Goal: Information Seeking & Learning: Learn about a topic

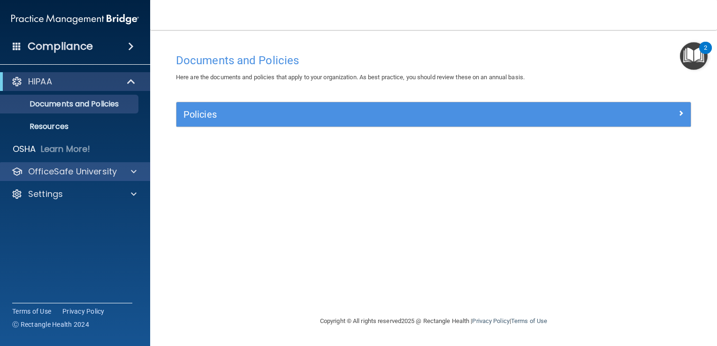
click at [100, 180] on div "OfficeSafe University" at bounding box center [75, 171] width 151 height 19
click at [137, 172] on div at bounding box center [132, 171] width 23 height 11
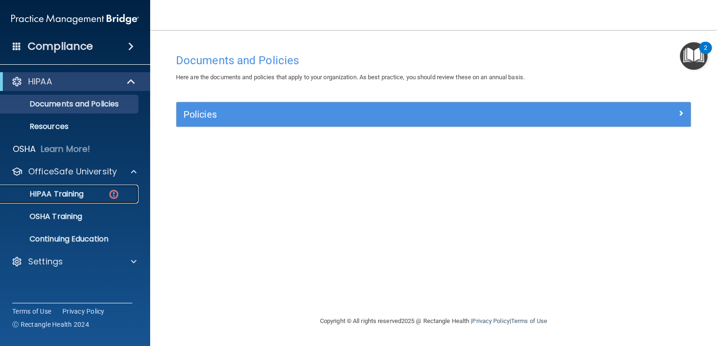
click at [75, 191] on p "HIPAA Training" at bounding box center [44, 194] width 77 height 9
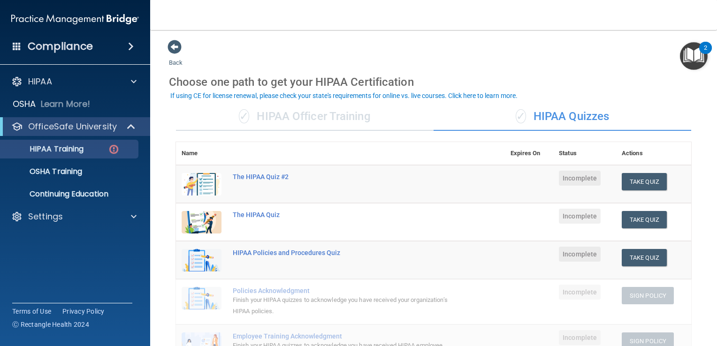
click at [284, 118] on div "✓ HIPAA Officer Training" at bounding box center [305, 117] width 258 height 28
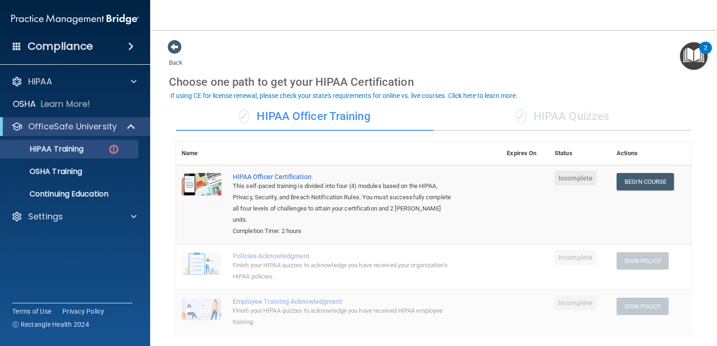
click at [284, 118] on div "✓ HIPAA Officer Training" at bounding box center [305, 117] width 258 height 28
click at [552, 112] on div "✓ HIPAA Quizzes" at bounding box center [563, 117] width 258 height 28
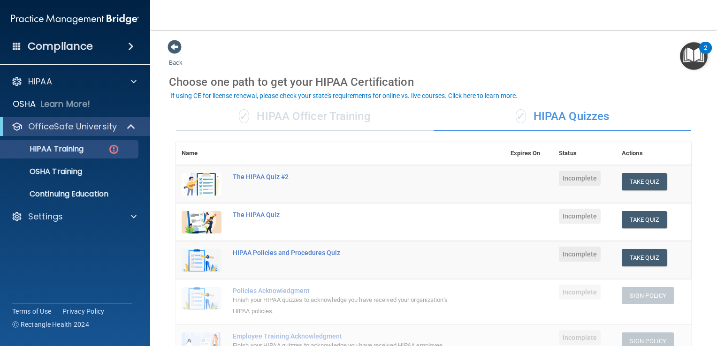
click at [344, 115] on div "✓ HIPAA Officer Training" at bounding box center [305, 117] width 258 height 28
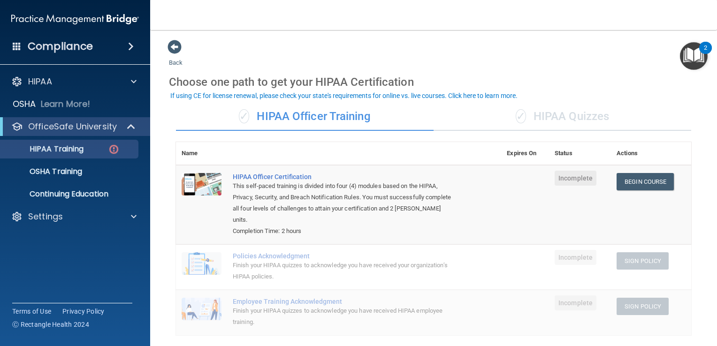
click at [546, 116] on div "✓ HIPAA Quizzes" at bounding box center [563, 117] width 258 height 28
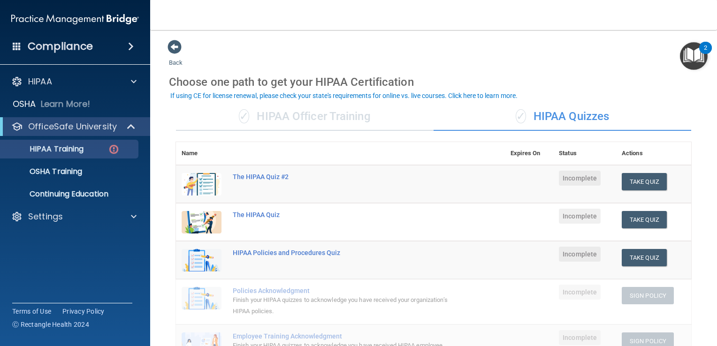
click at [358, 126] on div "✓ HIPAA Officer Training" at bounding box center [305, 117] width 258 height 28
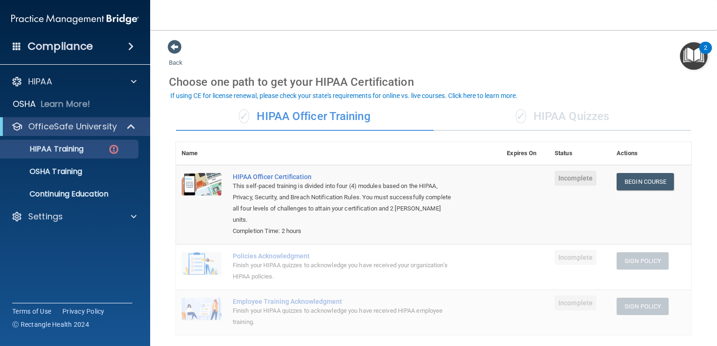
click at [585, 115] on div "✓ HIPAA Quizzes" at bounding box center [563, 117] width 258 height 28
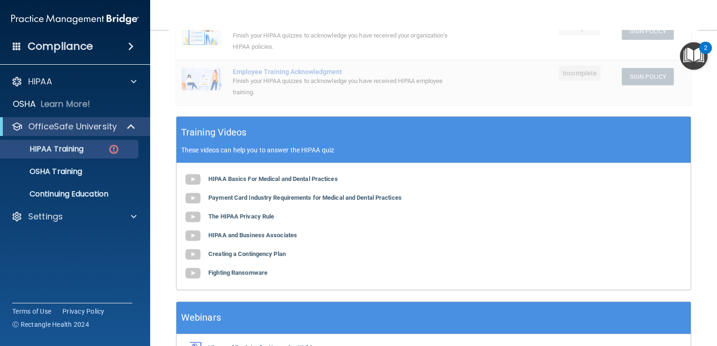
scroll to position [325, 0]
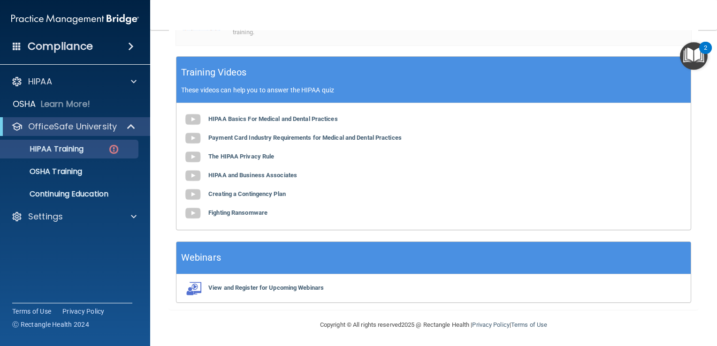
click at [471, 179] on div "HIPAA Basics For Medical and Dental Practices Payment Card Industry Requirement…" at bounding box center [434, 166] width 515 height 127
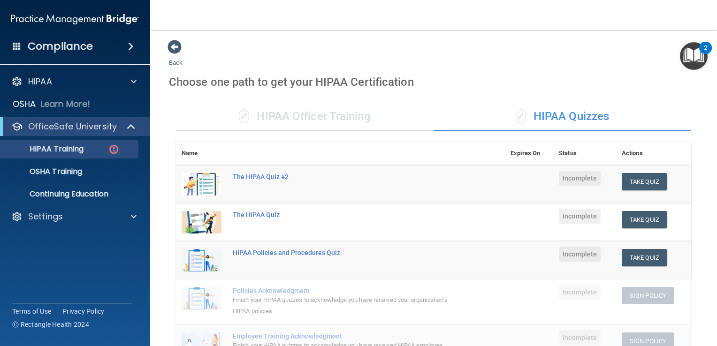
scroll to position [0, 0]
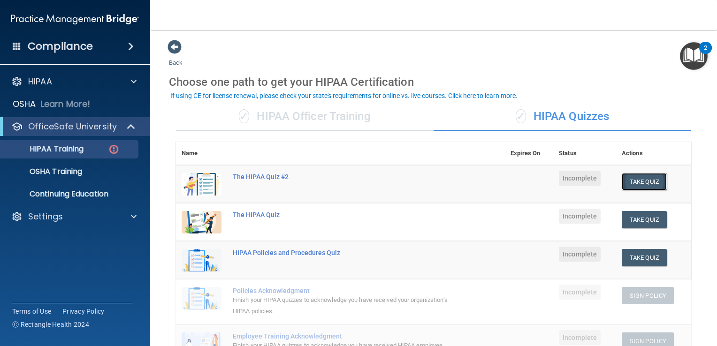
click at [642, 185] on button "Take Quiz" at bounding box center [644, 181] width 45 height 17
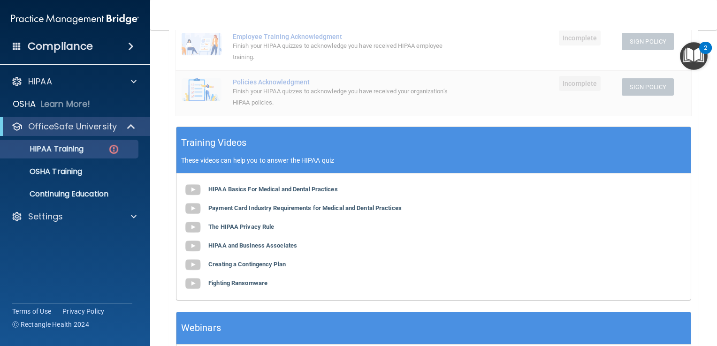
scroll to position [325, 0]
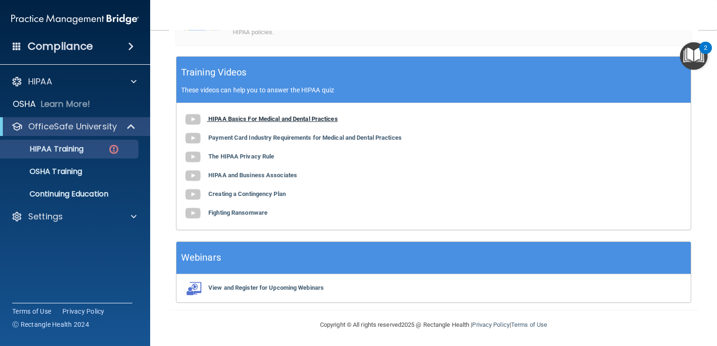
click at [285, 121] on b "HIPAA Basics For Medical and Dental Practices" at bounding box center [273, 118] width 130 height 7
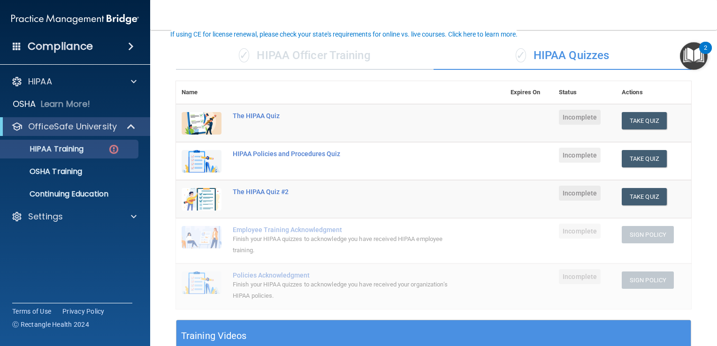
scroll to position [235, 0]
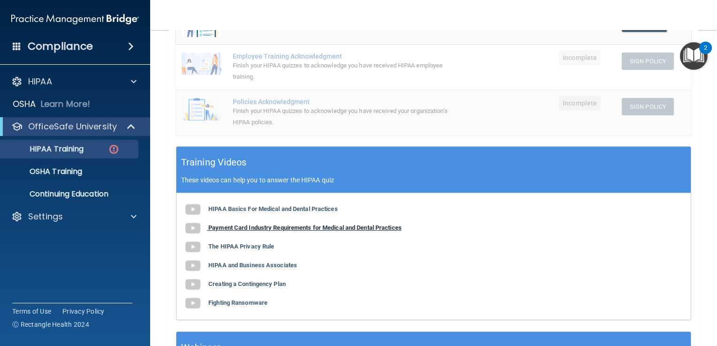
click at [311, 228] on b "Payment Card Industry Requirements for Medical and Dental Practices" at bounding box center [304, 227] width 193 height 7
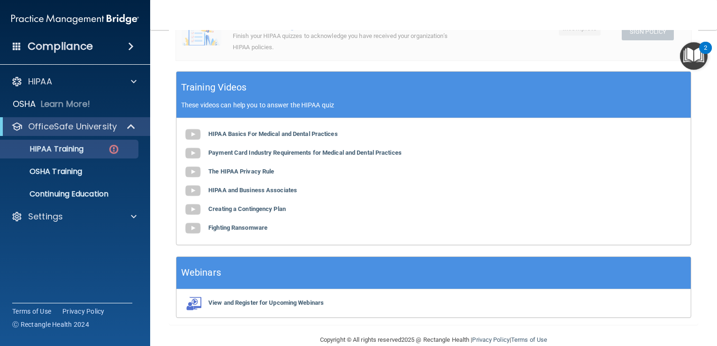
scroll to position [325, 0]
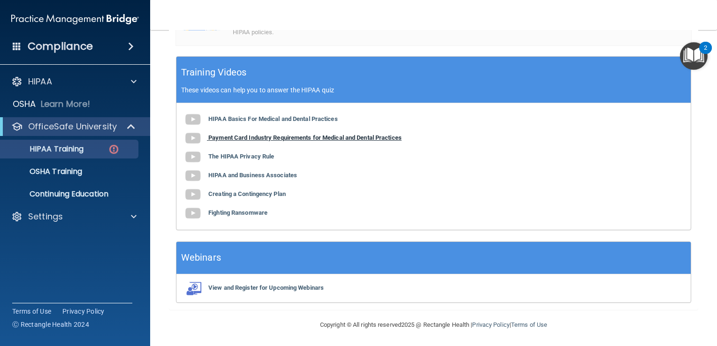
click at [275, 138] on b "Payment Card Industry Requirements for Medical and Dental Practices" at bounding box center [304, 137] width 193 height 7
click at [266, 155] on b "The HIPAA Privacy Rule" at bounding box center [241, 156] width 66 height 7
click at [269, 173] on b "HIPAA and Business Associates" at bounding box center [252, 175] width 89 height 7
click at [284, 193] on b "Creating a Contingency Plan" at bounding box center [246, 194] width 77 height 7
click at [260, 217] on div "HIPAA Basics For Medical and Dental Practices Payment Card Industry Requirement…" at bounding box center [434, 166] width 515 height 127
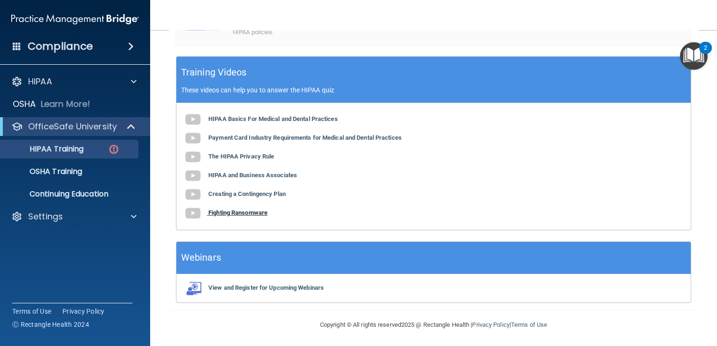
click at [264, 213] on b "Fighting Ransomware" at bounding box center [237, 212] width 59 height 7
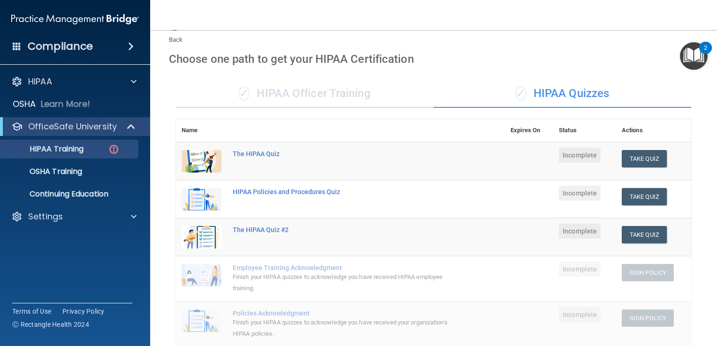
scroll to position [0, 0]
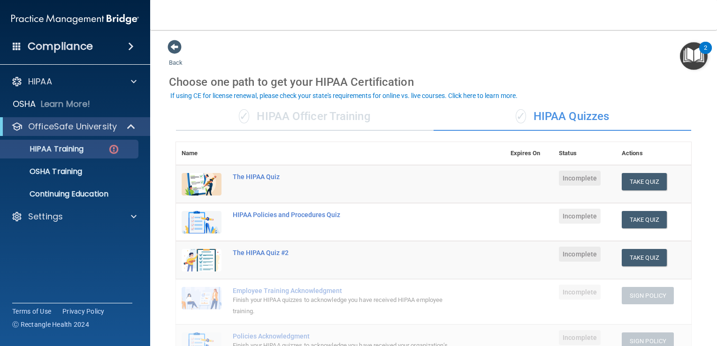
click at [291, 116] on div "✓ HIPAA Officer Training" at bounding box center [305, 117] width 258 height 28
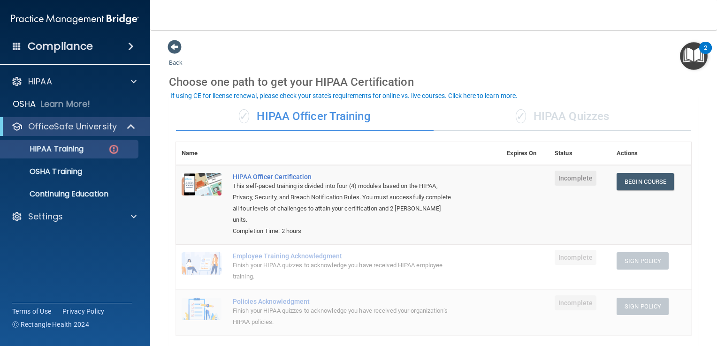
click at [559, 109] on div "✓ HIPAA Quizzes" at bounding box center [563, 117] width 258 height 28
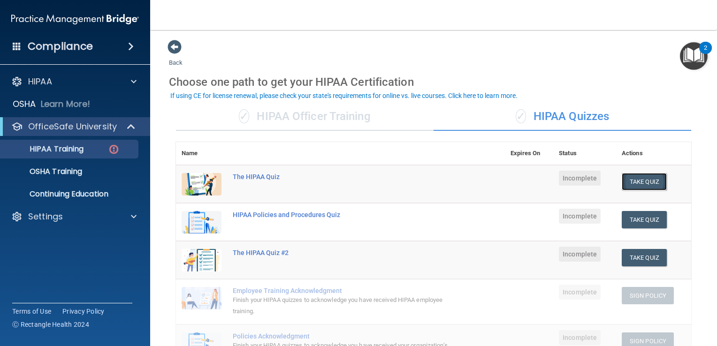
click at [637, 180] on button "Take Quiz" at bounding box center [644, 181] width 45 height 17
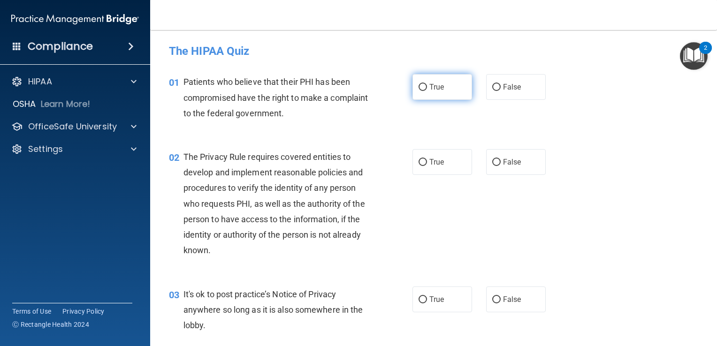
click at [419, 90] on input "True" at bounding box center [423, 87] width 8 height 7
radio input "true"
click at [419, 162] on input "True" at bounding box center [423, 162] width 8 height 7
radio input "true"
click at [640, 166] on div "02 The Privacy Rule requires covered entities to develop and implement reasonab…" at bounding box center [434, 207] width 544 height 138
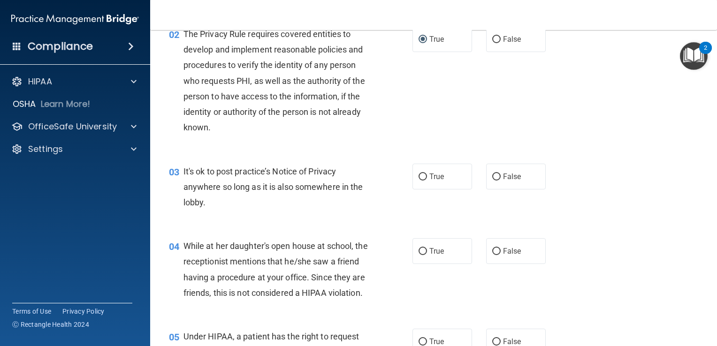
scroll to position [141, 0]
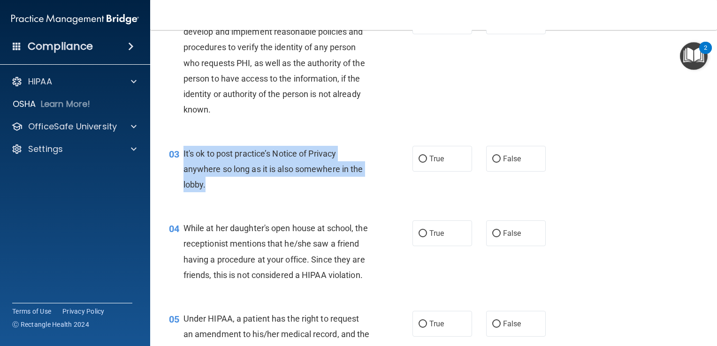
drag, startPoint x: 212, startPoint y: 186, endPoint x: 184, endPoint y: 147, distance: 48.1
click at [184, 147] on div "It's ok to post practice’s Notice of Privacy anywhere so long as it is also som…" at bounding box center [280, 169] width 193 height 47
drag, startPoint x: 184, startPoint y: 147, endPoint x: 204, endPoint y: 167, distance: 28.2
copy span "It's ok to post practice’s Notice of Privacy anywhere so long as it is also som…"
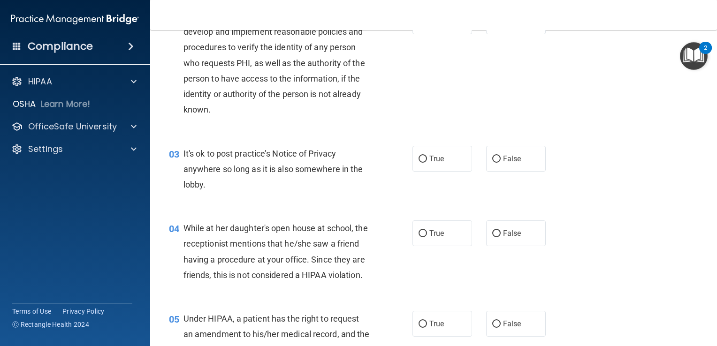
click at [618, 162] on div "03 It's ok to post practice’s Notice of Privacy anywhere so long as it is also …" at bounding box center [434, 171] width 544 height 75
click at [493, 159] on input "False" at bounding box center [497, 159] width 8 height 7
radio input "true"
click at [596, 197] on div "03 It's ok to post practice’s Notice of Privacy anywhere so long as it is also …" at bounding box center [434, 171] width 544 height 75
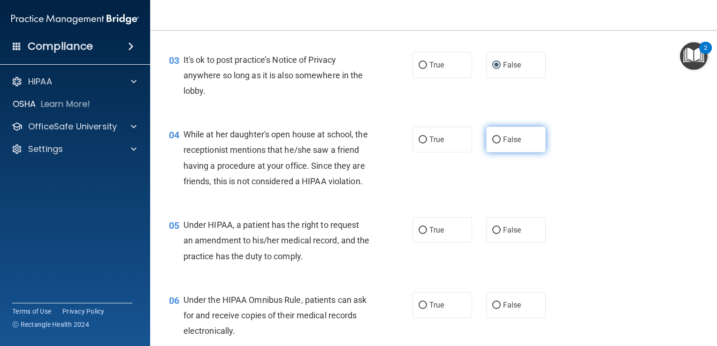
click at [494, 138] on input "False" at bounding box center [497, 140] width 8 height 7
radio input "true"
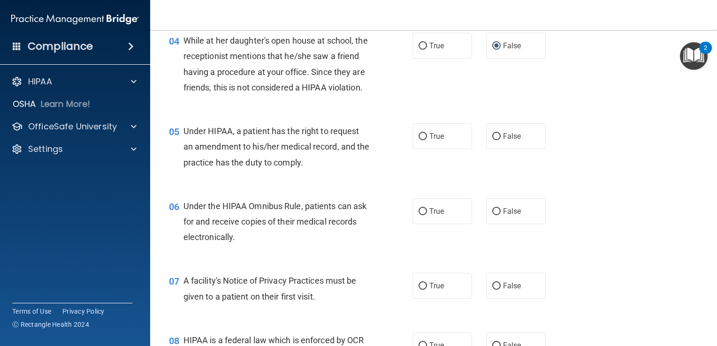
click at [639, 185] on div "05 Under HIPAA, a patient has the right to request an amendment to his/her medi…" at bounding box center [434, 149] width 544 height 75
click at [670, 130] on div "05 Under HIPAA, a patient has the right to request an amendment to his/her medi…" at bounding box center [434, 149] width 544 height 75
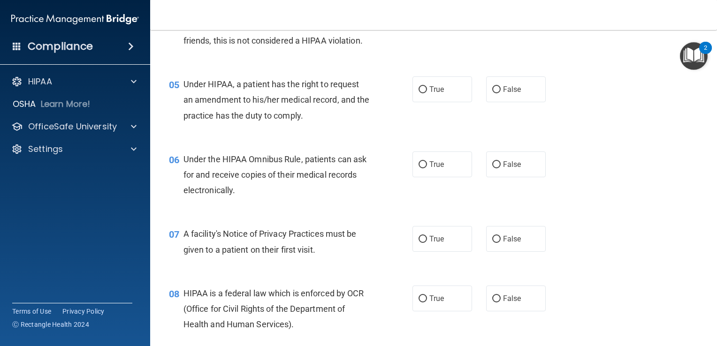
click at [633, 100] on div "05 Under HIPAA, a patient has the right to request an amendment to his/her medi…" at bounding box center [434, 102] width 544 height 75
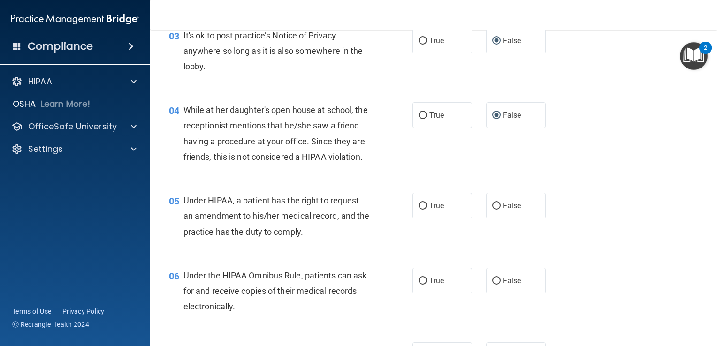
scroll to position [282, 0]
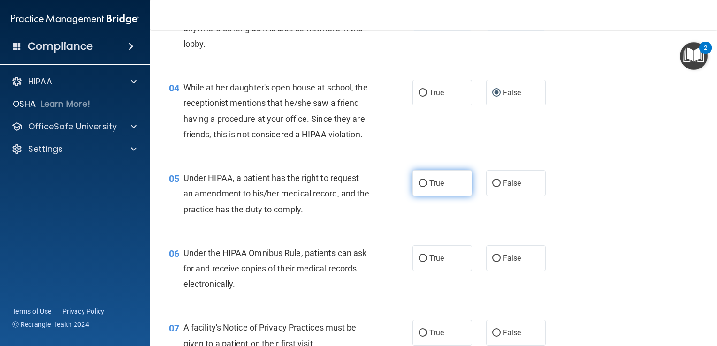
click at [430, 188] on span "True" at bounding box center [437, 183] width 15 height 9
click at [427, 187] on input "True" at bounding box center [423, 183] width 8 height 7
radio input "true"
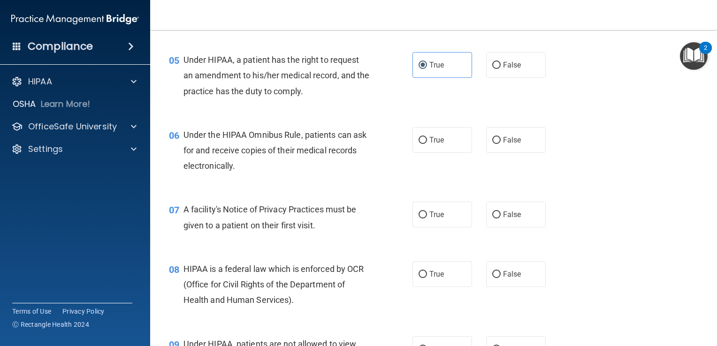
scroll to position [423, 0]
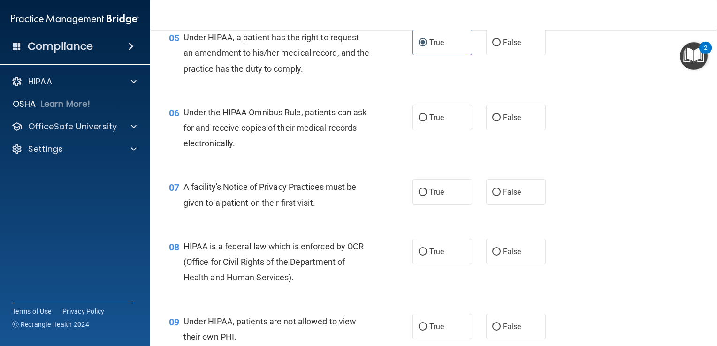
click at [649, 187] on div "07 A facility's Notice of Privacy Practices must be given to a patient on their…" at bounding box center [434, 197] width 544 height 59
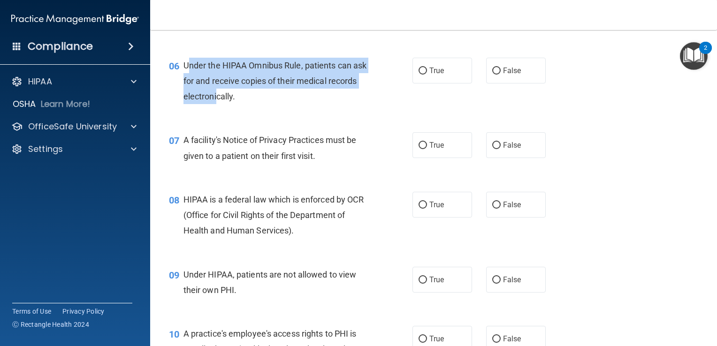
drag, startPoint x: 187, startPoint y: 77, endPoint x: 248, endPoint y: 113, distance: 71.3
click at [248, 101] on span "Under the HIPAA Omnibus Rule, patients can ask for and receive copies of their …" at bounding box center [276, 81] width 184 height 41
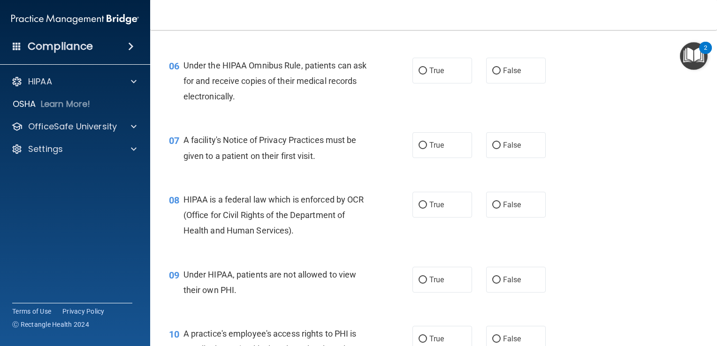
drag, startPoint x: 248, startPoint y: 113, endPoint x: 262, endPoint y: 111, distance: 13.4
click at [262, 101] on span "Under the HIPAA Omnibus Rule, patients can ask for and receive copies of their …" at bounding box center [276, 81] width 184 height 41
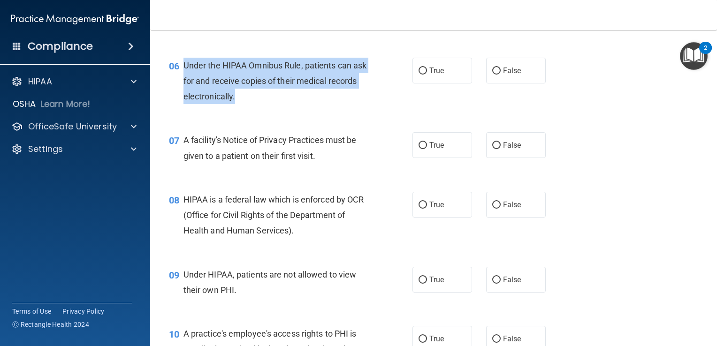
drag, startPoint x: 265, startPoint y: 114, endPoint x: 184, endPoint y: 73, distance: 91.1
click at [184, 73] on div "Under the HIPAA Omnibus Rule, patients can ask for and receive copies of their …" at bounding box center [280, 81] width 193 height 47
drag, startPoint x: 184, startPoint y: 73, endPoint x: 199, endPoint y: 82, distance: 17.6
copy span "Under the HIPAA Omnibus Rule, patients can ask for and receive copies of their …"
click at [396, 109] on div "06 Under the HIPAA Omnibus Rule, patients can ask for and receive copies of the…" at bounding box center [291, 84] width 272 height 52
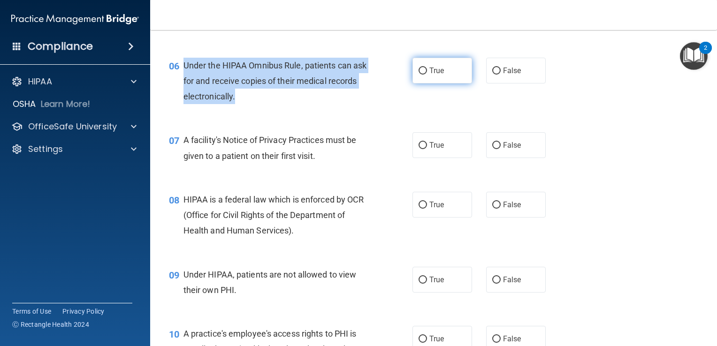
click at [420, 75] on input "True" at bounding box center [423, 71] width 8 height 7
radio input "true"
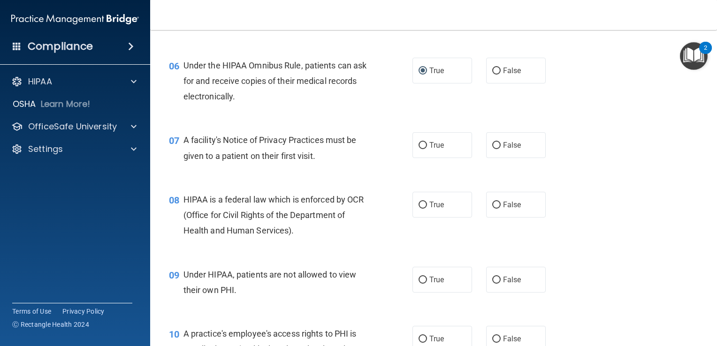
click at [624, 173] on div "07 A facility's Notice of Privacy Practices must be given to a patient on their…" at bounding box center [434, 150] width 544 height 59
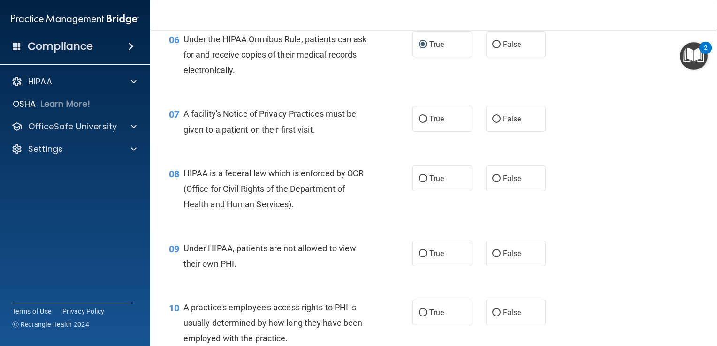
scroll to position [516, 0]
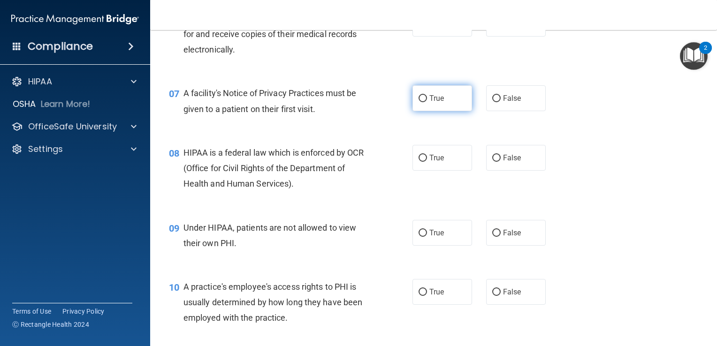
click at [419, 102] on input "True" at bounding box center [423, 98] width 8 height 7
radio input "true"
click at [630, 172] on div "08 HIPAA is a federal law which is enforced by OCR (Office for Civil Rights of …" at bounding box center [434, 170] width 544 height 75
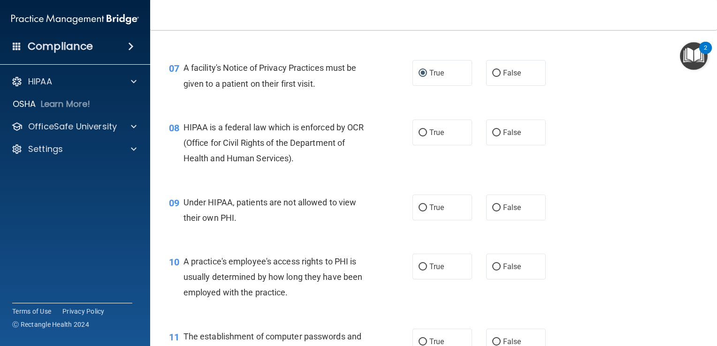
scroll to position [563, 0]
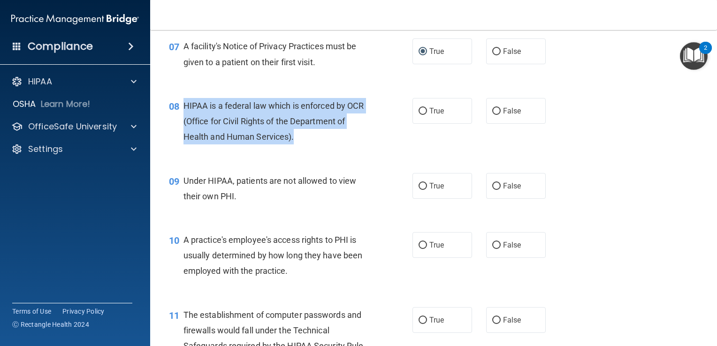
drag, startPoint x: 300, startPoint y: 157, endPoint x: 180, endPoint y: 125, distance: 123.8
click at [180, 125] on div "08 HIPAA is a federal law which is enforced by OCR (Office for Civil Rights of …" at bounding box center [291, 124] width 272 height 52
drag, startPoint x: 180, startPoint y: 125, endPoint x: 192, endPoint y: 124, distance: 12.2
copy div "HIPAA is a federal law which is enforced by OCR (Office for Civil Rights of the…"
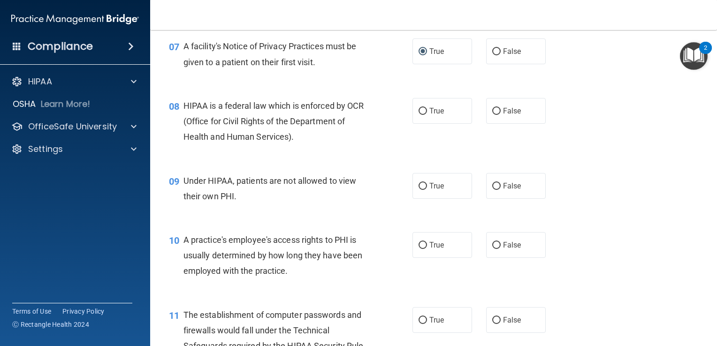
click at [592, 130] on div "08 HIPAA is a federal law which is enforced by OCR (Office for Civil Rights of …" at bounding box center [434, 123] width 544 height 75
click at [430, 115] on span "True" at bounding box center [437, 111] width 15 height 9
click at [426, 115] on input "True" at bounding box center [423, 111] width 8 height 7
radio input "true"
click at [602, 162] on div "08 HIPAA is a federal law which is enforced by OCR (Office for Civil Rights of …" at bounding box center [434, 123] width 544 height 75
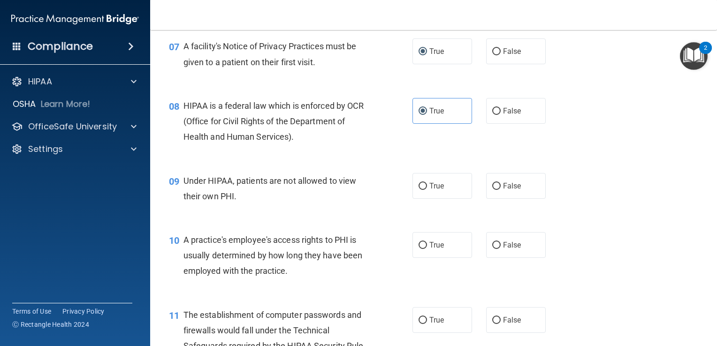
scroll to position [610, 0]
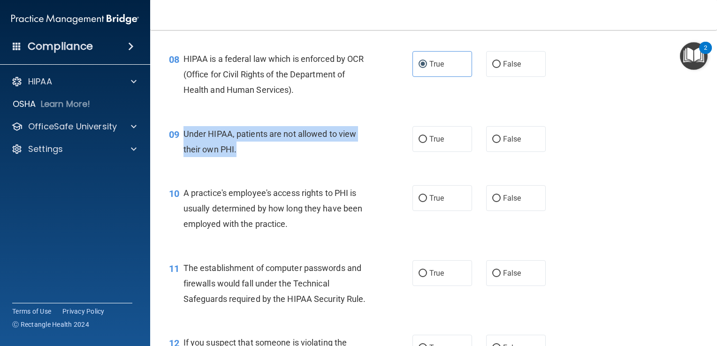
drag, startPoint x: 240, startPoint y: 167, endPoint x: 182, endPoint y: 144, distance: 62.4
click at [182, 144] on div "09 Under HIPAA, patients are not allowed to view their own PHI." at bounding box center [291, 144] width 272 height 36
drag, startPoint x: 182, startPoint y: 144, endPoint x: 205, endPoint y: 153, distance: 24.7
copy div "Under HIPAA, patients are not allowed to view their own PHI."
drag, startPoint x: 279, startPoint y: 173, endPoint x: 289, endPoint y: 122, distance: 52.1
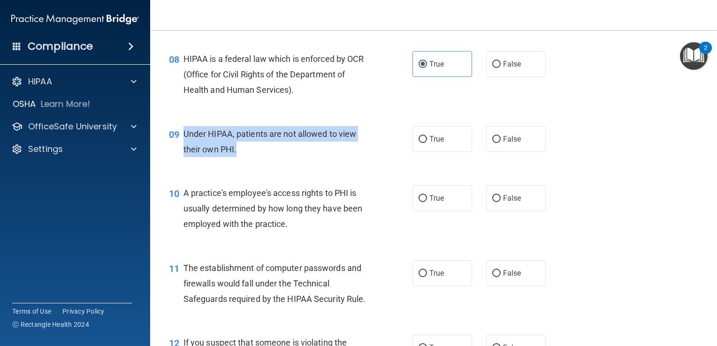
click at [280, 162] on div "09 Under HIPAA, patients are not allowed to view their own PHI." at bounding box center [291, 144] width 272 height 36
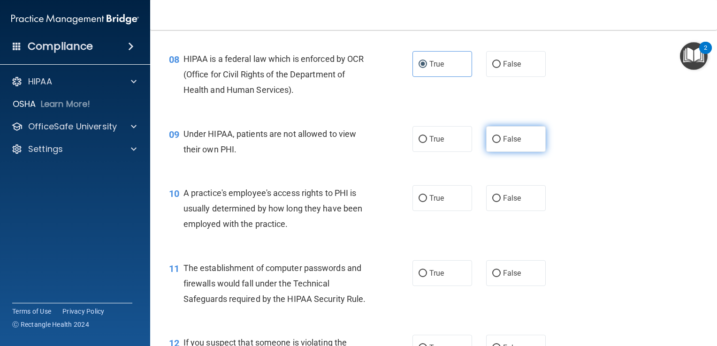
click at [537, 152] on label "False" at bounding box center [516, 139] width 60 height 26
click at [501, 143] on input "False" at bounding box center [497, 139] width 8 height 7
radio input "true"
click at [610, 174] on div "09 Under HIPAA, patients are not allowed to view their own PHI. True False" at bounding box center [434, 144] width 544 height 59
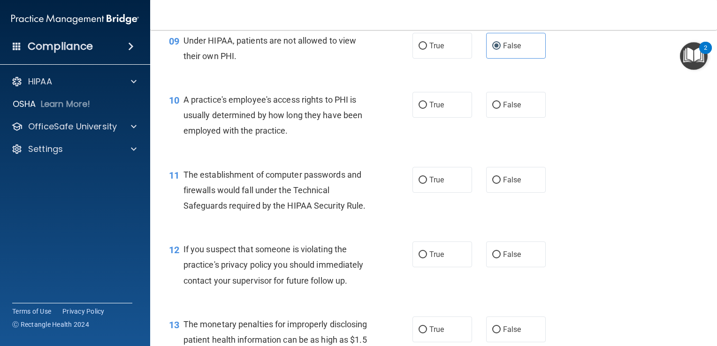
scroll to position [704, 0]
click at [503, 109] on span "False" at bounding box center [512, 104] width 18 height 9
click at [501, 108] on input "False" at bounding box center [497, 104] width 8 height 7
radio input "true"
click at [630, 177] on div "11 The establishment of computer passwords and firewalls would fall under the T…" at bounding box center [434, 192] width 544 height 75
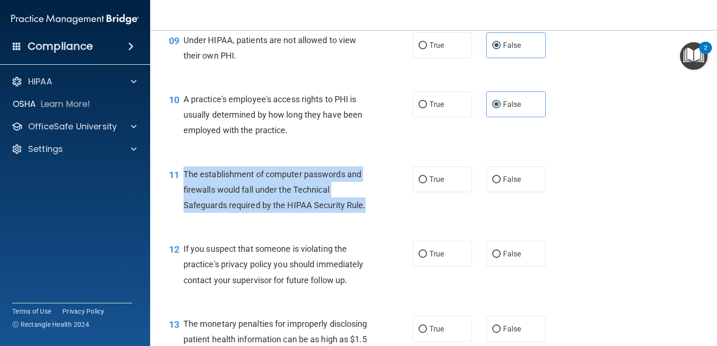
drag, startPoint x: 370, startPoint y: 224, endPoint x: 185, endPoint y: 189, distance: 188.8
click at [185, 189] on div "11 The establishment of computer passwords and firewalls would fall under the T…" at bounding box center [291, 193] width 272 height 52
drag, startPoint x: 185, startPoint y: 189, endPoint x: 197, endPoint y: 192, distance: 12.9
copy span "The establishment of computer passwords and firewalls would fall under the Tech…"
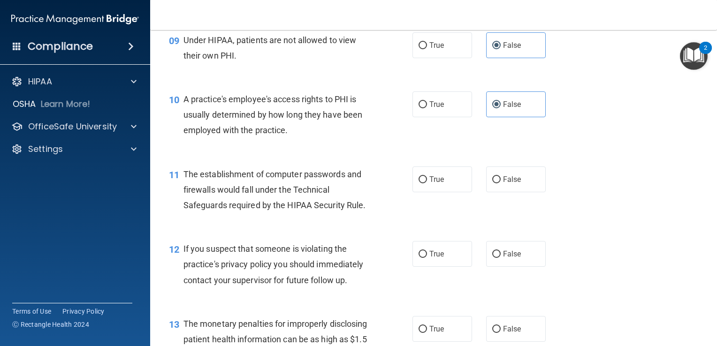
click at [608, 198] on div "11 The establishment of computer passwords and firewalls would fall under the T…" at bounding box center [434, 192] width 544 height 75
click at [425, 192] on label "True" at bounding box center [443, 180] width 60 height 26
click at [425, 184] on input "True" at bounding box center [423, 180] width 8 height 7
radio input "true"
click at [635, 221] on div "11 The establishment of computer passwords and firewalls would fall under the T…" at bounding box center [434, 192] width 544 height 75
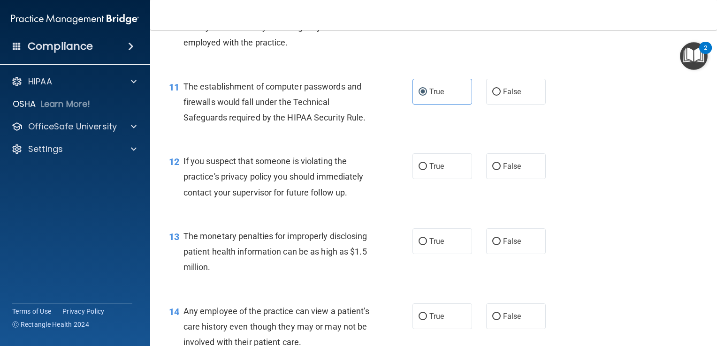
scroll to position [798, 0]
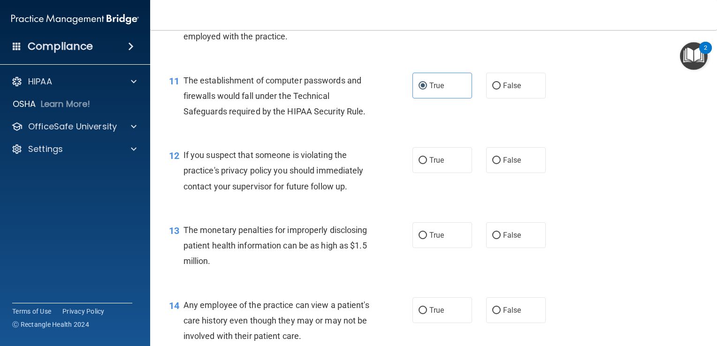
click at [669, 177] on div "12 If you suspect that someone is violating the practice's privacy policy you s…" at bounding box center [434, 173] width 544 height 75
click at [687, 184] on div "12 If you suspect that someone is violating the practice's privacy policy you s…" at bounding box center [434, 173] width 544 height 75
click at [420, 164] on input "True" at bounding box center [423, 160] width 8 height 7
radio input "true"
click at [648, 204] on div "12 If you suspect that someone is violating the practice's privacy policy you s…" at bounding box center [434, 173] width 544 height 75
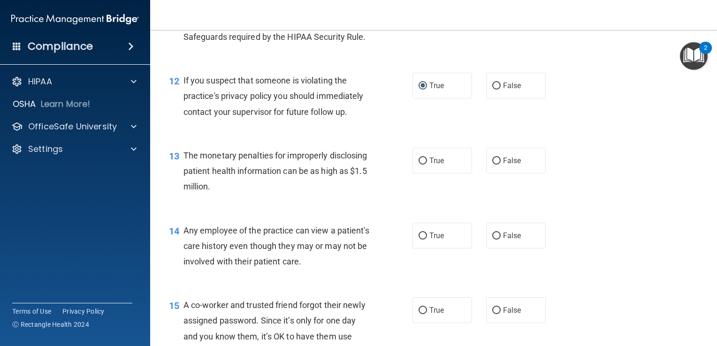
scroll to position [892, 0]
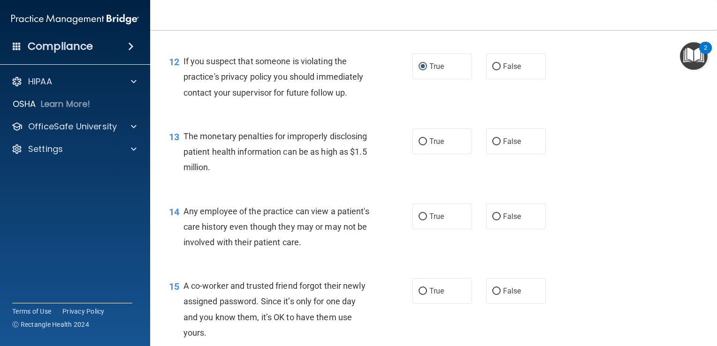
drag, startPoint x: 671, startPoint y: 189, endPoint x: 661, endPoint y: 182, distance: 12.8
click at [671, 189] on div "13 The monetary penalties for improperly disclosing patient health information …" at bounding box center [434, 154] width 544 height 75
click at [617, 172] on div "13 The monetary penalties for improperly disclosing patient health information …" at bounding box center [434, 154] width 544 height 75
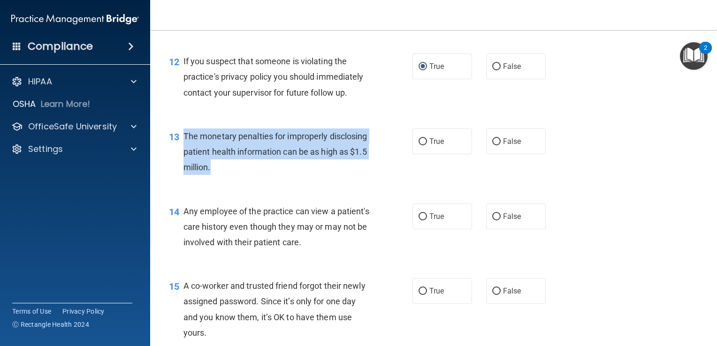
drag, startPoint x: 262, startPoint y: 183, endPoint x: 184, endPoint y: 149, distance: 85.1
click at [184, 149] on div "The monetary penalties for improperly disclosing patient health information can…" at bounding box center [280, 152] width 193 height 47
drag, startPoint x: 184, startPoint y: 149, endPoint x: 221, endPoint y: 168, distance: 41.4
copy span "The monetary penalties for improperly disclosing patient health information can…"
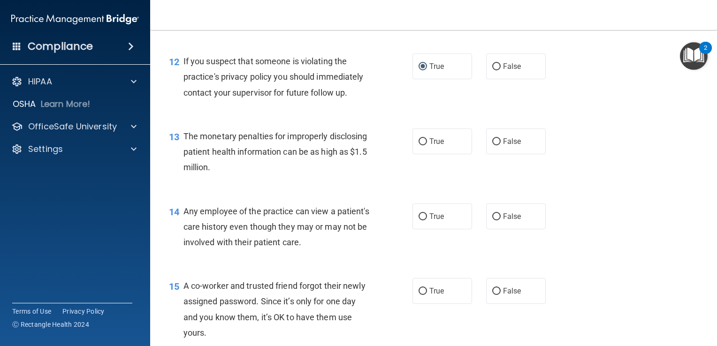
click at [587, 187] on div "13 The monetary penalties for improperly disclosing patient health information …" at bounding box center [434, 154] width 544 height 75
drag, startPoint x: 421, startPoint y: 157, endPoint x: 434, endPoint y: 161, distance: 14.1
click at [423, 146] on input "True" at bounding box center [423, 142] width 8 height 7
radio input "true"
click at [633, 186] on div "13 The monetary penalties for improperly disclosing patient health information …" at bounding box center [434, 154] width 544 height 75
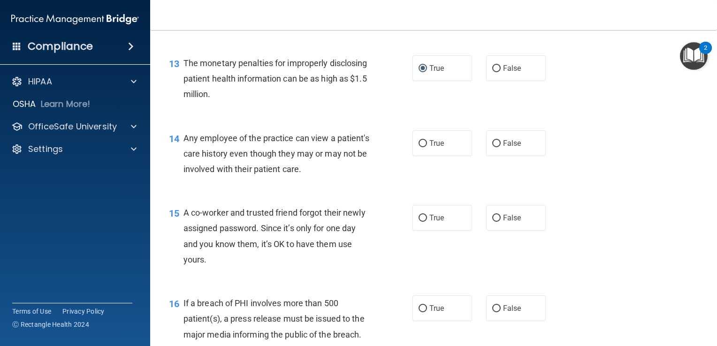
scroll to position [986, 0]
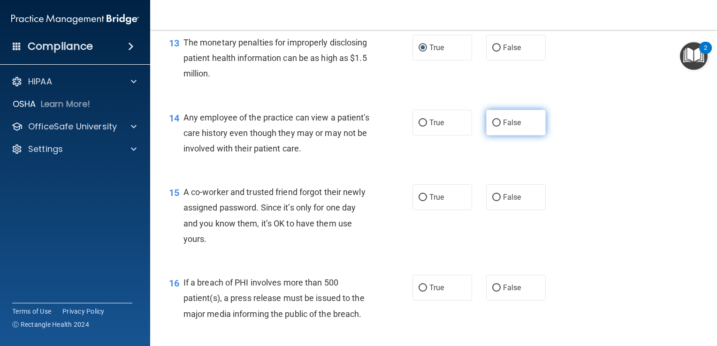
click at [493, 127] on input "False" at bounding box center [497, 123] width 8 height 7
radio input "true"
click at [620, 173] on div "14 Any employee of the practice can view a patient's care history even though t…" at bounding box center [434, 135] width 544 height 75
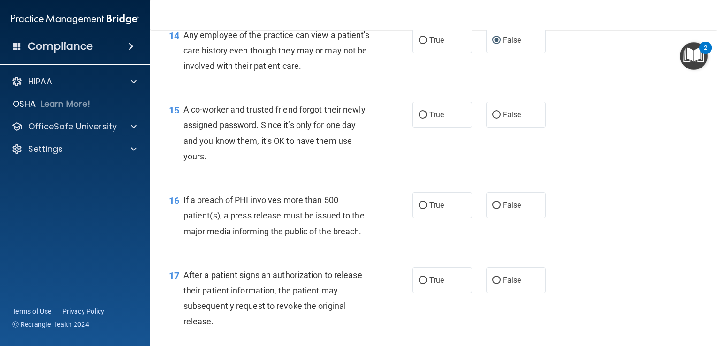
scroll to position [1080, 0]
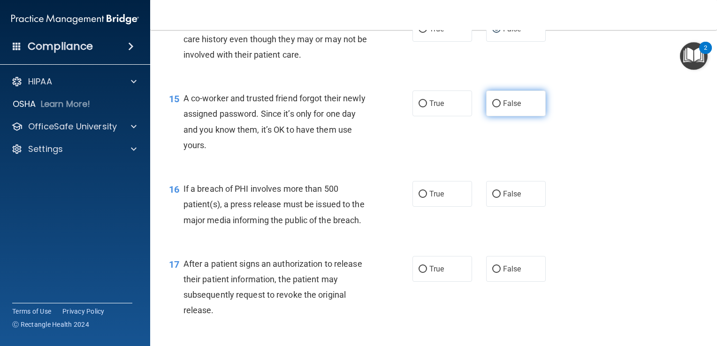
click at [493, 108] on input "False" at bounding box center [497, 103] width 8 height 7
radio input "true"
click at [572, 161] on div "15 A co-worker and trusted friend forgot their newly assigned password. Since i…" at bounding box center [434, 124] width 544 height 91
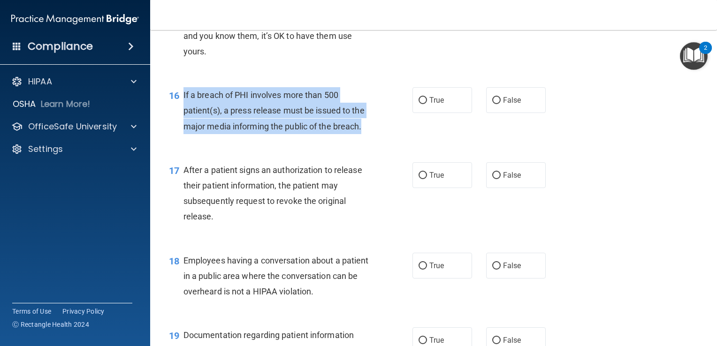
drag, startPoint x: 370, startPoint y: 146, endPoint x: 184, endPoint y: 110, distance: 189.8
click at [184, 110] on div "If a breach of PHI involves more than 500 patient(s), a press release must be i…" at bounding box center [280, 110] width 193 height 47
drag, startPoint x: 184, startPoint y: 110, endPoint x: 220, endPoint y: 132, distance: 42.4
copy span "If a breach of PHI involves more than 500 patient(s), a press release must be i…"
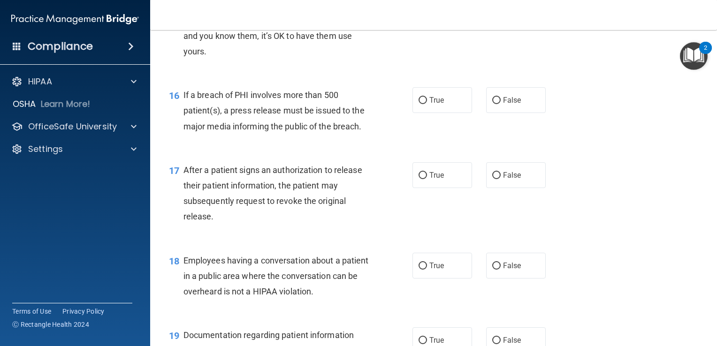
click at [642, 151] on div "16 If a breach of PHI involves more than 500 patient(s), a press release must b…" at bounding box center [434, 113] width 544 height 75
click at [420, 104] on input "True" at bounding box center [423, 100] width 8 height 7
radio input "true"
click at [551, 148] on div "16 If a breach of PHI involves more than 500 patient(s), a press release must b…" at bounding box center [434, 113] width 544 height 75
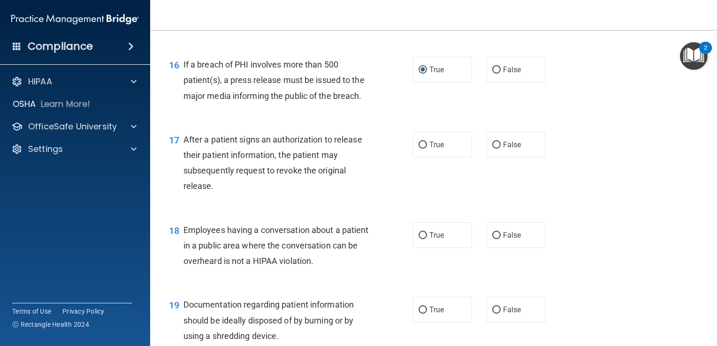
scroll to position [1221, 0]
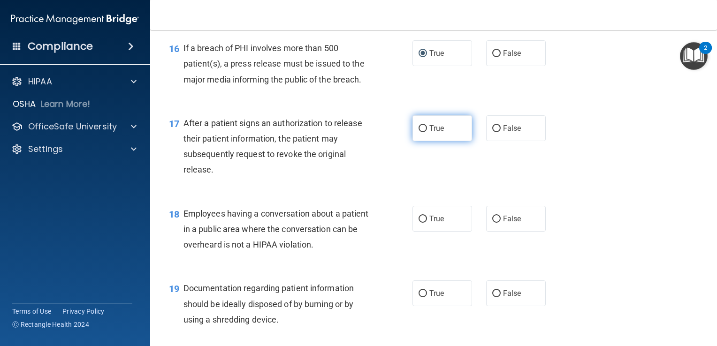
click at [417, 141] on label "True" at bounding box center [443, 128] width 60 height 26
click at [419, 132] on input "True" at bounding box center [423, 128] width 8 height 7
radio input "true"
click at [596, 217] on div "18 Employees having a conversation about a patient in a public area where the c…" at bounding box center [434, 231] width 544 height 75
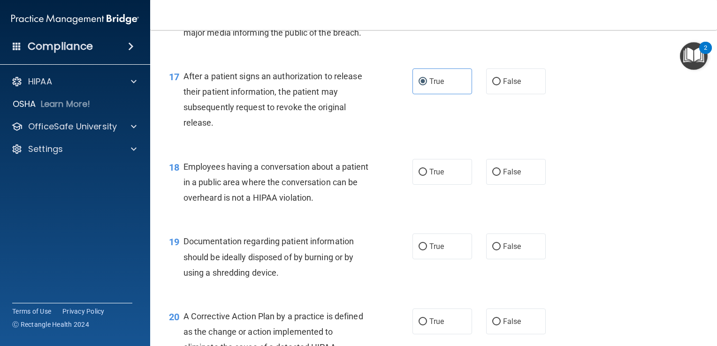
scroll to position [1315, 0]
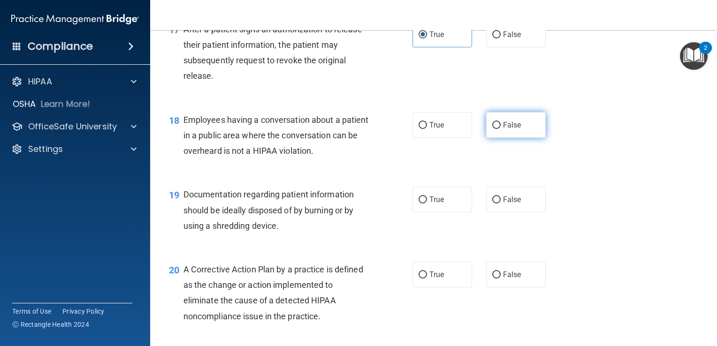
click at [493, 129] on input "False" at bounding box center [497, 125] width 8 height 7
radio input "true"
click at [617, 176] on div "18 Employees having a conversation about a patient in a public area where the c…" at bounding box center [434, 137] width 544 height 75
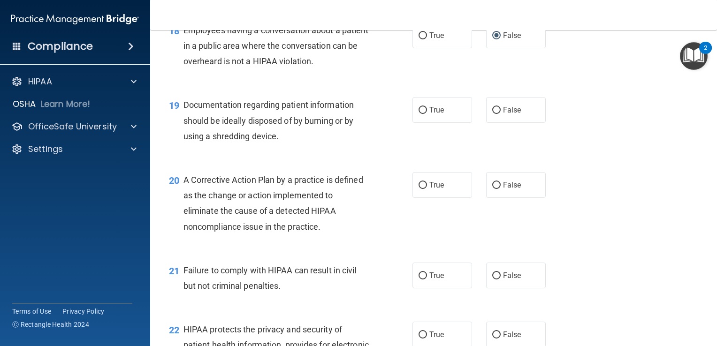
scroll to position [1409, 0]
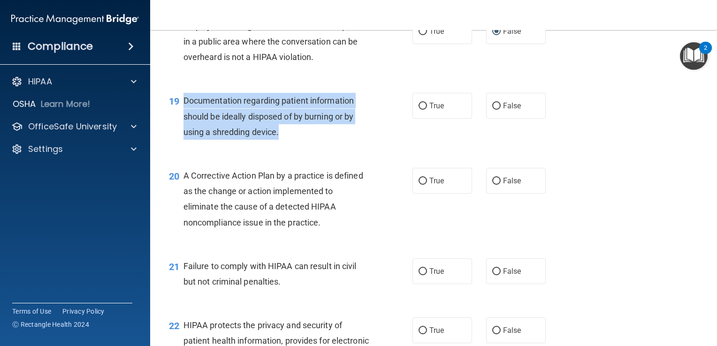
drag, startPoint x: 284, startPoint y: 151, endPoint x: 184, endPoint y: 114, distance: 106.8
click at [184, 114] on div "Documentation regarding patient information should be ideally disposed of by bu…" at bounding box center [280, 116] width 193 height 47
drag, startPoint x: 184, startPoint y: 114, endPoint x: 204, endPoint y: 123, distance: 22.7
copy span "Documentation regarding patient information should be ideally disposed of by bu…"
click at [376, 145] on div "19 Documentation regarding patient information should be ideally disposed of by…" at bounding box center [291, 119] width 272 height 52
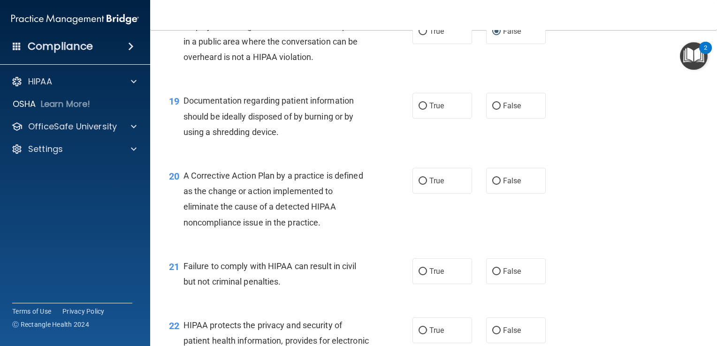
click at [625, 194] on div "20 A Corrective Action Plan by a practice is defined as the change or action im…" at bounding box center [434, 201] width 544 height 91
click at [424, 119] on label "True" at bounding box center [443, 106] width 60 height 26
click at [424, 110] on input "True" at bounding box center [423, 106] width 8 height 7
radio input "true"
click at [591, 156] on div "19 Documentation regarding patient information should be ideally disposed of by…" at bounding box center [434, 118] width 544 height 75
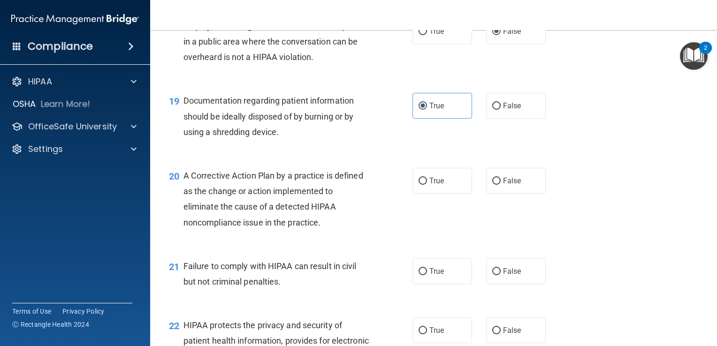
scroll to position [1455, 0]
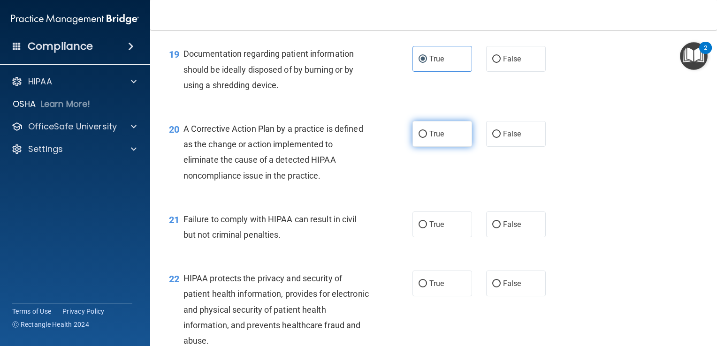
click at [430, 139] on span "True" at bounding box center [437, 134] width 15 height 9
click at [427, 138] on input "True" at bounding box center [423, 134] width 8 height 7
radio input "true"
click at [584, 200] on div "20 A Corrective Action Plan by a practice is defined as the change or action im…" at bounding box center [434, 154] width 544 height 91
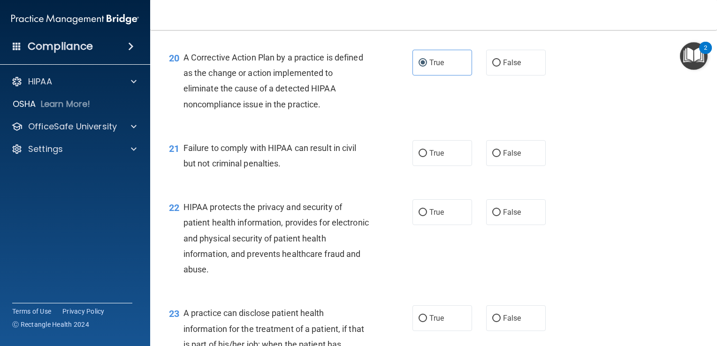
scroll to position [1549, 0]
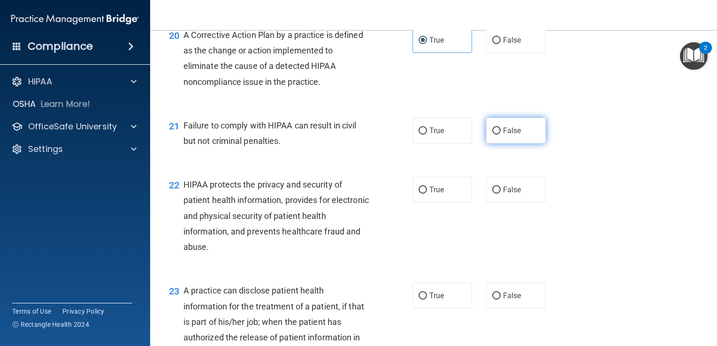
click at [487, 144] on label "False" at bounding box center [516, 131] width 60 height 26
click at [493, 135] on input "False" at bounding box center [497, 131] width 8 height 7
radio input "true"
click at [642, 217] on div "22 HIPAA protects the privacy and security of patient health information, provi…" at bounding box center [434, 218] width 544 height 106
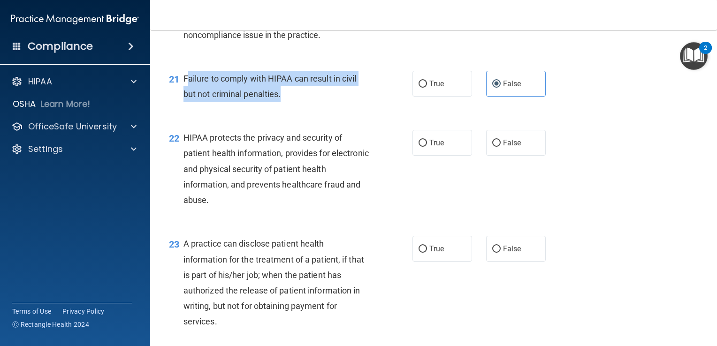
drag, startPoint x: 294, startPoint y: 114, endPoint x: 185, endPoint y: 91, distance: 110.9
click at [185, 91] on div "Failure to comply with HIPAA can result in civil but not criminal penalties." at bounding box center [280, 86] width 193 height 31
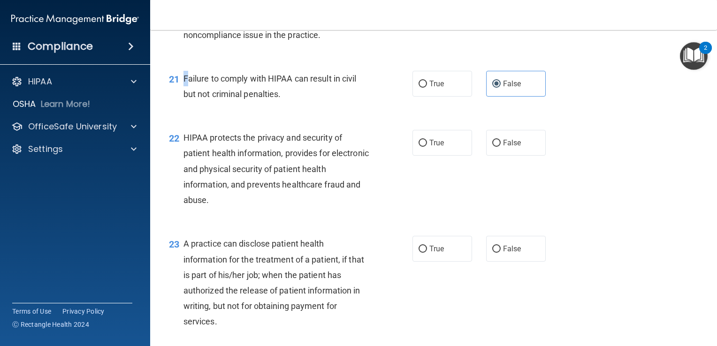
click at [184, 90] on span "Failure to comply with HIPAA can result in civil but not criminal penalties." at bounding box center [270, 86] width 173 height 25
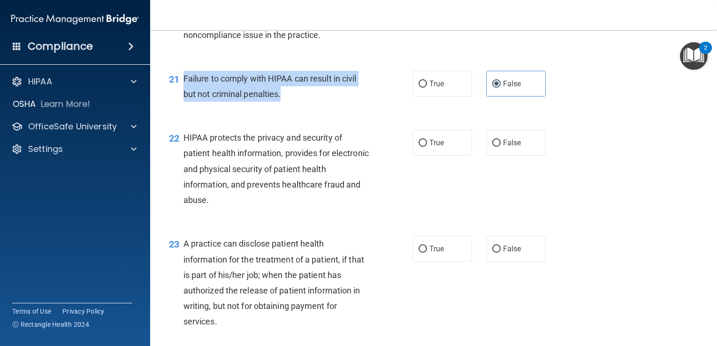
drag, startPoint x: 276, startPoint y: 108, endPoint x: 182, endPoint y: 88, distance: 95.6
click at [182, 88] on div "21 Failure to comply with HIPAA can result in civil but not criminal penalties." at bounding box center [291, 89] width 272 height 36
drag, startPoint x: 182, startPoint y: 88, endPoint x: 199, endPoint y: 95, distance: 18.3
copy div "Failure to comply with HIPAA can result in civil but not criminal penalties."
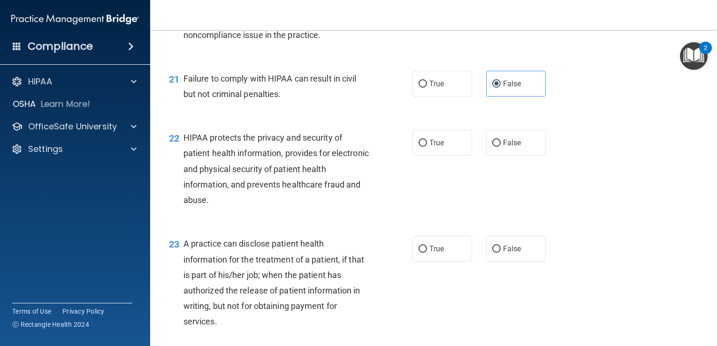
click at [310, 118] on div "21 Failure to comply with HIPAA can result in civil but not criminal penalties.…" at bounding box center [434, 88] width 544 height 59
click at [493, 147] on input "False" at bounding box center [497, 143] width 8 height 7
radio input "true"
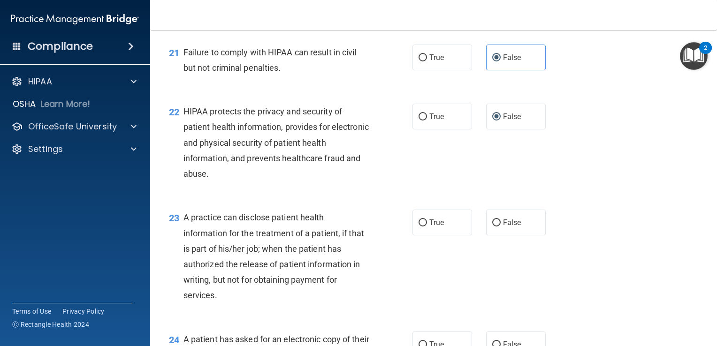
scroll to position [1643, 0]
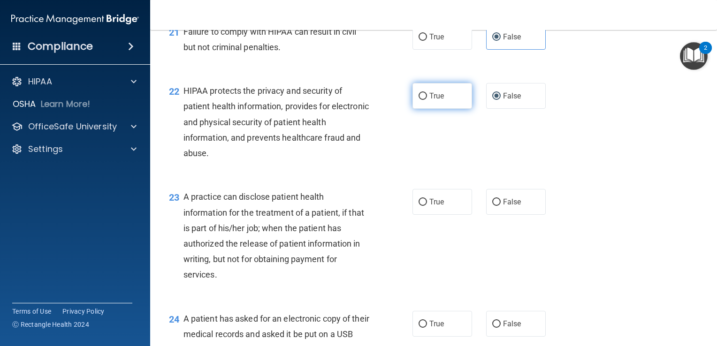
click at [423, 100] on input "True" at bounding box center [423, 96] width 8 height 7
radio input "true"
radio input "false"
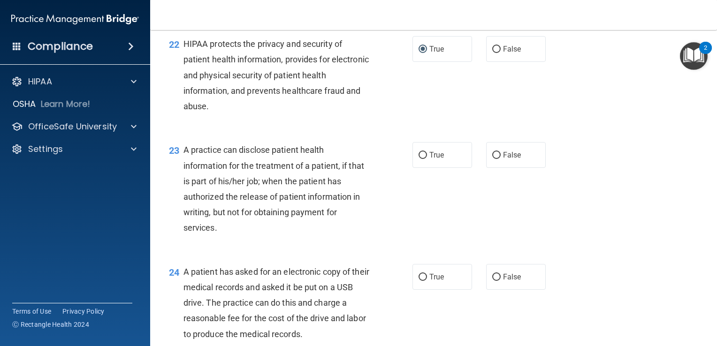
scroll to position [1737, 0]
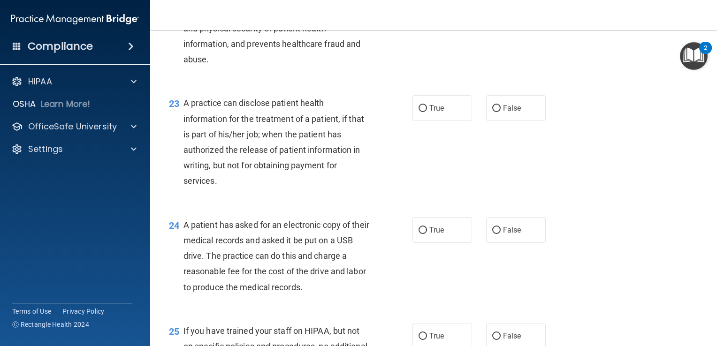
click at [635, 205] on div "23 A practice can disclose patient health information for the treatment of a pa…" at bounding box center [434, 145] width 544 height 122
click at [641, 192] on div "23 A practice can disclose patient health information for the treatment of a pa…" at bounding box center [434, 145] width 544 height 122
click at [631, 158] on div "23 A practice can disclose patient health information for the treatment of a pa…" at bounding box center [434, 145] width 544 height 122
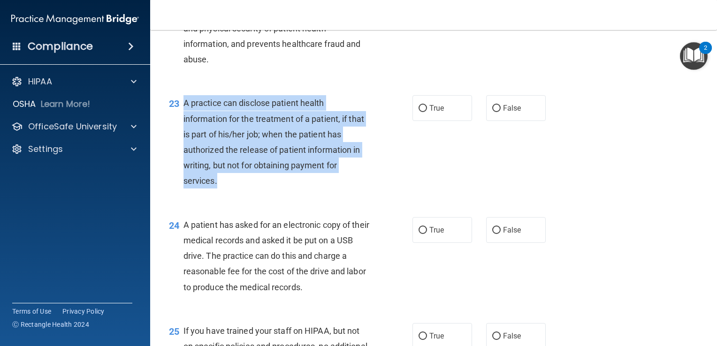
drag, startPoint x: 221, startPoint y: 198, endPoint x: 180, endPoint y: 115, distance: 92.4
click at [180, 115] on div "23 A practice can disclose patient health information for the treatment of a pa…" at bounding box center [291, 144] width 272 height 98
drag, startPoint x: 180, startPoint y: 115, endPoint x: 212, endPoint y: 131, distance: 35.9
copy div "A practice can disclose patient health information for the treatment of a patie…"
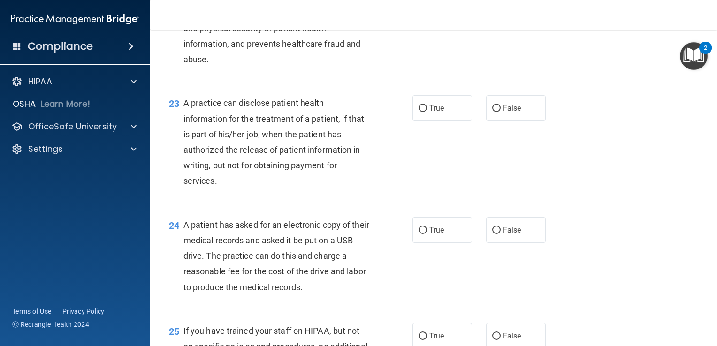
click at [639, 194] on div "23 A practice can disclose patient health information for the treatment of a pa…" at bounding box center [434, 145] width 544 height 122
click at [647, 165] on div "23 A practice can disclose patient health information for the treatment of a pa…" at bounding box center [434, 145] width 544 height 122
click at [680, 205] on div "23 A practice can disclose patient health information for the treatment of a pa…" at bounding box center [434, 145] width 544 height 122
click at [423, 121] on label "True" at bounding box center [443, 108] width 60 height 26
click at [423, 112] on input "True" at bounding box center [423, 108] width 8 height 7
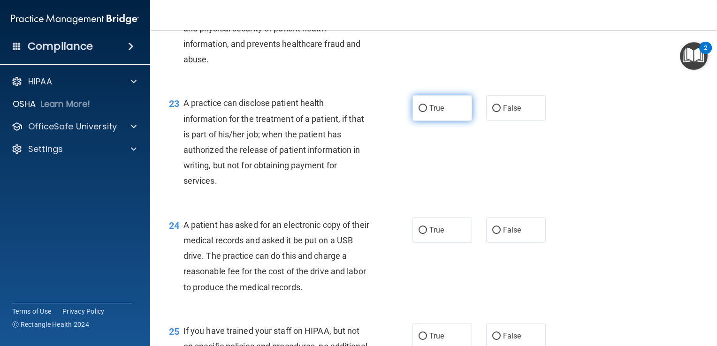
radio input "true"
click at [591, 189] on div "23 A practice can disclose patient health information for the treatment of a pa…" at bounding box center [434, 145] width 544 height 122
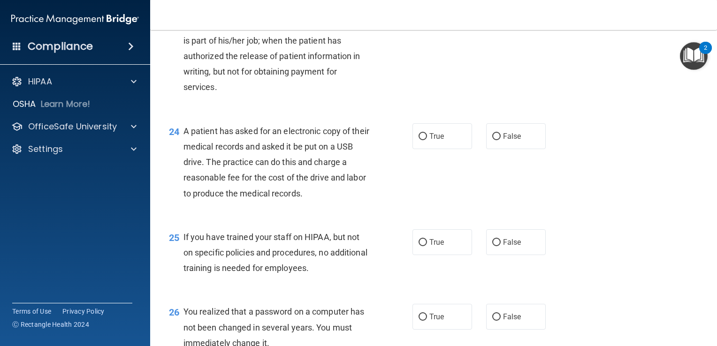
click at [640, 106] on div "23 A practice can disclose patient health information for the treatment of a pa…" at bounding box center [434, 51] width 544 height 122
click at [665, 165] on div "24 A patient has asked for an electronic copy of their medical records and aske…" at bounding box center [434, 165] width 544 height 106
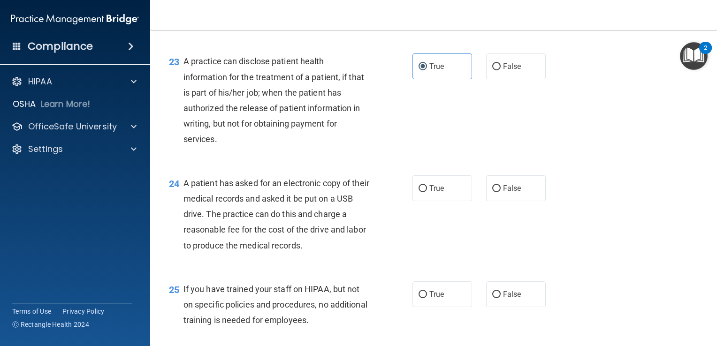
scroll to position [1732, 0]
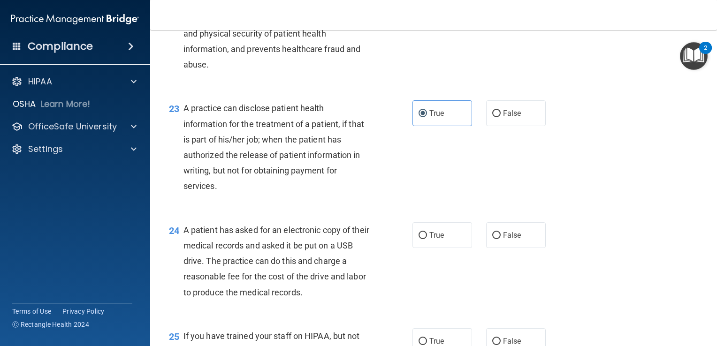
click at [633, 188] on div "23 A practice can disclose patient health information for the treatment of a pa…" at bounding box center [434, 150] width 544 height 122
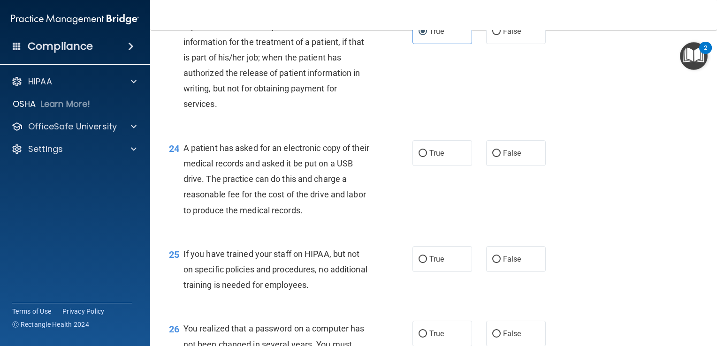
scroll to position [1826, 0]
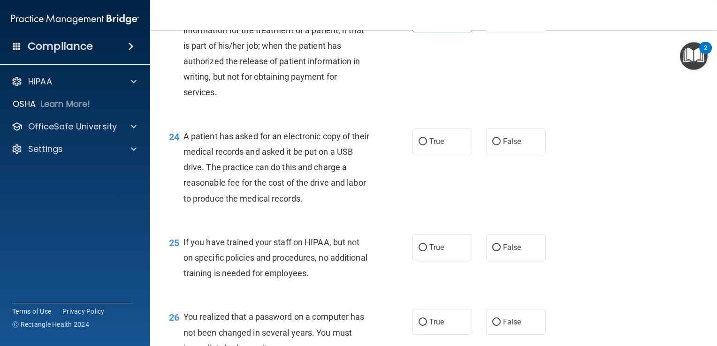
click at [645, 188] on div "24 A patient has asked for an electronic copy of their medical records and aske…" at bounding box center [434, 170] width 544 height 106
click at [646, 179] on div "24 A patient has asked for an electronic copy of their medical records and aske…" at bounding box center [434, 170] width 544 height 106
click at [651, 147] on div "24 A patient has asked for an electronic copy of their medical records and aske…" at bounding box center [434, 170] width 544 height 106
drag, startPoint x: 331, startPoint y: 213, endPoint x: 311, endPoint y: 213, distance: 19.2
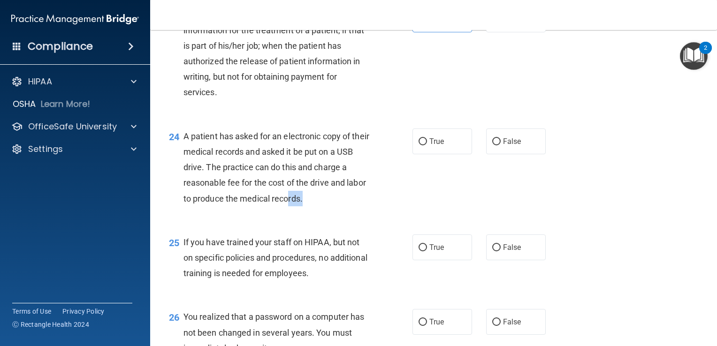
click at [311, 207] on div "A patient has asked for an electronic copy of their medical records and asked i…" at bounding box center [280, 168] width 193 height 78
drag, startPoint x: 311, startPoint y: 213, endPoint x: 329, endPoint y: 214, distance: 17.4
click at [329, 207] on div "A patient has asked for an electronic copy of their medical records and asked i…" at bounding box center [280, 168] width 193 height 78
click at [332, 207] on div "A patient has asked for an electronic copy of their medical records and asked i…" at bounding box center [280, 168] width 193 height 78
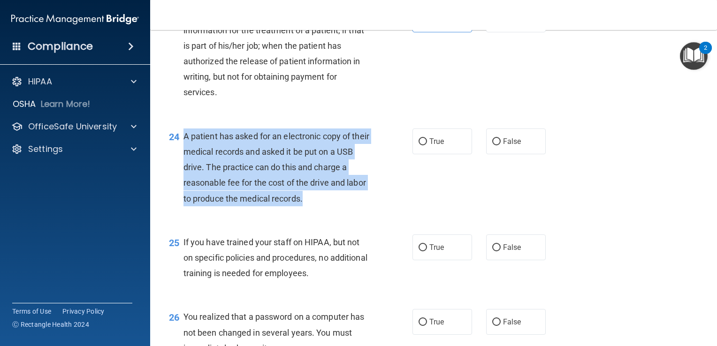
drag, startPoint x: 330, startPoint y: 216, endPoint x: 184, endPoint y: 147, distance: 161.1
click at [184, 147] on div "A patient has asked for an electronic copy of their medical records and asked i…" at bounding box center [280, 168] width 193 height 78
drag, startPoint x: 184, startPoint y: 147, endPoint x: 198, endPoint y: 153, distance: 14.9
click at [361, 207] on div "A patient has asked for an electronic copy of their medical records and asked i…" at bounding box center [280, 168] width 193 height 78
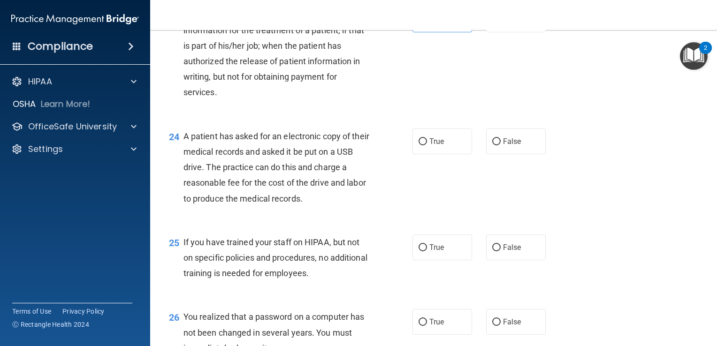
click at [478, 192] on div "24 A patient has asked for an electronic copy of their medical records and aske…" at bounding box center [434, 170] width 544 height 106
drag, startPoint x: 420, startPoint y: 156, endPoint x: 582, endPoint y: 206, distance: 168.9
click at [421, 146] on input "True" at bounding box center [423, 142] width 8 height 7
radio input "true"
click at [582, 206] on div "24 A patient has asked for an electronic copy of their medical records and aske…" at bounding box center [434, 170] width 544 height 106
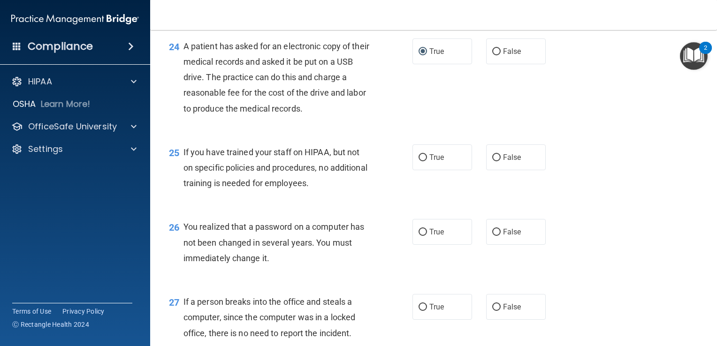
scroll to position [1920, 0]
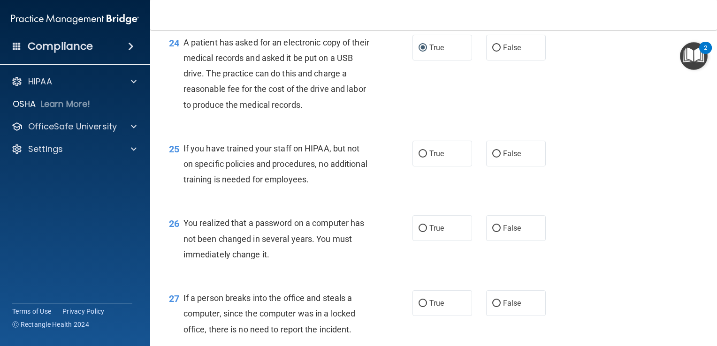
click at [631, 228] on div "26 You realized that a password on a computer has not been changed in several y…" at bounding box center [434, 241] width 544 height 75
click at [495, 158] on input "False" at bounding box center [497, 154] width 8 height 7
radio input "true"
click at [614, 199] on div "25 If you have trained your staff on HIPAA, but not on specific policies and pr…" at bounding box center [434, 166] width 544 height 75
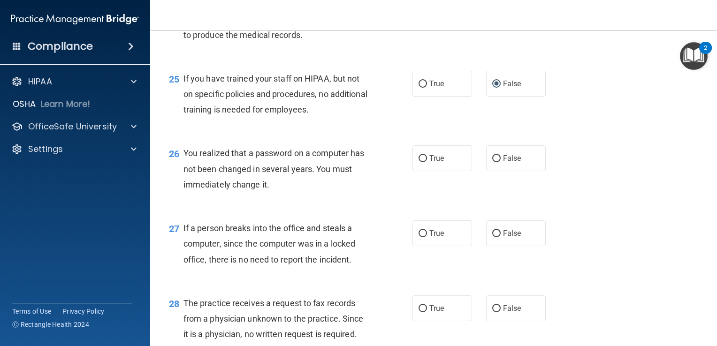
scroll to position [2014, 0]
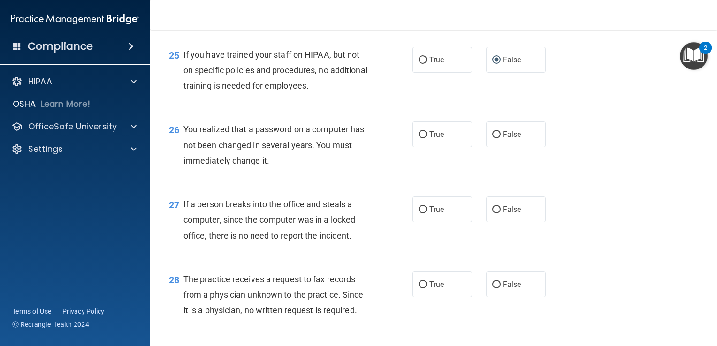
click at [607, 127] on div "26 You realized that a password on a computer has not been changed in several y…" at bounding box center [434, 147] width 544 height 75
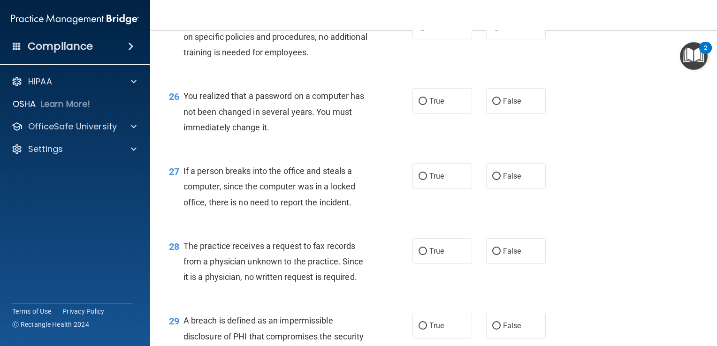
scroll to position [2061, 0]
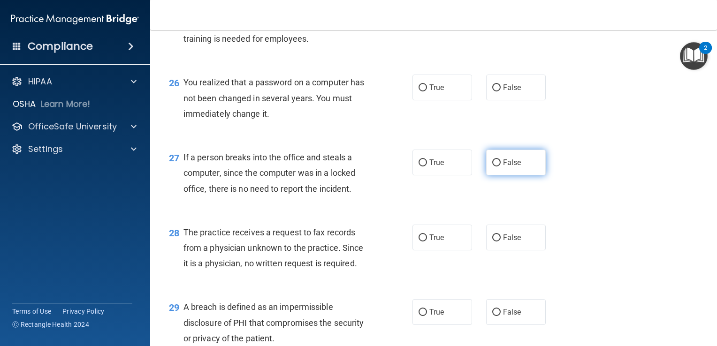
click at [492, 171] on label "False" at bounding box center [516, 163] width 60 height 26
click at [493, 167] on input "False" at bounding box center [497, 163] width 8 height 7
radio input "true"
click at [606, 194] on div "27 If a person breaks into the office and steals a computer, since the computer…" at bounding box center [434, 175] width 544 height 75
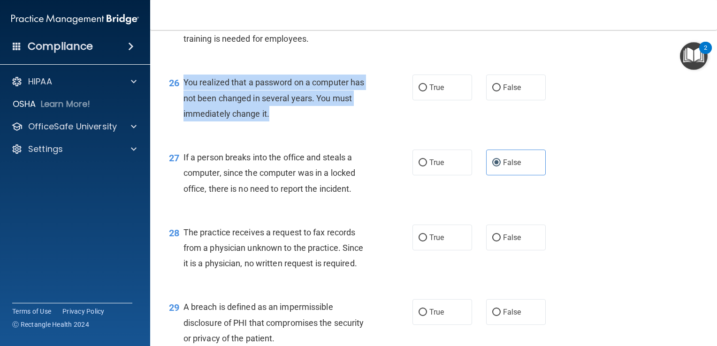
drag, startPoint x: 271, startPoint y: 128, endPoint x: 184, endPoint y: 95, distance: 93.5
click at [184, 95] on div "You realized that a password on a computer has not been changed in several year…" at bounding box center [280, 98] width 193 height 47
drag, startPoint x: 184, startPoint y: 95, endPoint x: 208, endPoint y: 101, distance: 24.7
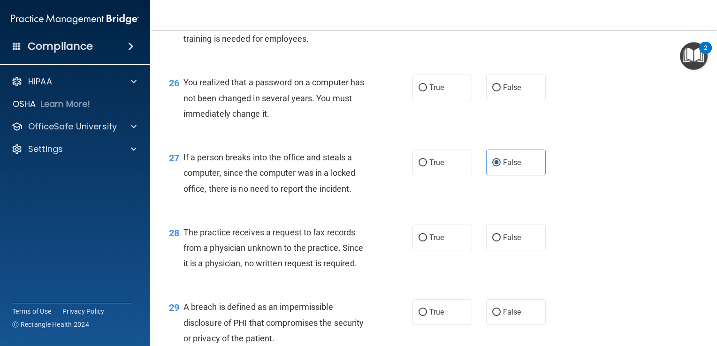
click at [629, 138] on div "26 You realized that a password on a computer has not been changed in several y…" at bounding box center [434, 100] width 544 height 75
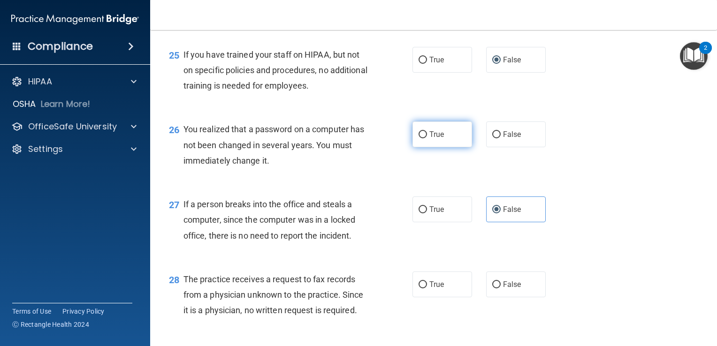
click at [423, 139] on input "True" at bounding box center [423, 134] width 8 height 7
radio input "true"
click at [660, 208] on div "27 If a person breaks into the office and steals a computer, since the computer…" at bounding box center [434, 222] width 544 height 75
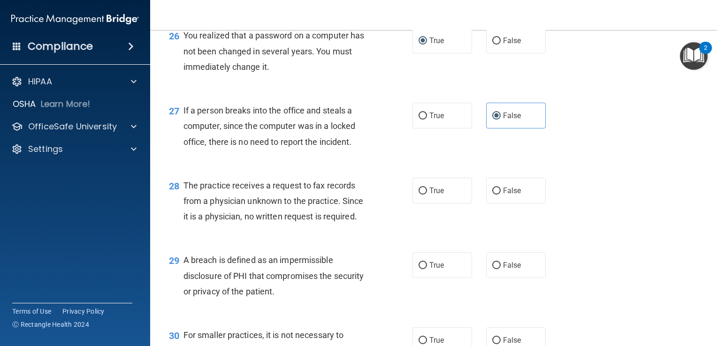
scroll to position [2155, 0]
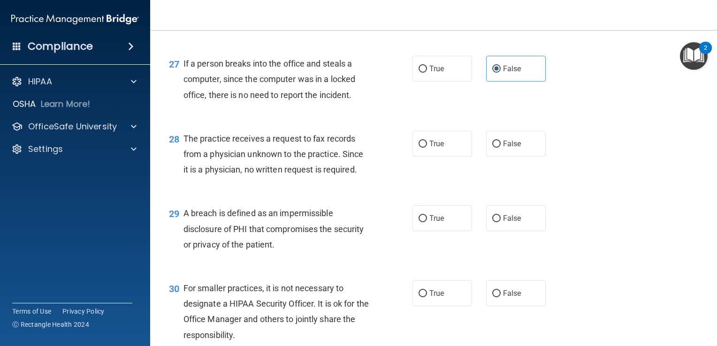
click at [636, 174] on div "28 The practice receives a request to fax records from a physician unknown to t…" at bounding box center [434, 156] width 544 height 75
click at [590, 156] on div "28 The practice receives a request to fax records from a physician unknown to t…" at bounding box center [434, 156] width 544 height 75
click at [625, 101] on div "27 If a person breaks into the office and steals a computer, since the computer…" at bounding box center [434, 81] width 544 height 75
click at [653, 194] on div "28 The practice receives a request to fax records from a physician unknown to t…" at bounding box center [434, 156] width 544 height 75
click at [615, 182] on div "28 The practice receives a request to fax records from a physician unknown to t…" at bounding box center [434, 156] width 544 height 75
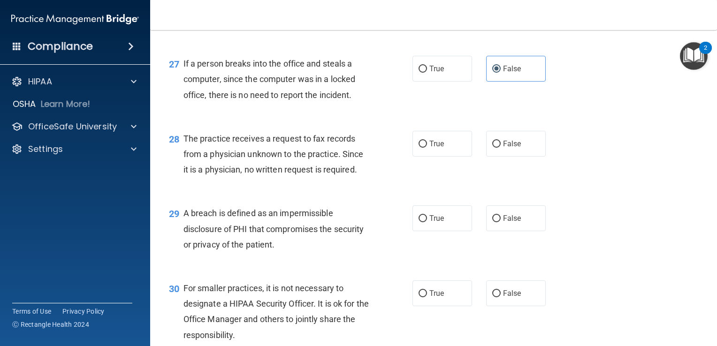
click at [604, 154] on div "28 The practice receives a request to fax records from a physician unknown to t…" at bounding box center [434, 156] width 544 height 75
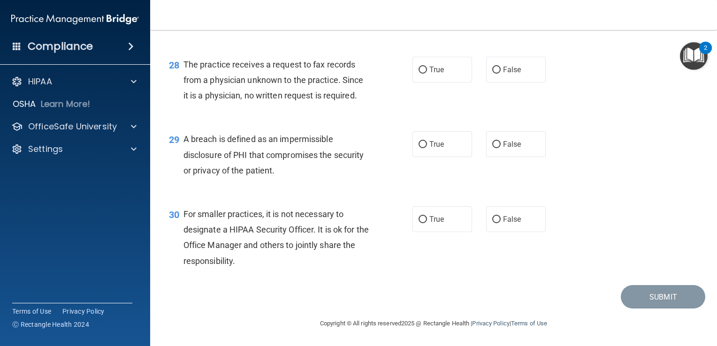
scroll to position [2244, 0]
click at [503, 72] on span "False" at bounding box center [512, 69] width 18 height 9
click at [500, 72] on input "False" at bounding box center [497, 70] width 8 height 7
radio input "true"
click at [624, 123] on div "29 A breach is defined as an impermissible disclosure of PHI that compromises t…" at bounding box center [434, 157] width 544 height 75
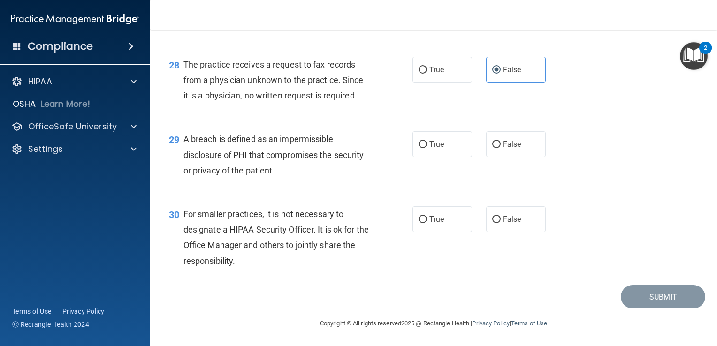
click at [624, 122] on div "29 A breach is defined as an impermissible disclosure of PHI that compromises t…" at bounding box center [434, 157] width 544 height 75
click at [620, 127] on div "29 A breach is defined as an impermissible disclosure of PHI that compromises t…" at bounding box center [434, 157] width 544 height 75
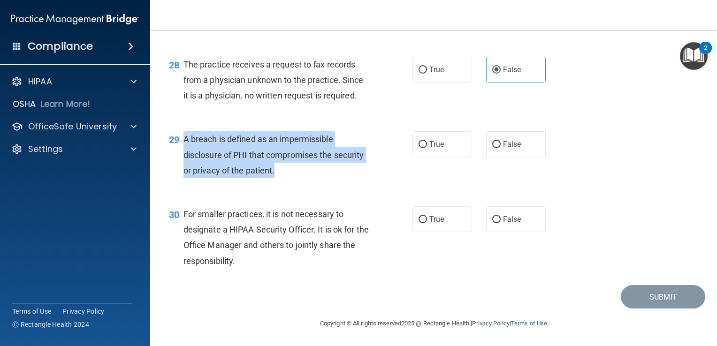
drag, startPoint x: 285, startPoint y: 170, endPoint x: 184, endPoint y: 136, distance: 107.0
click at [184, 136] on div "A breach is defined as an impermissible disclosure of PHI that compromises the …" at bounding box center [280, 154] width 193 height 47
drag, startPoint x: 184, startPoint y: 136, endPoint x: 204, endPoint y: 144, distance: 21.7
click at [348, 172] on div "A breach is defined as an impermissible disclosure of PHI that compromises the …" at bounding box center [280, 154] width 193 height 47
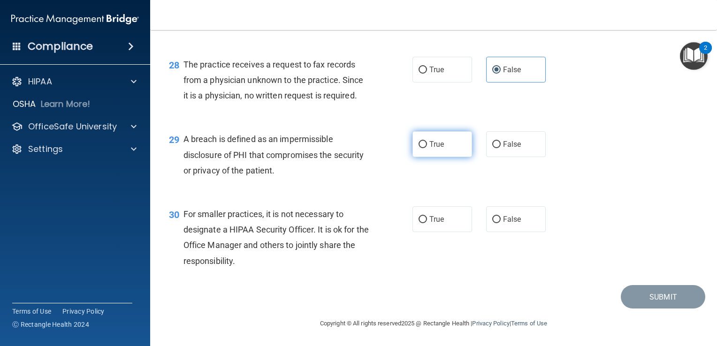
click at [419, 144] on input "True" at bounding box center [423, 144] width 8 height 7
radio input "true"
click at [571, 163] on div "29 A breach is defined as an impermissible disclosure of PHI that compromises t…" at bounding box center [434, 157] width 544 height 75
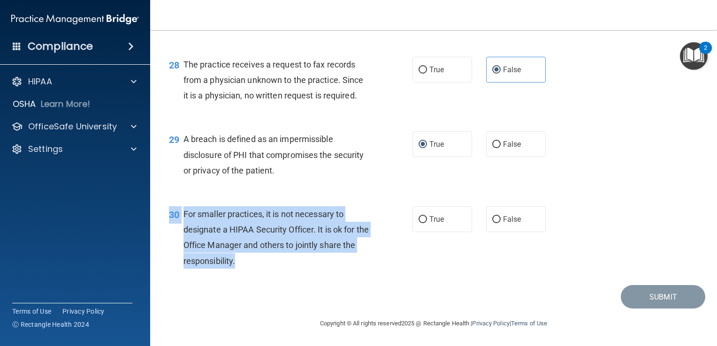
drag, startPoint x: 248, startPoint y: 261, endPoint x: 184, endPoint y: 206, distance: 85.2
click at [184, 206] on div "30 For smaller practices, it is not necessary to designate a HIPAA Security Off…" at bounding box center [434, 240] width 544 height 91
drag, startPoint x: 184, startPoint y: 206, endPoint x: 261, endPoint y: 248, distance: 88.1
click at [261, 248] on span "For smaller practices, it is not necessary to designate a HIPAA Security Office…" at bounding box center [276, 237] width 185 height 57
click at [257, 260] on div "For smaller practices, it is not necessary to designate a HIPAA Security Office…" at bounding box center [280, 238] width 193 height 62
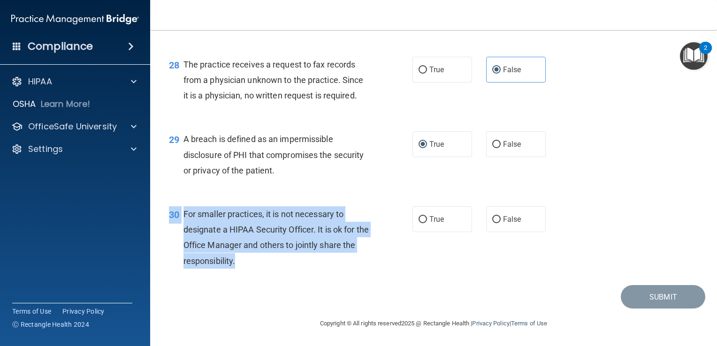
click at [257, 263] on div "For smaller practices, it is not necessary to designate a HIPAA Security Office…" at bounding box center [280, 238] width 193 height 62
drag, startPoint x: 252, startPoint y: 261, endPoint x: 179, endPoint y: 209, distance: 89.2
click at [179, 209] on div "30 For smaller practices, it is not necessary to designate a HIPAA Security Off…" at bounding box center [291, 240] width 272 height 67
drag, startPoint x: 179, startPoint y: 209, endPoint x: 193, endPoint y: 219, distance: 17.5
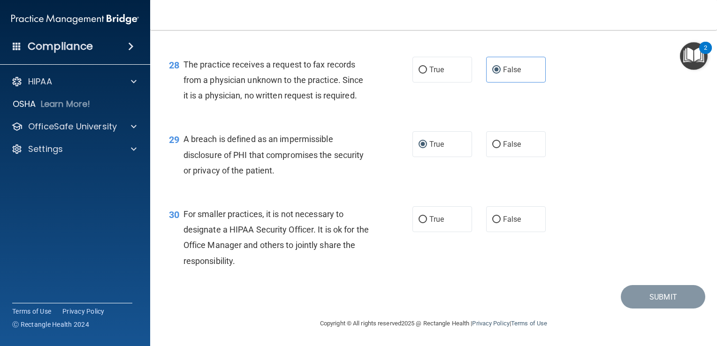
click at [327, 281] on div "30 For smaller practices, it is not necessary to designate a HIPAA Security Off…" at bounding box center [434, 240] width 544 height 91
drag, startPoint x: 421, startPoint y: 217, endPoint x: 470, endPoint y: 217, distance: 49.3
click at [421, 217] on input "True" at bounding box center [423, 219] width 8 height 7
radio input "true"
drag, startPoint x: 630, startPoint y: 299, endPoint x: 616, endPoint y: 288, distance: 17.7
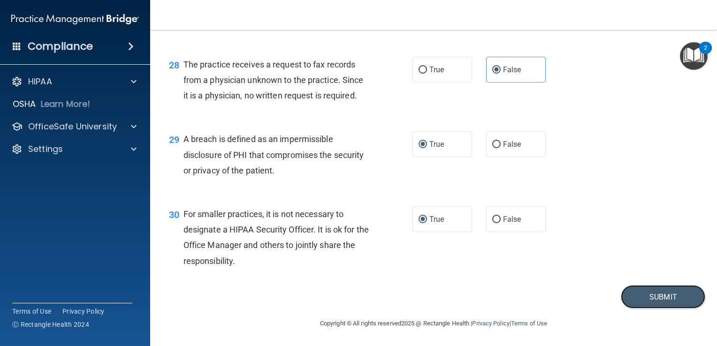
click at [630, 300] on button "Submit" at bounding box center [663, 297] width 85 height 24
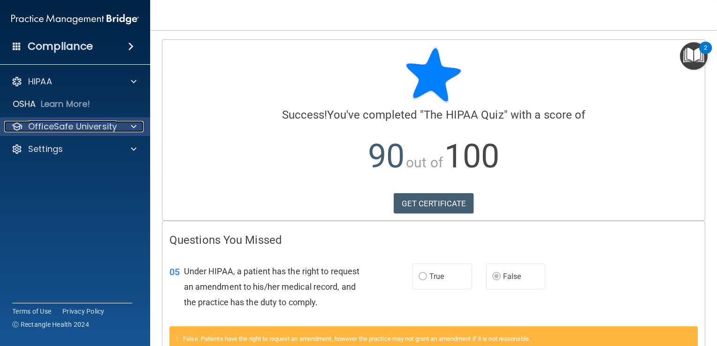
click at [79, 126] on p "OfficeSafe University" at bounding box center [72, 126] width 89 height 11
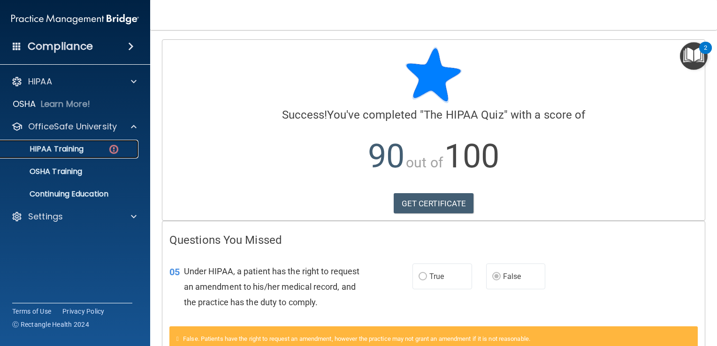
click at [69, 151] on p "HIPAA Training" at bounding box center [44, 149] width 77 height 9
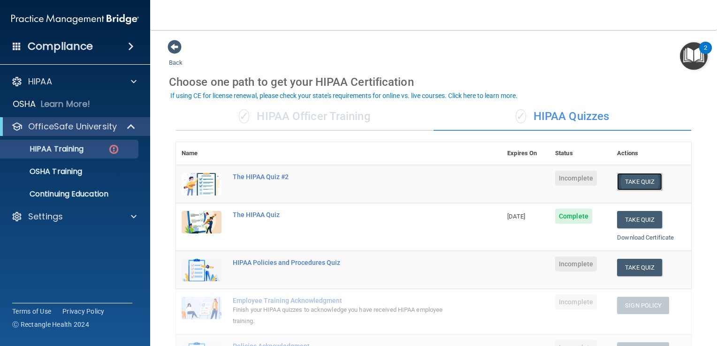
click at [633, 184] on button "Take Quiz" at bounding box center [639, 181] width 45 height 17
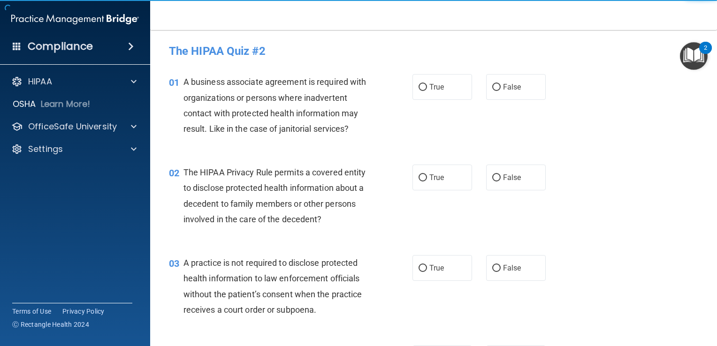
click at [667, 145] on div "01 A business associate agreement is required with organizations or persons whe…" at bounding box center [434, 107] width 544 height 91
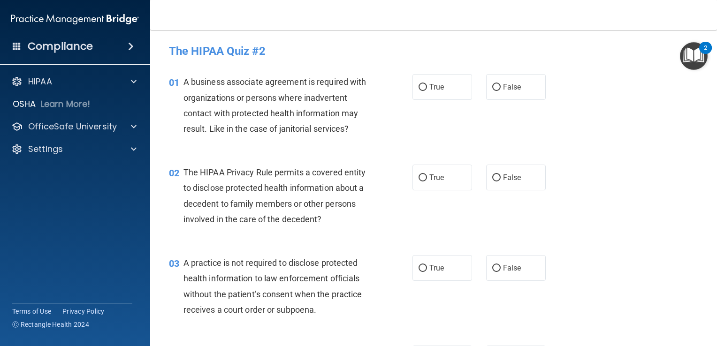
click at [615, 134] on div "01 A business associate agreement is required with organizations or persons whe…" at bounding box center [434, 107] width 544 height 91
click at [608, 177] on div "02 The HIPAA Privacy Rule permits a covered entity to disclose protected health…" at bounding box center [434, 198] width 544 height 91
click at [613, 179] on div "02 The HIPAA Privacy Rule permits a covered entity to disclose protected health…" at bounding box center [434, 198] width 544 height 91
click at [640, 155] on div "02 The HIPAA Privacy Rule permits a covered entity to disclose protected health…" at bounding box center [434, 198] width 544 height 91
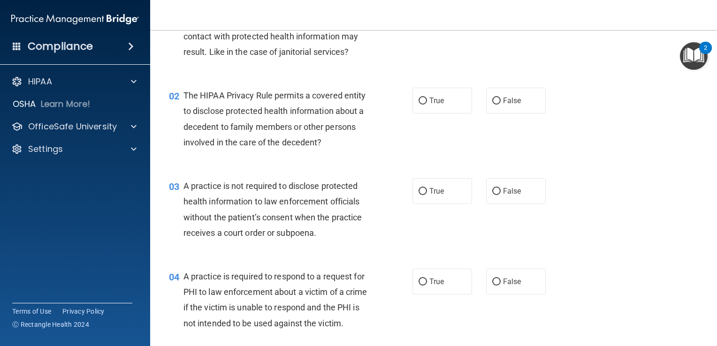
scroll to position [94, 0]
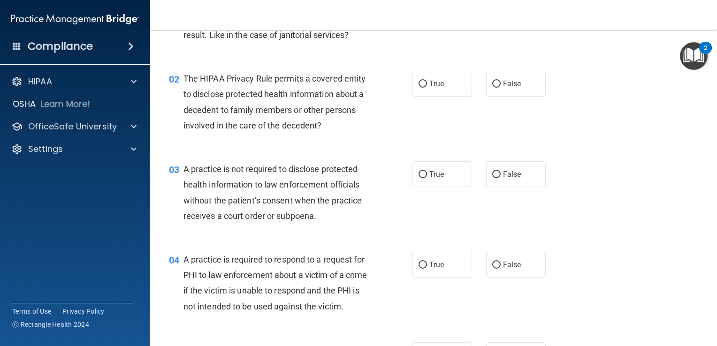
click at [640, 155] on div "03 A practice is not required to disclose protected health information to law e…" at bounding box center [434, 195] width 544 height 91
click at [633, 147] on div "02 The HIPAA Privacy Rule permits a covered entity to disclose protected health…" at bounding box center [434, 104] width 544 height 91
click at [625, 160] on div "03 A practice is not required to disclose protected health information to law e…" at bounding box center [434, 195] width 544 height 91
click at [639, 142] on div "02 The HIPAA Privacy Rule permits a covered entity to disclose protected health…" at bounding box center [434, 104] width 544 height 91
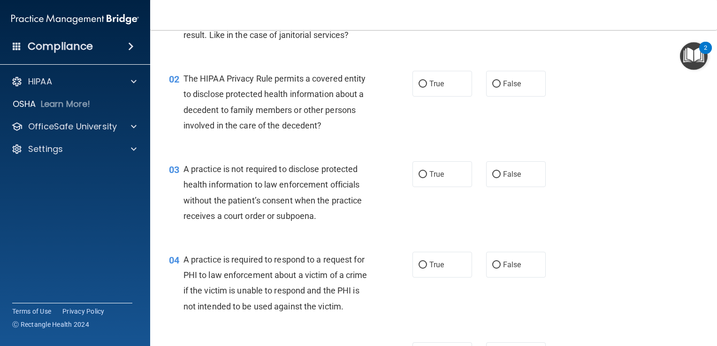
click at [639, 142] on div "02 The HIPAA Privacy Rule permits a covered entity to disclose protected health…" at bounding box center [434, 104] width 544 height 91
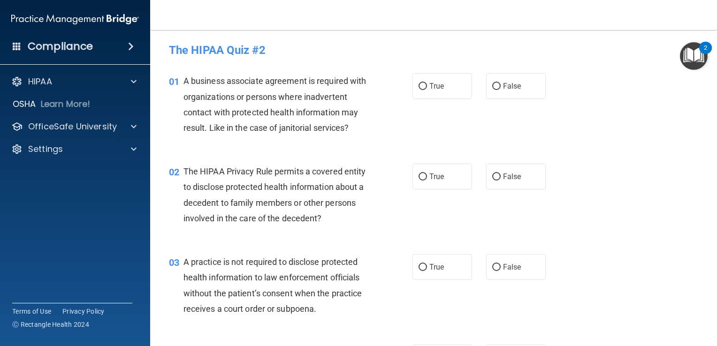
scroll to position [0, 0]
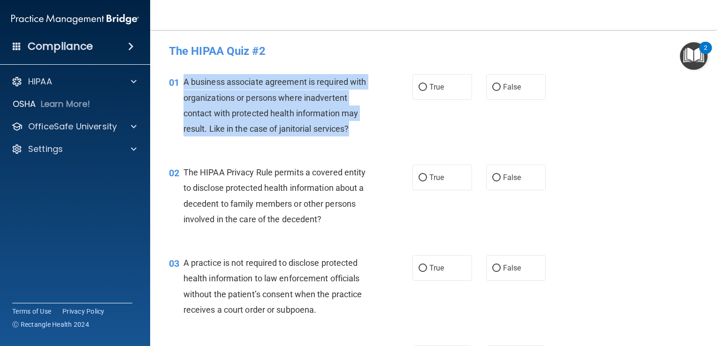
drag, startPoint x: 362, startPoint y: 132, endPoint x: 186, endPoint y: 80, distance: 184.1
click at [186, 80] on div "A business associate agreement is required with organizations or persons where …" at bounding box center [280, 105] width 193 height 62
drag, startPoint x: 186, startPoint y: 80, endPoint x: 197, endPoint y: 90, distance: 15.3
drag, startPoint x: 197, startPoint y: 90, endPoint x: 461, endPoint y: 144, distance: 269.2
click at [461, 144] on div "01 A business associate agreement is required with organizations or persons whe…" at bounding box center [434, 107] width 544 height 91
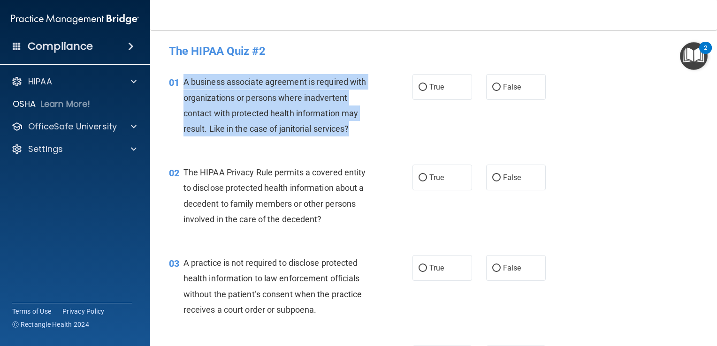
drag, startPoint x: 354, startPoint y: 125, endPoint x: 185, endPoint y: 81, distance: 174.8
click at [185, 81] on div "A business associate agreement is required with organizations or persons where …" at bounding box center [280, 105] width 193 height 62
drag, startPoint x: 185, startPoint y: 81, endPoint x: 201, endPoint y: 88, distance: 18.3
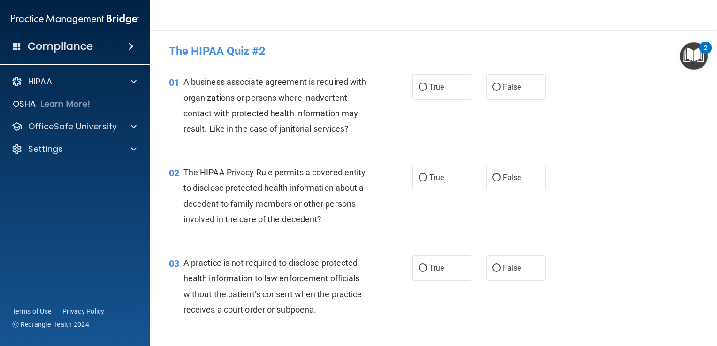
click at [562, 129] on div "01 A business associate agreement is required with organizations or persons whe…" at bounding box center [434, 107] width 544 height 91
click at [493, 85] on input "False" at bounding box center [497, 87] width 8 height 7
radio input "true"
click at [609, 134] on div "01 A business associate agreement is required with organizations or persons whe…" at bounding box center [434, 107] width 544 height 91
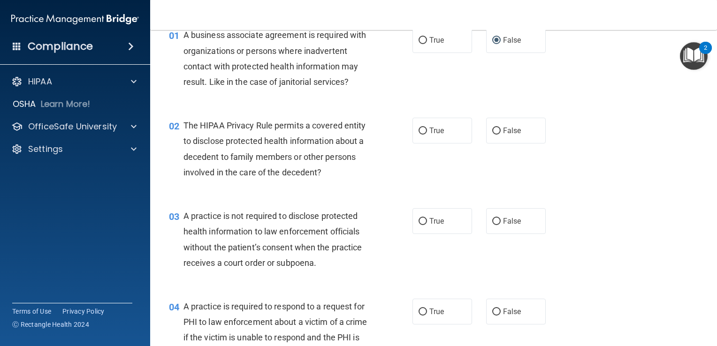
click at [608, 160] on div "02 The HIPAA Privacy Rule permits a covered entity to disclose protected health…" at bounding box center [434, 151] width 544 height 91
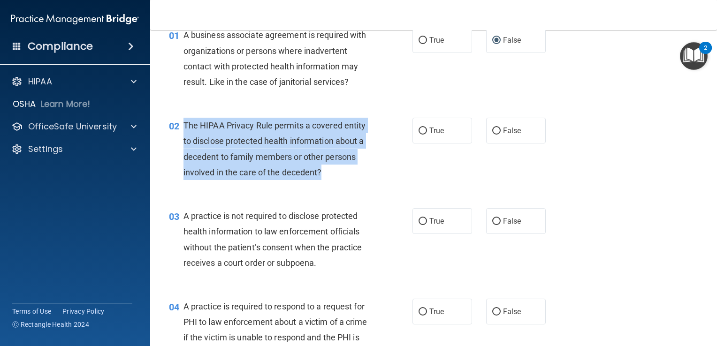
drag, startPoint x: 332, startPoint y: 176, endPoint x: 185, endPoint y: 123, distance: 157.0
click at [185, 123] on div "The HIPAA Privacy Rule permits a covered entity to disclose protected health in…" at bounding box center [280, 149] width 193 height 62
drag, startPoint x: 185, startPoint y: 123, endPoint x: 202, endPoint y: 131, distance: 19.4
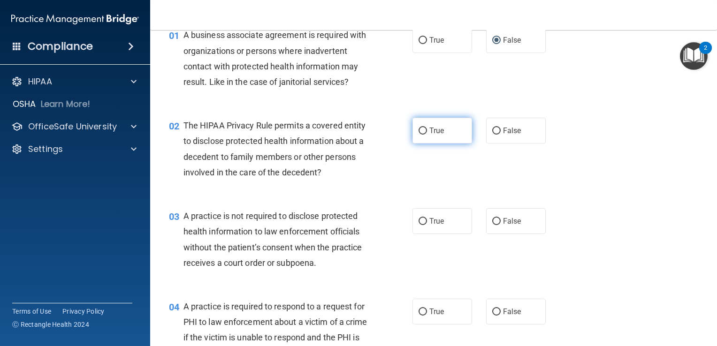
click at [423, 136] on label "True" at bounding box center [443, 131] width 60 height 26
click at [423, 135] on input "True" at bounding box center [423, 131] width 8 height 7
radio input "true"
click at [591, 176] on div "02 The HIPAA Privacy Rule permits a covered entity to disclose protected health…" at bounding box center [434, 151] width 544 height 91
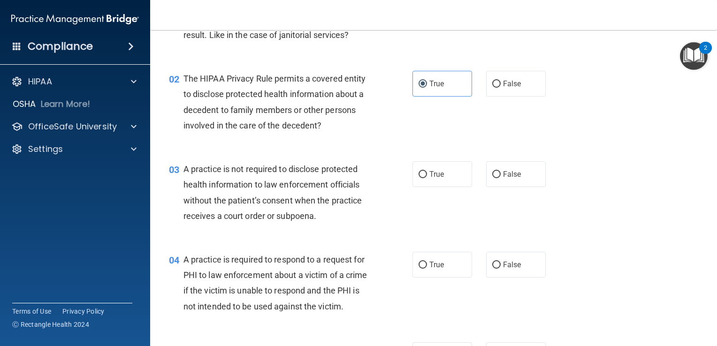
scroll to position [141, 0]
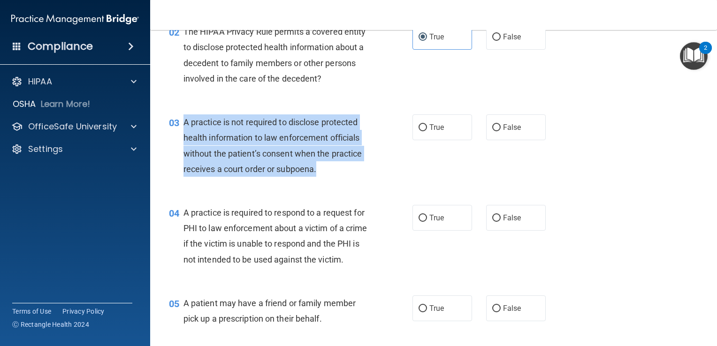
drag, startPoint x: 342, startPoint y: 174, endPoint x: 184, endPoint y: 123, distance: 166.0
click at [184, 123] on div "A practice is not required to disclose protected health information to law enfo…" at bounding box center [280, 146] width 193 height 62
drag, startPoint x: 184, startPoint y: 123, endPoint x: 200, endPoint y: 128, distance: 16.9
click at [475, 188] on div "03 A practice is not required to disclose protected health information to law e…" at bounding box center [434, 148] width 544 height 91
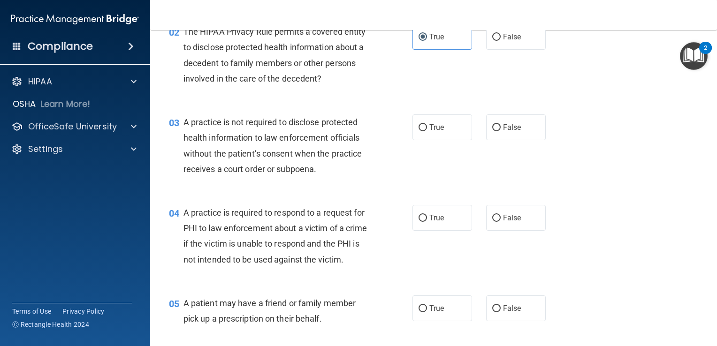
click at [631, 186] on div "03 A practice is not required to disclose protected health information to law e…" at bounding box center [434, 148] width 544 height 91
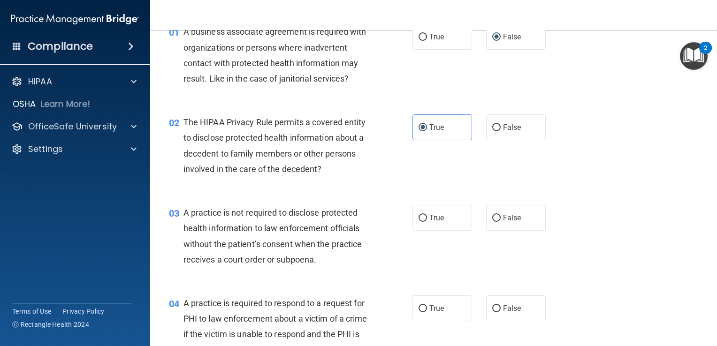
scroll to position [47, 0]
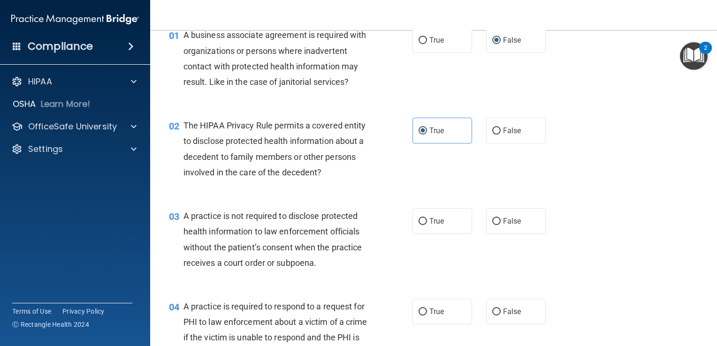
click at [626, 177] on div "02 The HIPAA Privacy Rule permits a covered entity to disclose protected health…" at bounding box center [434, 151] width 544 height 91
click at [632, 112] on div "02 The HIPAA Privacy Rule permits a covered entity to disclose protected health…" at bounding box center [434, 151] width 544 height 91
click at [657, 213] on div "03 A practice is not required to disclose protected health information to law e…" at bounding box center [434, 242] width 544 height 91
click at [586, 184] on div "02 The HIPAA Privacy Rule permits a covered entity to disclose protected health…" at bounding box center [434, 151] width 544 height 91
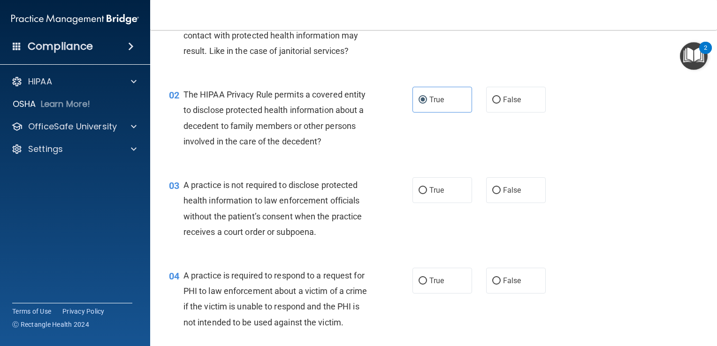
scroll to position [141, 0]
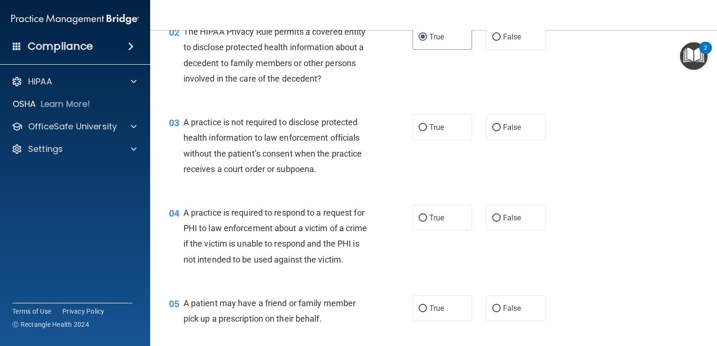
click at [624, 178] on div "03 A practice is not required to disclose protected health information to law e…" at bounding box center [434, 148] width 544 height 91
click at [662, 197] on div "04 A practice is required to respond to a request for PHI to law enforcement ab…" at bounding box center [434, 238] width 544 height 91
click at [416, 123] on label "True" at bounding box center [443, 128] width 60 height 26
click at [419, 124] on input "True" at bounding box center [423, 127] width 8 height 7
radio input "true"
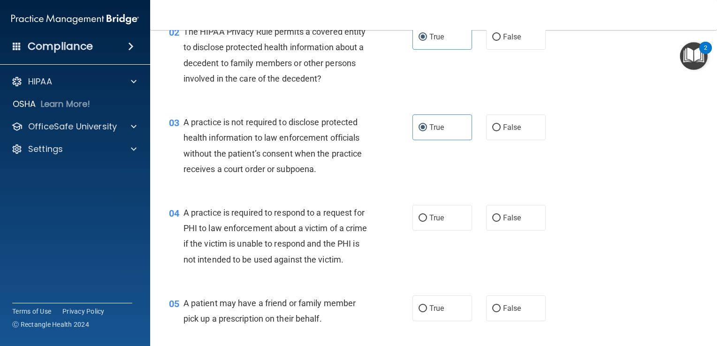
click at [593, 204] on div "04 A practice is required to respond to a request for PHI to law enforcement ab…" at bounding box center [434, 238] width 544 height 91
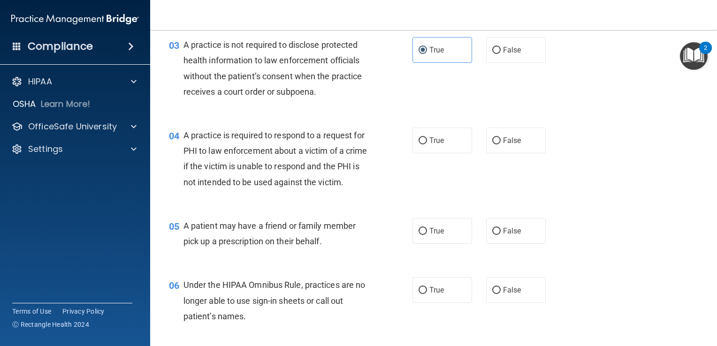
scroll to position [235, 0]
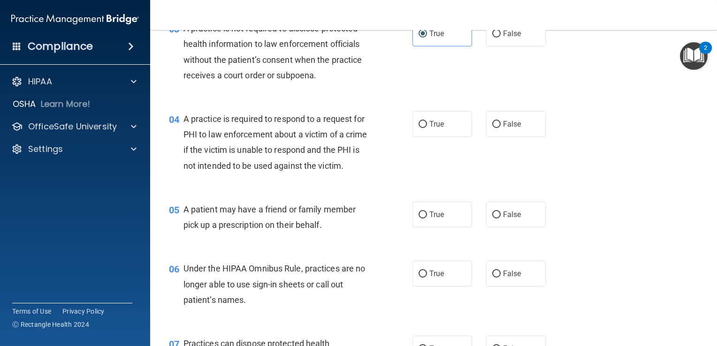
click at [219, 174] on div "A practice is required to respond to a request for PHI to law enforcement about…" at bounding box center [280, 142] width 193 height 62
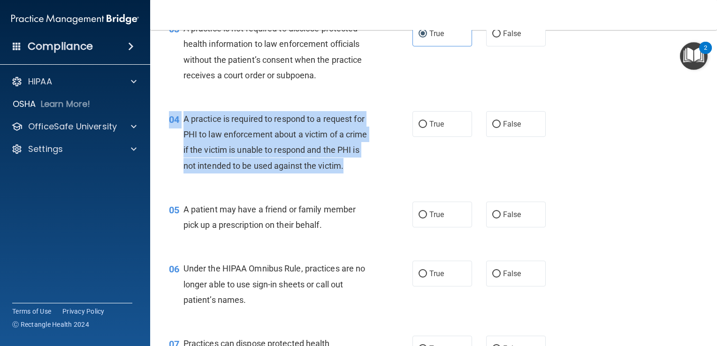
drag, startPoint x: 220, startPoint y: 180, endPoint x: 185, endPoint y: 109, distance: 78.7
click at [185, 109] on div "04 A practice is required to respond to a request for PHI to law enforcement ab…" at bounding box center [434, 145] width 544 height 91
drag, startPoint x: 185, startPoint y: 109, endPoint x: 243, endPoint y: 185, distance: 95.0
click at [246, 174] on div "A practice is required to respond to a request for PHI to law enforcement about…" at bounding box center [280, 142] width 193 height 62
click at [226, 174] on div "A practice is required to respond to a request for PHI to law enforcement about…" at bounding box center [280, 142] width 193 height 62
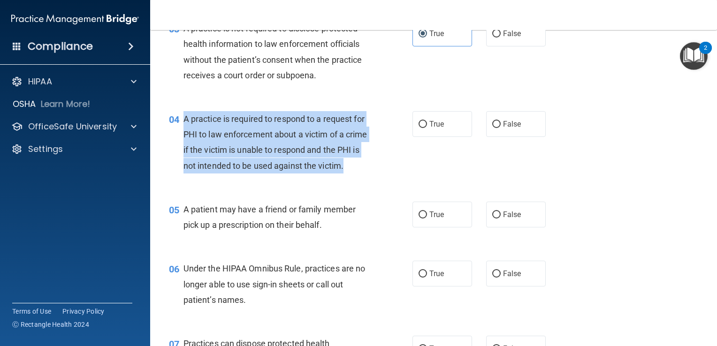
drag, startPoint x: 222, startPoint y: 182, endPoint x: 184, endPoint y: 116, distance: 75.7
click at [184, 116] on div "A practice is required to respond to a request for PHI to law enforcement about…" at bounding box center [280, 142] width 193 height 62
drag, startPoint x: 184, startPoint y: 116, endPoint x: 216, endPoint y: 143, distance: 41.6
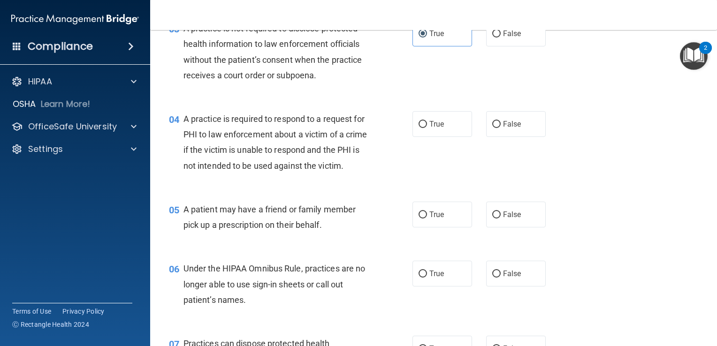
click at [633, 170] on div "04 A practice is required to respond to a request for PHI to law enforcement ab…" at bounding box center [434, 145] width 544 height 91
click at [632, 157] on div "04 A practice is required to respond to a request for PHI to law enforcement ab…" at bounding box center [434, 145] width 544 height 91
click at [593, 147] on div "04 A practice is required to respond to a request for PHI to law enforcement ab…" at bounding box center [434, 145] width 544 height 91
click at [593, 146] on div "04 A practice is required to respond to a request for PHI to law enforcement ab…" at bounding box center [434, 145] width 544 height 91
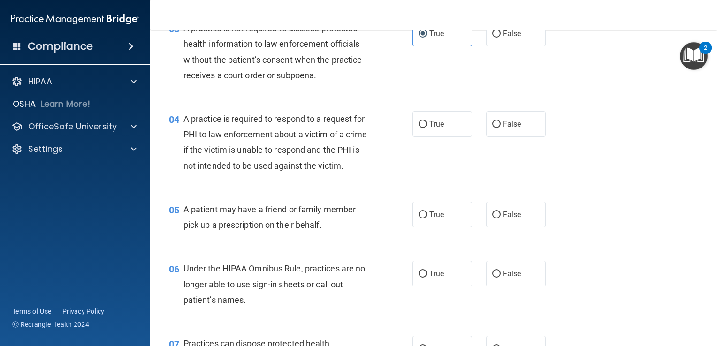
click at [638, 178] on div "04 A practice is required to respond to a request for PHI to law enforcement ab…" at bounding box center [434, 145] width 544 height 91
click at [637, 178] on div "04 A practice is required to respond to a request for PHI to law enforcement ab…" at bounding box center [434, 145] width 544 height 91
click at [414, 123] on label "True" at bounding box center [443, 124] width 60 height 26
click at [419, 123] on input "True" at bounding box center [423, 124] width 8 height 7
radio input "true"
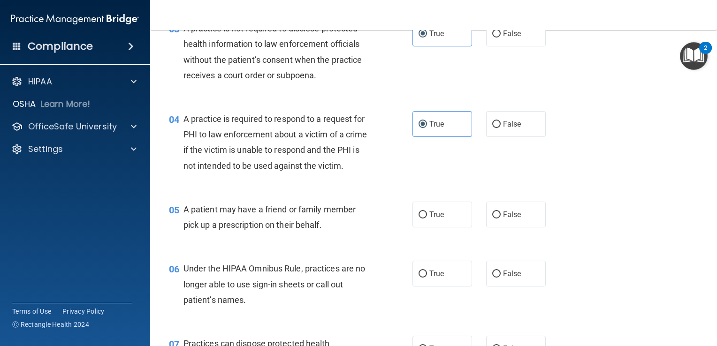
click at [659, 190] on div "04 A practice is required to respond to a request for PHI to law enforcement ab…" at bounding box center [434, 145] width 544 height 91
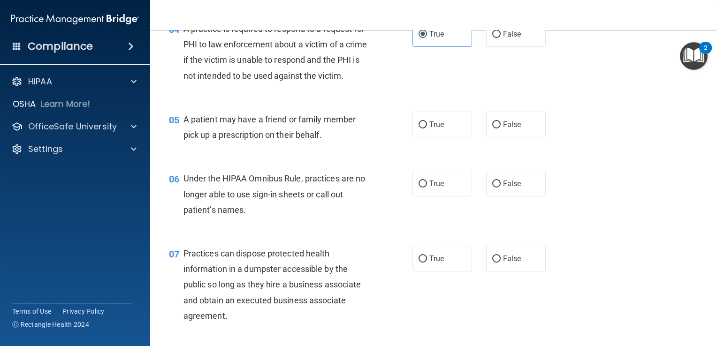
scroll to position [329, 0]
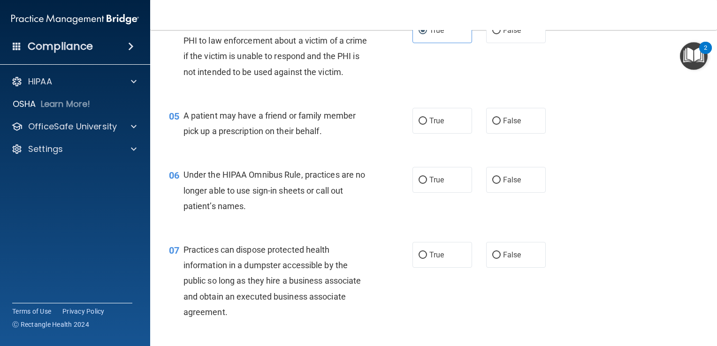
click at [324, 139] on div "A patient may have a friend or family member pick up a prescription on their be…" at bounding box center [280, 123] width 193 height 31
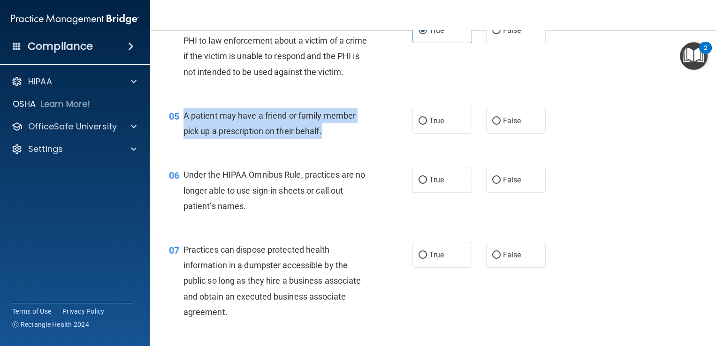
drag, startPoint x: 331, startPoint y: 144, endPoint x: 179, endPoint y: 123, distance: 152.5
click at [179, 123] on div "05 A patient may have a friend or family member pick up a prescription on their…" at bounding box center [291, 126] width 272 height 36
drag, startPoint x: 179, startPoint y: 123, endPoint x: 208, endPoint y: 130, distance: 29.7
click at [419, 125] on input "True" at bounding box center [423, 121] width 8 height 7
radio input "true"
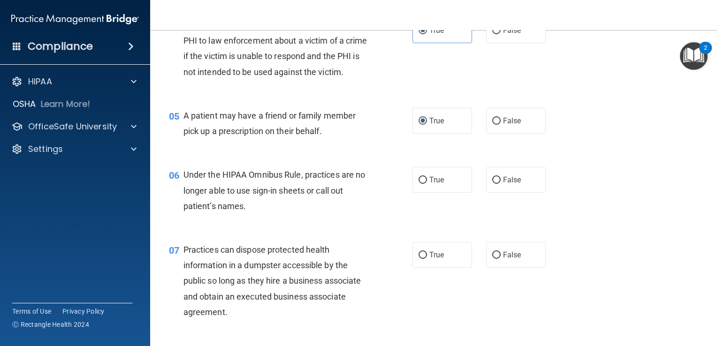
click at [648, 217] on div "06 Under the HIPAA Omnibus Rule, practices are no longer able to use sign-in sh…" at bounding box center [434, 192] width 544 height 75
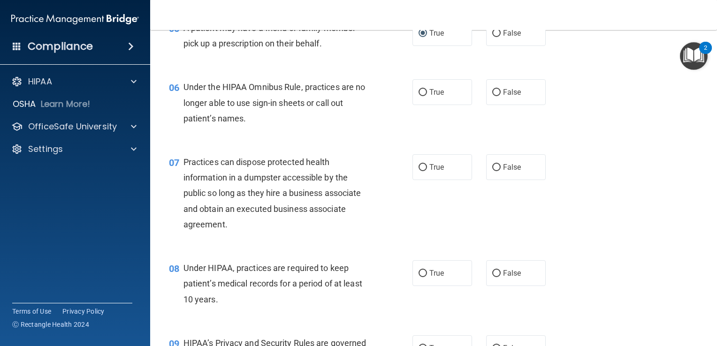
scroll to position [423, 0]
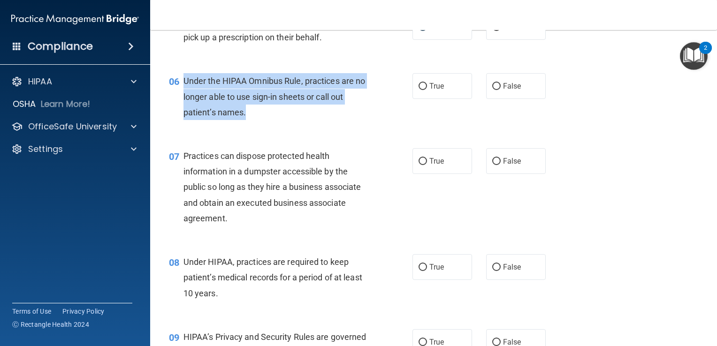
drag, startPoint x: 254, startPoint y: 128, endPoint x: 185, endPoint y: 96, distance: 75.6
click at [185, 96] on div "Under the HIPAA Omnibus Rule, practices are no longer able to use sign-in sheet…" at bounding box center [280, 96] width 193 height 47
drag, startPoint x: 185, startPoint y: 96, endPoint x: 216, endPoint y: 104, distance: 31.1
click at [586, 167] on div "07 Practices can dispose protected health information in a dumpster accessible …" at bounding box center [434, 190] width 544 height 106
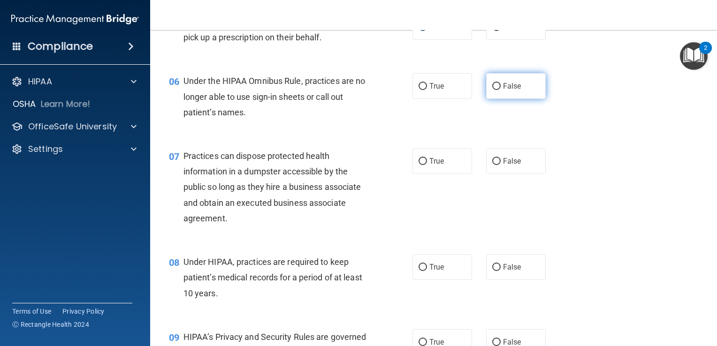
click at [493, 90] on input "False" at bounding box center [497, 86] width 8 height 7
radio input "true"
click at [669, 187] on div "07 Practices can dispose protected health information in a dumpster accessible …" at bounding box center [434, 190] width 544 height 106
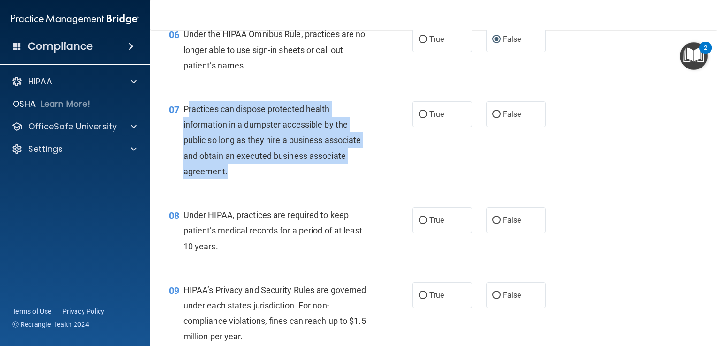
drag, startPoint x: 230, startPoint y: 188, endPoint x: 187, endPoint y: 122, distance: 79.4
click at [187, 122] on div "Practices can dispose protected health information in a dumpster accessible by …" at bounding box center [280, 140] width 193 height 78
drag, startPoint x: 187, startPoint y: 122, endPoint x: 235, endPoint y: 182, distance: 77.2
click at [235, 179] on div "Practices can dispose protected health information in a dumpster accessible by …" at bounding box center [280, 140] width 193 height 78
click at [256, 170] on span "Practices can dispose protected health information in a dumpster accessible by …" at bounding box center [273, 140] width 178 height 72
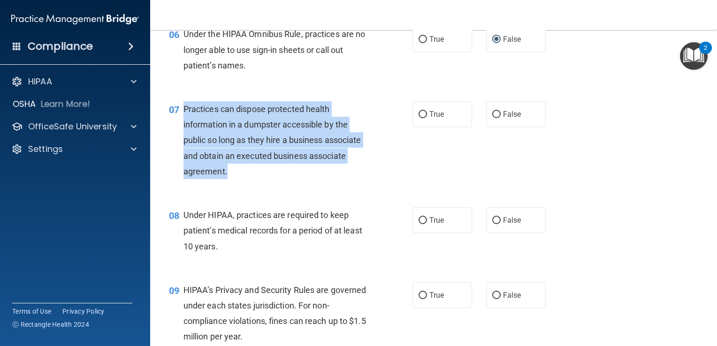
drag, startPoint x: 254, startPoint y: 187, endPoint x: 182, endPoint y: 119, distance: 99.0
click at [182, 119] on div "07 Practices can dispose protected health information in a dumpster accessible …" at bounding box center [291, 142] width 272 height 83
drag, startPoint x: 182, startPoint y: 119, endPoint x: 214, endPoint y: 140, distance: 37.6
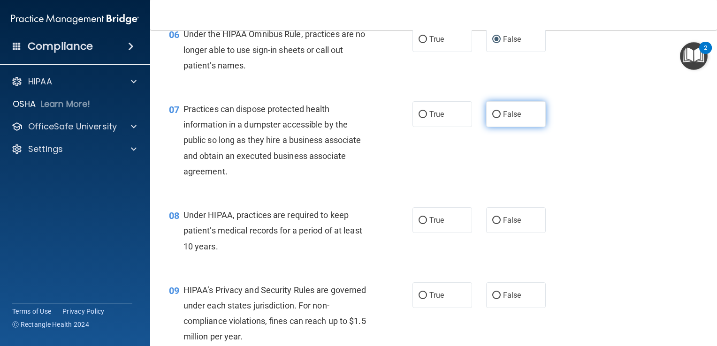
click at [487, 127] on label "False" at bounding box center [516, 114] width 60 height 26
click at [493, 118] on input "False" at bounding box center [497, 114] width 8 height 7
radio input "true"
click at [578, 167] on div "07 Practices can dispose protected health information in a dumpster accessible …" at bounding box center [434, 143] width 544 height 106
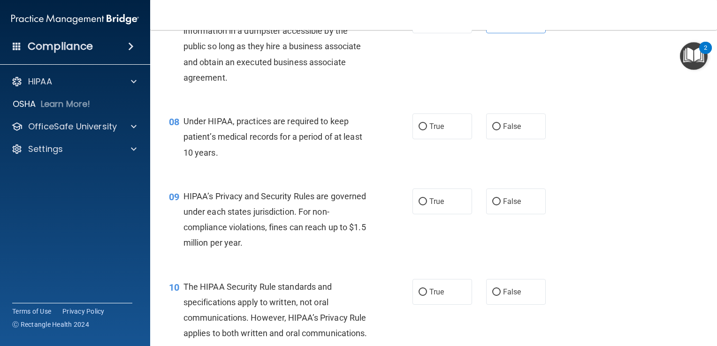
scroll to position [610, 0]
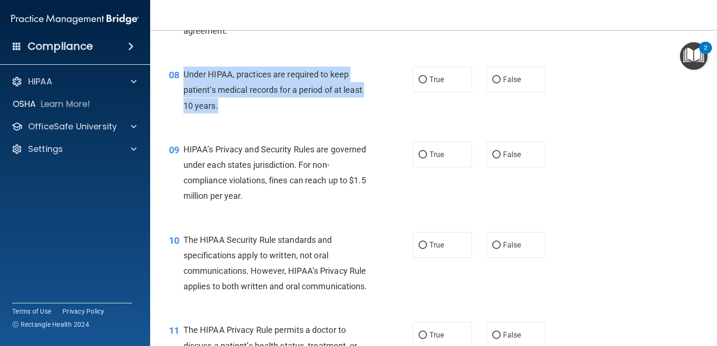
drag, startPoint x: 228, startPoint y: 129, endPoint x: 185, endPoint y: 89, distance: 58.5
click at [185, 89] on div "Under HIPAA, practices are required to keep patient’s medical records for a per…" at bounding box center [280, 90] width 193 height 47
drag, startPoint x: 185, startPoint y: 89, endPoint x: 199, endPoint y: 100, distance: 17.7
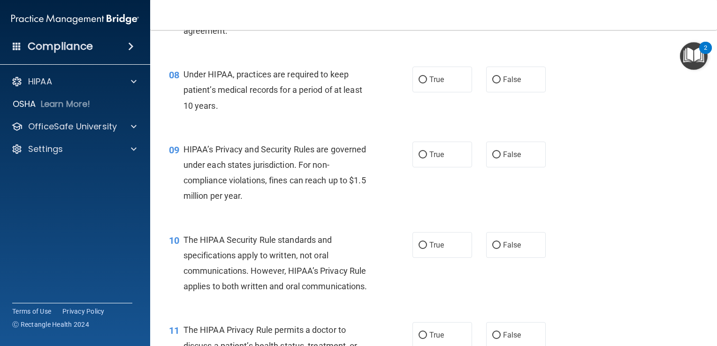
click at [628, 213] on div "09 HIPAA’s Privacy and Security Rules are governed under each states jurisdicti…" at bounding box center [434, 175] width 544 height 91
click at [493, 84] on input "False" at bounding box center [497, 80] width 8 height 7
radio input "true"
click at [646, 164] on div "09 HIPAA’s Privacy and Security Rules are governed under each states jurisdicti…" at bounding box center [434, 175] width 544 height 91
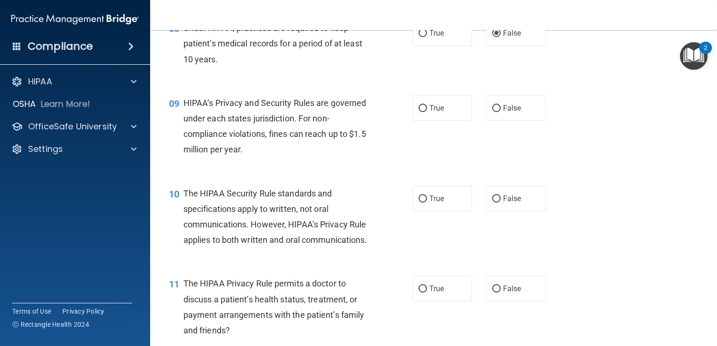
scroll to position [657, 0]
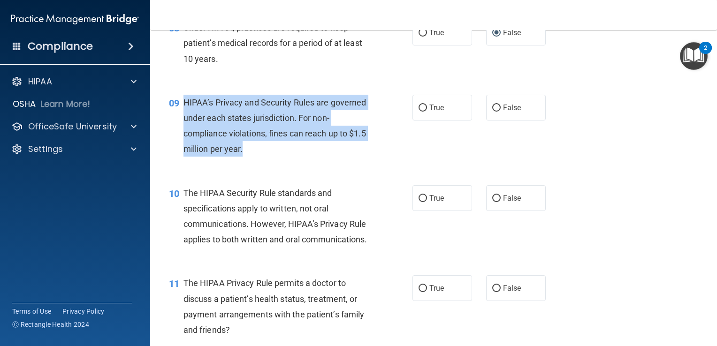
drag, startPoint x: 276, startPoint y: 169, endPoint x: 184, endPoint y: 112, distance: 107.9
click at [184, 112] on div "HIPAA’s Privacy and Security Rules are governed under each states jurisdiction.…" at bounding box center [280, 126] width 193 height 62
drag, startPoint x: 184, startPoint y: 112, endPoint x: 222, endPoint y: 126, distance: 40.1
click at [379, 157] on div "09 HIPAA’s Privacy and Security Rules are governed under each states jurisdicti…" at bounding box center [291, 128] width 272 height 67
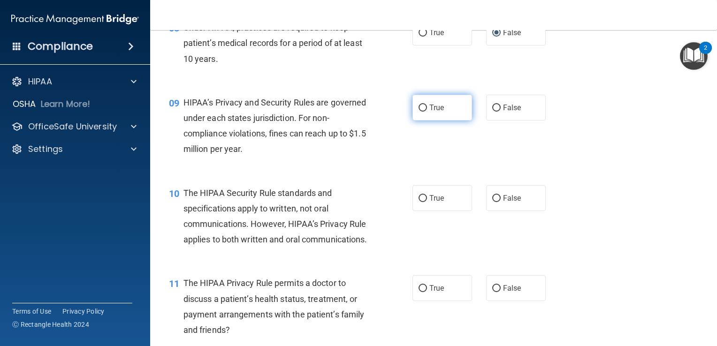
click at [430, 112] on span "True" at bounding box center [437, 107] width 15 height 9
click at [426, 112] on input "True" at bounding box center [423, 108] width 8 height 7
radio input "true"
click at [603, 174] on div "09 HIPAA’s Privacy and Security Rules are governed under each states jurisdicti…" at bounding box center [434, 128] width 544 height 91
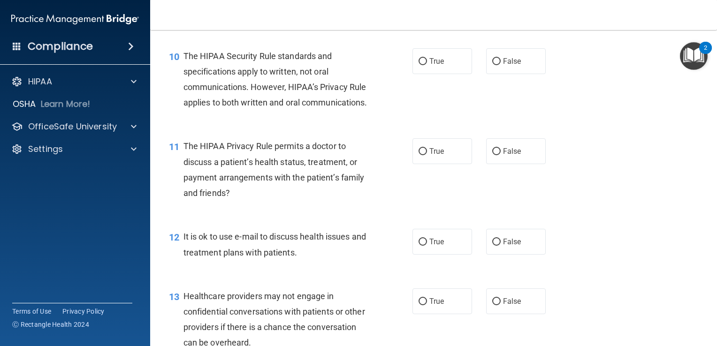
scroll to position [798, 0]
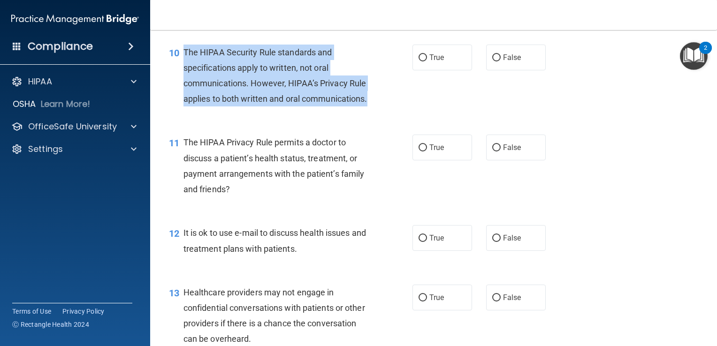
drag, startPoint x: 253, startPoint y: 127, endPoint x: 182, endPoint y: 70, distance: 91.5
click at [182, 70] on div "10 The HIPAA Security Rule standards and specifications apply to written, not o…" at bounding box center [291, 78] width 272 height 67
drag, startPoint x: 182, startPoint y: 70, endPoint x: 230, endPoint y: 98, distance: 56.0
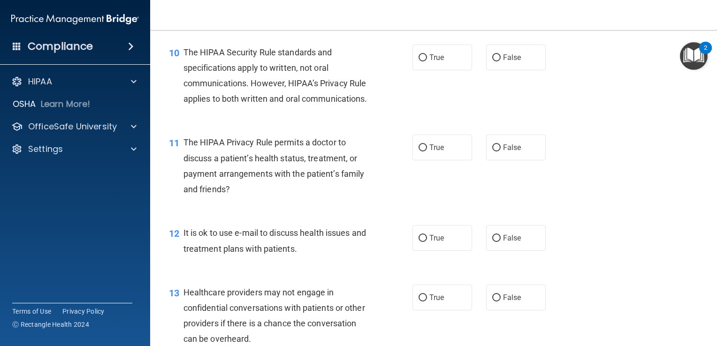
click at [303, 123] on div "10 The HIPAA Security Rule standards and specifications apply to written, not o…" at bounding box center [434, 78] width 544 height 91
click at [413, 66] on label "True" at bounding box center [443, 58] width 60 height 26
click at [419, 62] on input "True" at bounding box center [423, 57] width 8 height 7
radio input "true"
click at [631, 158] on div "11 The HIPAA Privacy Rule permits a doctor to discuss a patient’s health status…" at bounding box center [434, 168] width 544 height 91
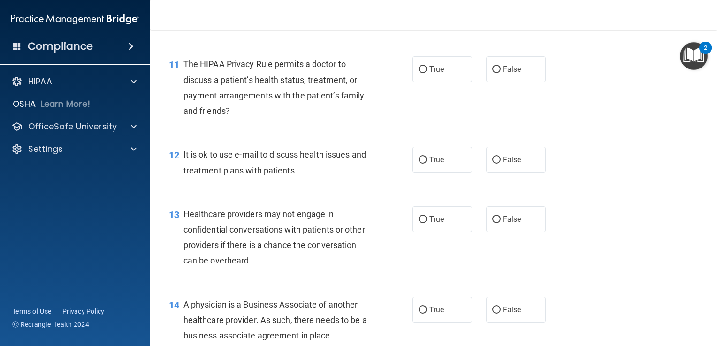
scroll to position [892, 0]
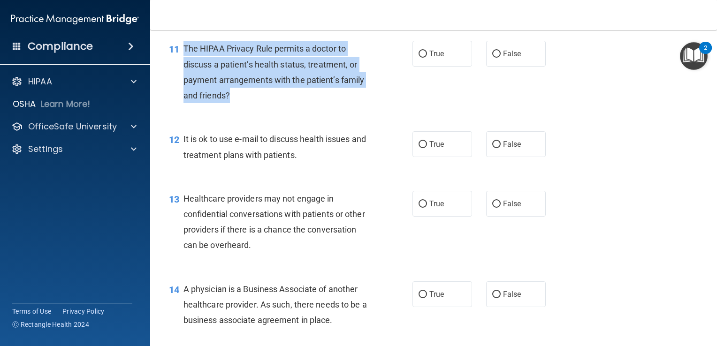
drag, startPoint x: 244, startPoint y: 128, endPoint x: 182, endPoint y: 76, distance: 80.7
click at [182, 76] on div "11 The HIPAA Privacy Rule permits a doctor to discuss a patient’s health status…" at bounding box center [291, 74] width 272 height 67
drag, startPoint x: 182, startPoint y: 76, endPoint x: 209, endPoint y: 89, distance: 29.8
click at [266, 103] on div "The HIPAA Privacy Rule permits a doctor to discuss a patient’s health status, t…" at bounding box center [280, 72] width 193 height 62
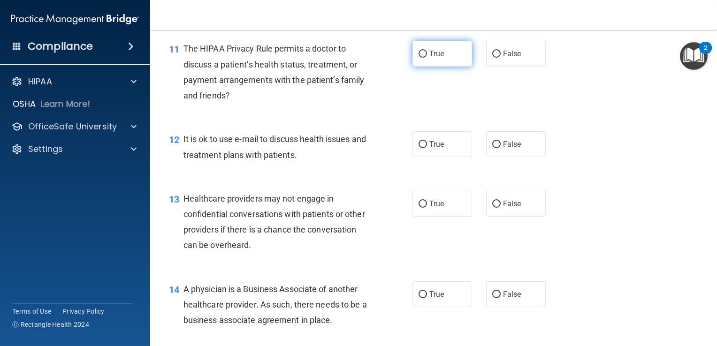
click at [421, 58] on input "True" at bounding box center [423, 54] width 8 height 7
radio input "true"
click at [608, 120] on div "11 The HIPAA Privacy Rule permits a doctor to discuss a patient’s health status…" at bounding box center [434, 74] width 544 height 91
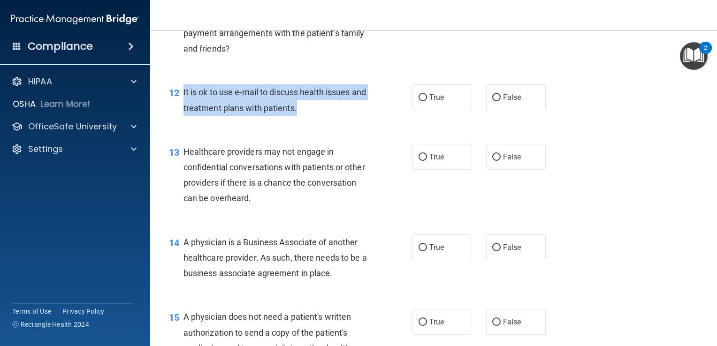
drag, startPoint x: 318, startPoint y: 145, endPoint x: 182, endPoint y: 120, distance: 138.3
click at [182, 120] on div "12 It is ok to use e-mail to discuss health issues and treatment plans with pat…" at bounding box center [291, 103] width 272 height 36
drag, startPoint x: 182, startPoint y: 120, endPoint x: 215, endPoint y: 133, distance: 35.4
click at [419, 101] on input "True" at bounding box center [423, 97] width 8 height 7
radio input "true"
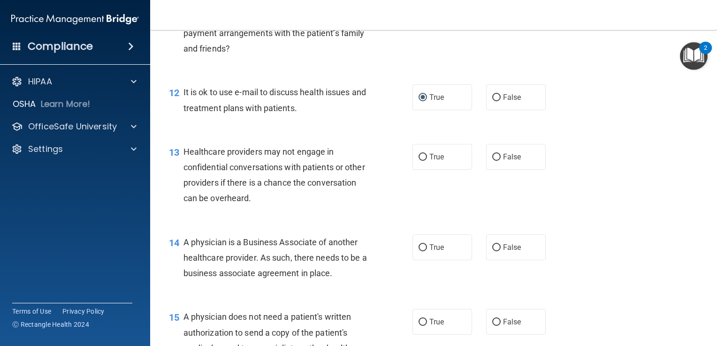
click at [632, 205] on div "13 Healthcare providers may not engage in confidential conversations with patie…" at bounding box center [434, 177] width 544 height 91
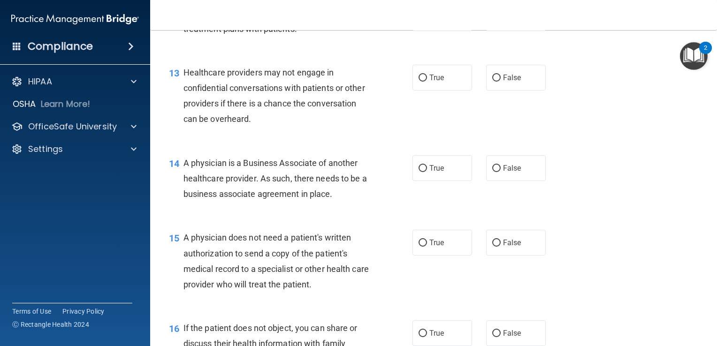
scroll to position [1033, 0]
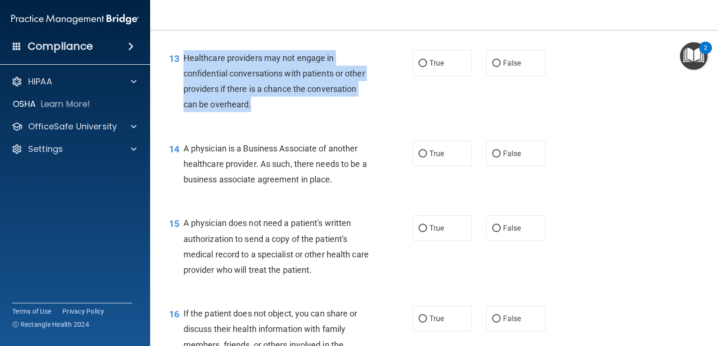
drag, startPoint x: 259, startPoint y: 133, endPoint x: 178, endPoint y: 89, distance: 91.8
click at [178, 89] on div "13 Healthcare providers may not engage in confidential conversations with patie…" at bounding box center [291, 83] width 272 height 67
drag, startPoint x: 178, startPoint y: 89, endPoint x: 211, endPoint y: 108, distance: 38.1
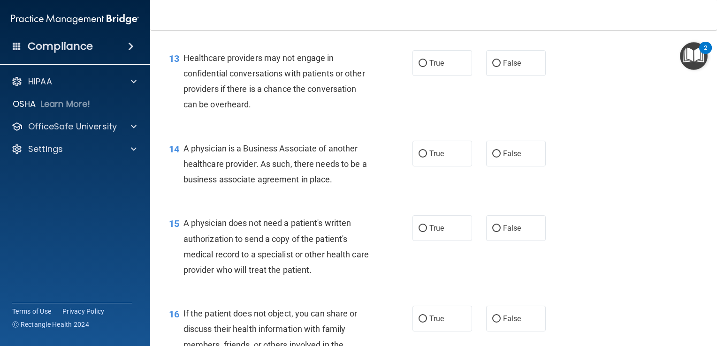
click at [356, 129] on div "13 Healthcare providers may not engage in confidential conversations with patie…" at bounding box center [434, 83] width 544 height 91
click at [493, 67] on input "False" at bounding box center [497, 63] width 8 height 7
radio input "true"
click at [590, 129] on div "13 Healthcare providers may not engage in confidential conversations with patie…" at bounding box center [434, 83] width 544 height 91
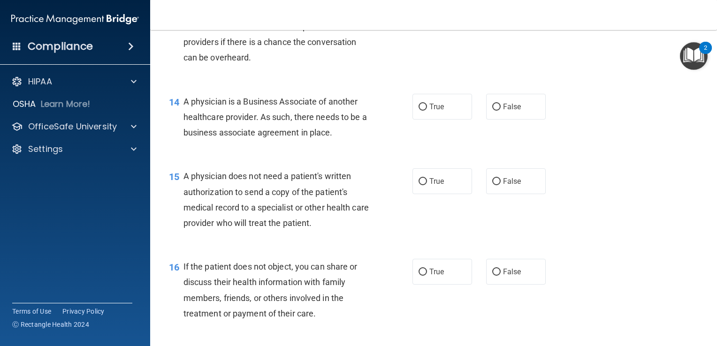
scroll to position [1127, 0]
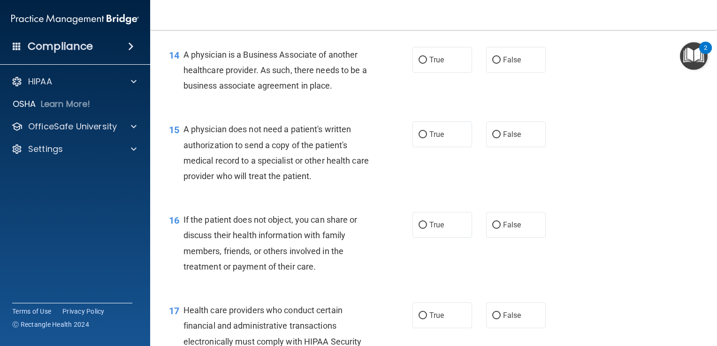
click at [632, 176] on div "15 A physician does not need a patient's written authorization to send a copy o…" at bounding box center [434, 155] width 544 height 91
drag, startPoint x: 347, startPoint y: 120, endPoint x: 184, endPoint y: 84, distance: 166.9
click at [184, 84] on div "A physician is a Business Associate of another healthcare provider. As such, th…" at bounding box center [280, 70] width 193 height 47
drag, startPoint x: 184, startPoint y: 84, endPoint x: 205, endPoint y: 91, distance: 22.0
click at [415, 73] on label "True" at bounding box center [443, 60] width 60 height 26
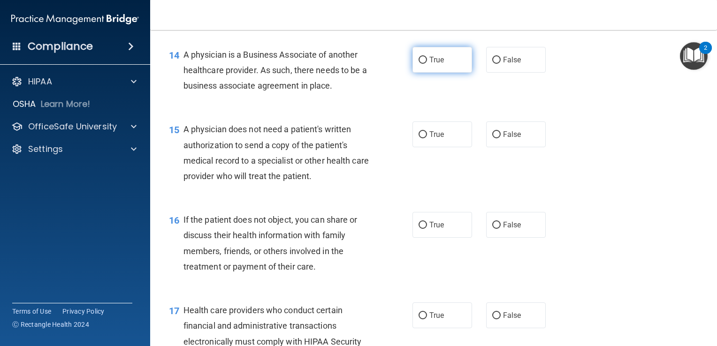
click at [419, 64] on input "True" at bounding box center [423, 60] width 8 height 7
radio input "true"
click at [593, 166] on div "15 A physician does not need a patient's written authorization to send a copy o…" at bounding box center [434, 155] width 544 height 91
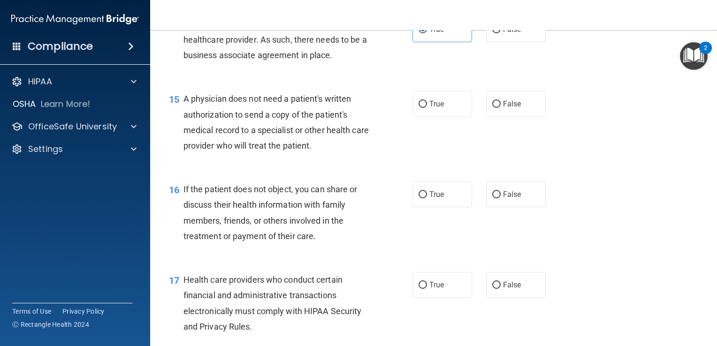
scroll to position [1174, 0]
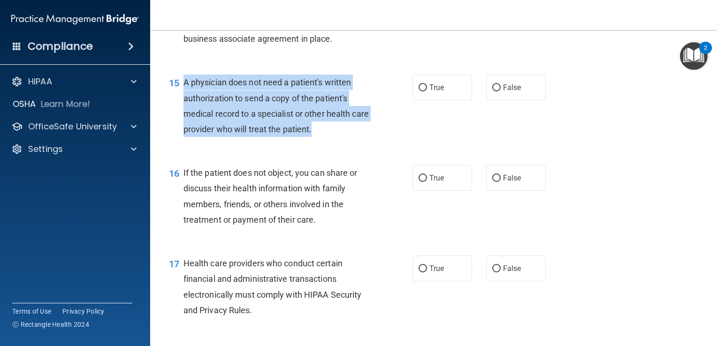
drag, startPoint x: 341, startPoint y: 163, endPoint x: 178, endPoint y: 115, distance: 170.3
click at [178, 115] on div "15 A physician does not need a patient's written authorization to send a copy o…" at bounding box center [291, 108] width 272 height 67
drag, startPoint x: 178, startPoint y: 115, endPoint x: 216, endPoint y: 123, distance: 38.8
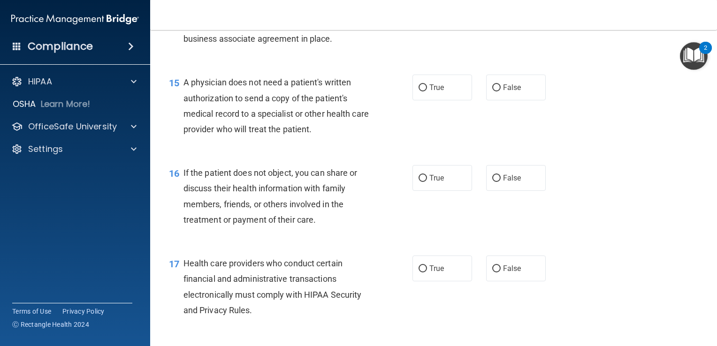
click at [592, 154] on div "15 A physician does not need a patient's written authorization to send a copy o…" at bounding box center [434, 108] width 544 height 91
click at [621, 154] on div "15 A physician does not need a patient's written authorization to send a copy o…" at bounding box center [434, 108] width 544 height 91
drag, startPoint x: 425, startPoint y: 119, endPoint x: 556, endPoint y: 164, distance: 138.1
click at [426, 100] on label "True" at bounding box center [443, 88] width 60 height 26
click at [426, 92] on input "True" at bounding box center [423, 88] width 8 height 7
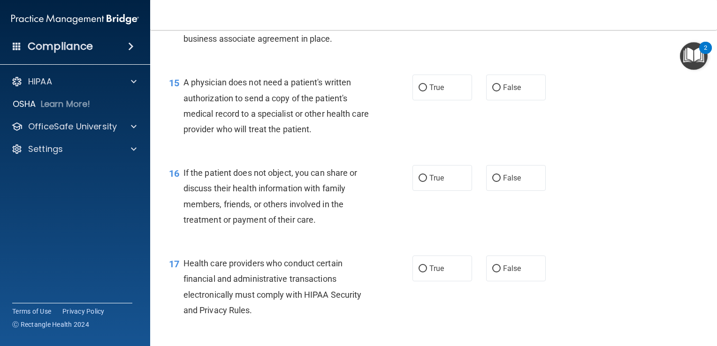
radio input "true"
click at [596, 154] on div "15 A physician does not need a patient's written authorization to send a copy o…" at bounding box center [434, 108] width 544 height 91
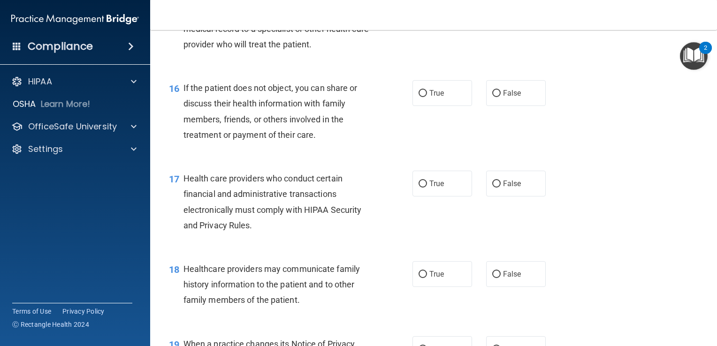
scroll to position [1268, 0]
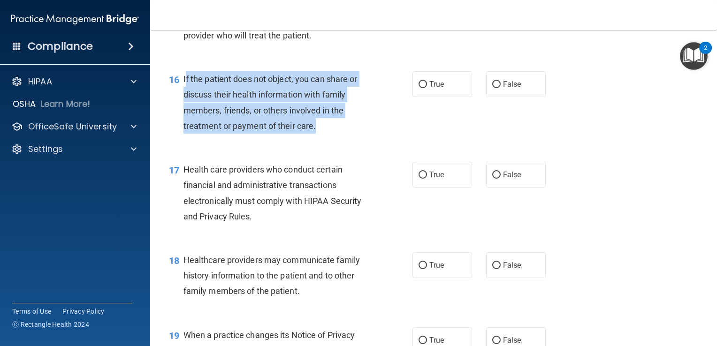
drag, startPoint x: 331, startPoint y: 157, endPoint x: 186, endPoint y: 104, distance: 154.9
click at [186, 104] on div "If the patient does not object, you can share or discuss their health informati…" at bounding box center [280, 102] width 193 height 62
click at [330, 134] on div "If the patient does not object, you can share or discuss their health informati…" at bounding box center [280, 102] width 193 height 62
drag, startPoint x: 329, startPoint y: 162, endPoint x: 175, endPoint y: 104, distance: 164.0
click at [175, 104] on div "16 If the patient does not object, you can share or discuss their health inform…" at bounding box center [291, 104] width 272 height 67
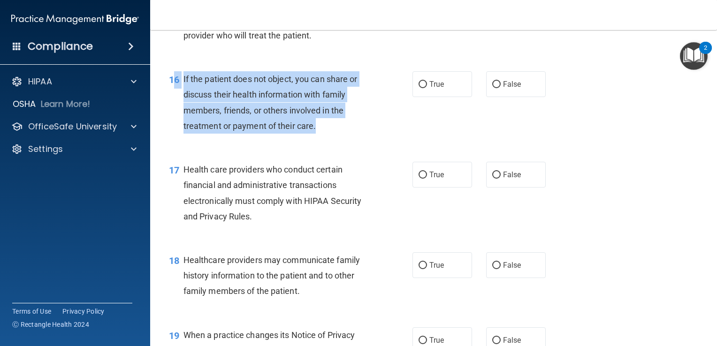
drag, startPoint x: 175, startPoint y: 104, endPoint x: 319, endPoint y: 155, distance: 152.8
click at [319, 134] on div "If the patient does not object, you can share or discuss their health informati…" at bounding box center [280, 102] width 193 height 62
click at [321, 134] on div "If the patient does not object, you can share or discuss their health informati…" at bounding box center [280, 102] width 193 height 62
drag, startPoint x: 324, startPoint y: 157, endPoint x: 187, endPoint y: 109, distance: 144.8
click at [187, 109] on div "If the patient does not object, you can share or discuss their health informati…" at bounding box center [280, 102] width 193 height 62
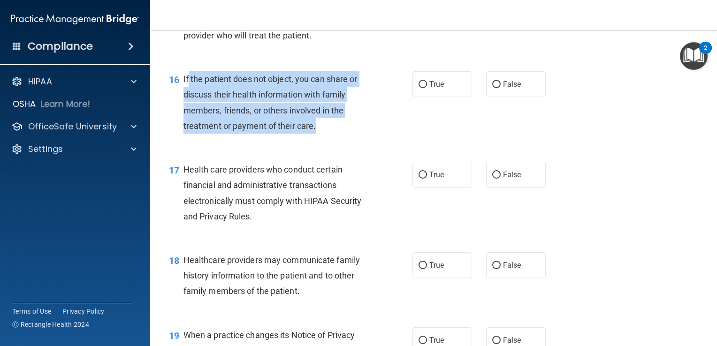
drag, startPoint x: 187, startPoint y: 109, endPoint x: 238, endPoint y: 128, distance: 53.9
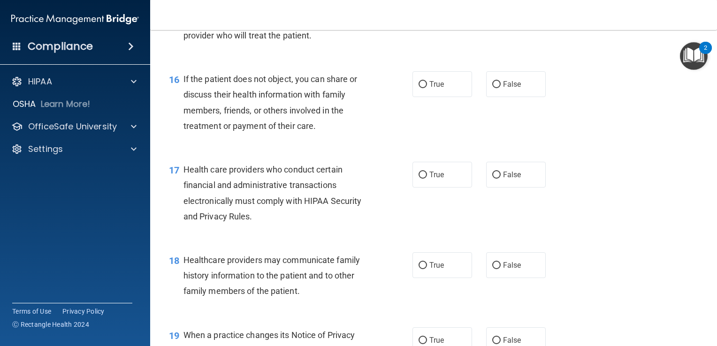
drag, startPoint x: 238, startPoint y: 128, endPoint x: 377, endPoint y: 106, distance: 140.2
click at [382, 100] on div "16 If the patient does not object, you can share or discuss their health inform…" at bounding box center [434, 105] width 544 height 91
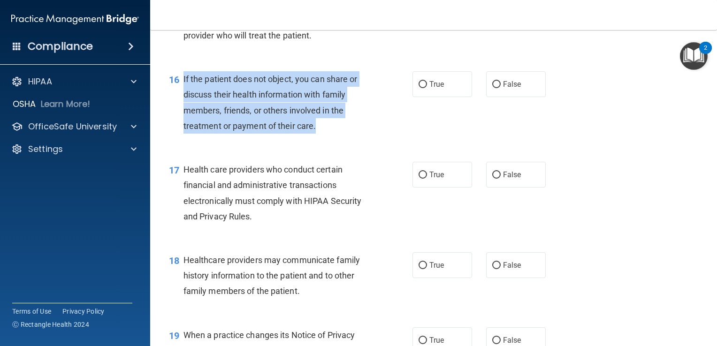
drag, startPoint x: 320, startPoint y: 158, endPoint x: 182, endPoint y: 106, distance: 146.9
click at [182, 106] on div "16 If the patient does not object, you can share or discuss their health inform…" at bounding box center [291, 104] width 272 height 67
drag, startPoint x: 182, startPoint y: 106, endPoint x: 204, endPoint y: 115, distance: 24.0
click at [419, 88] on input "True" at bounding box center [423, 84] width 8 height 7
radio input "true"
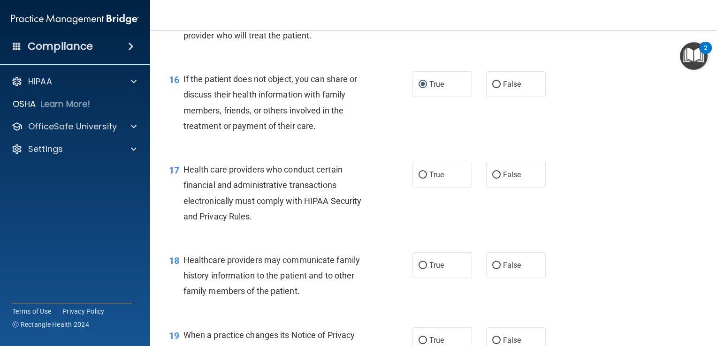
click at [561, 150] on div "16 If the patient does not object, you can share or discuss their health inform…" at bounding box center [434, 105] width 544 height 91
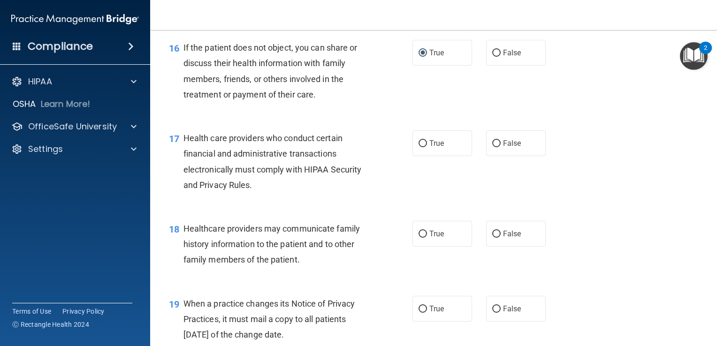
scroll to position [1362, 0]
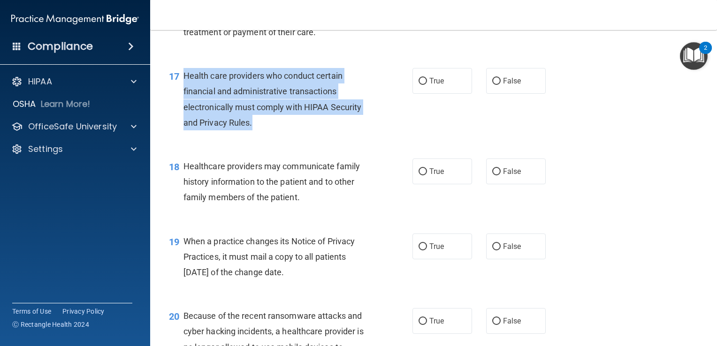
drag, startPoint x: 261, startPoint y: 152, endPoint x: 182, endPoint y: 102, distance: 92.9
click at [182, 102] on div "17 Health care providers who conduct certain financial and administrative trans…" at bounding box center [291, 101] width 272 height 67
drag, startPoint x: 182, startPoint y: 102, endPoint x: 198, endPoint y: 111, distance: 18.1
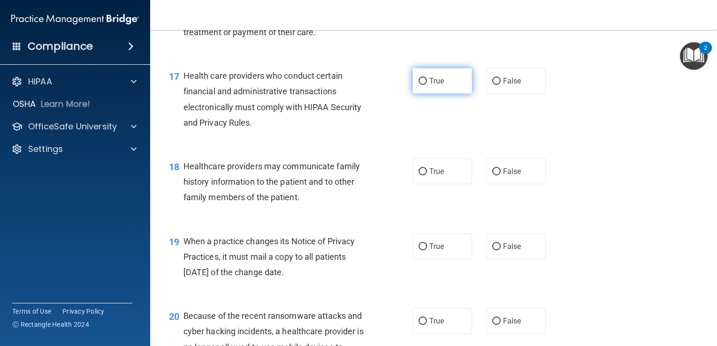
click at [413, 94] on label "True" at bounding box center [443, 81] width 60 height 26
click at [419, 85] on input "True" at bounding box center [423, 81] width 8 height 7
radio input "true"
click at [604, 178] on div "18 Healthcare providers may communicate family history information to the patie…" at bounding box center [434, 184] width 544 height 75
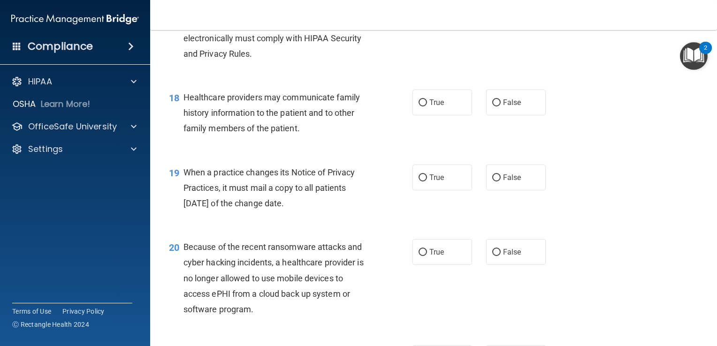
scroll to position [1409, 0]
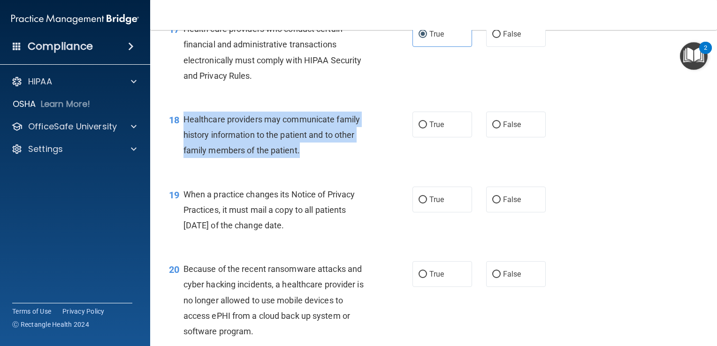
drag, startPoint x: 311, startPoint y: 185, endPoint x: 183, endPoint y: 146, distance: 134.4
click at [184, 146] on div "Healthcare providers may communicate family history information to the patient …" at bounding box center [280, 135] width 193 height 47
drag, startPoint x: 183, startPoint y: 146, endPoint x: 210, endPoint y: 159, distance: 30.2
click at [422, 129] on input "True" at bounding box center [423, 125] width 8 height 7
radio input "true"
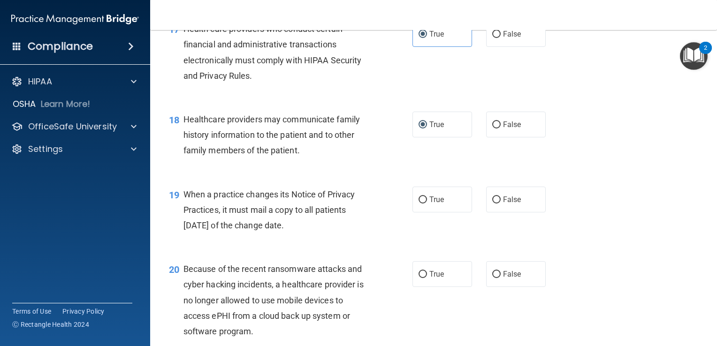
click at [617, 210] on div "19 When a practice changes its Notice of Privacy Practices, it must mail a copy…" at bounding box center [434, 212] width 544 height 75
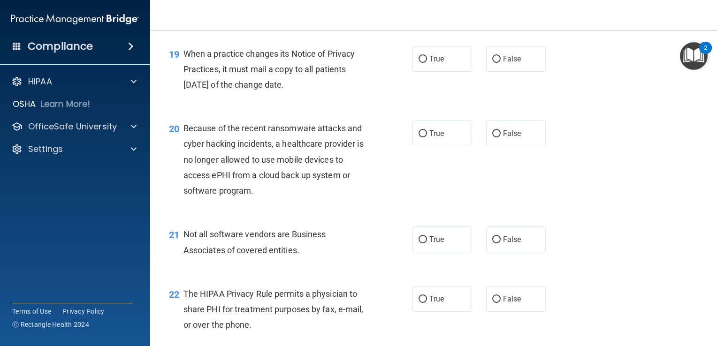
scroll to position [1502, 0]
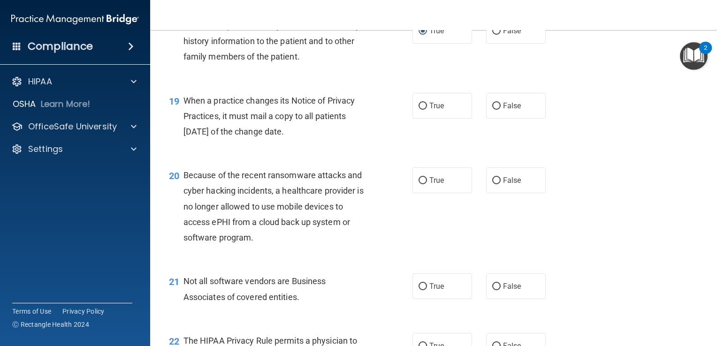
drag, startPoint x: 333, startPoint y: 171, endPoint x: 184, endPoint y: 127, distance: 155.7
click at [184, 127] on div "19 When a practice changes its Notice of Privacy Practices, it must mail a copy…" at bounding box center [291, 119] width 272 height 52
drag, startPoint x: 184, startPoint y: 127, endPoint x: 190, endPoint y: 131, distance: 6.5
click at [623, 202] on div "20 Because of the recent ransomware attacks and cyber hacking incidents, a heal…" at bounding box center [434, 209] width 544 height 106
click at [628, 156] on div "19 When a practice changes its Notice of Privacy Practices, it must mail a copy…" at bounding box center [434, 118] width 544 height 75
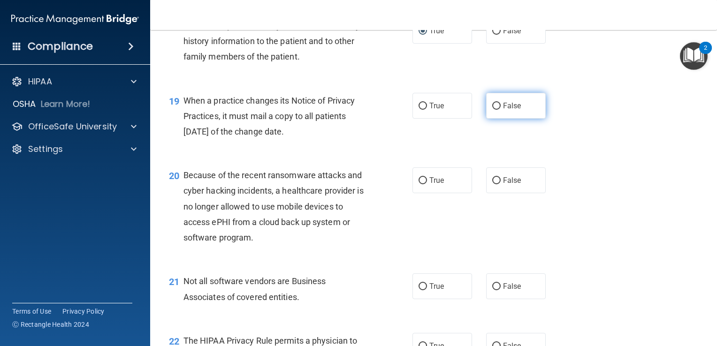
click at [487, 119] on label "False" at bounding box center [516, 106] width 60 height 26
click at [493, 110] on input "False" at bounding box center [497, 106] width 8 height 7
radio input "true"
click at [618, 192] on div "20 Because of the recent ransomware attacks and cyber hacking incidents, a heal…" at bounding box center [434, 209] width 544 height 106
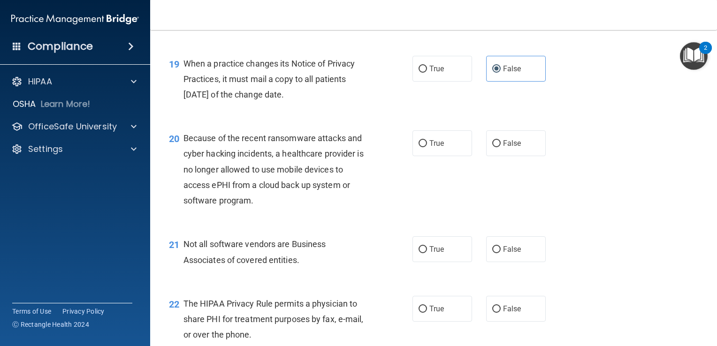
scroll to position [1596, 0]
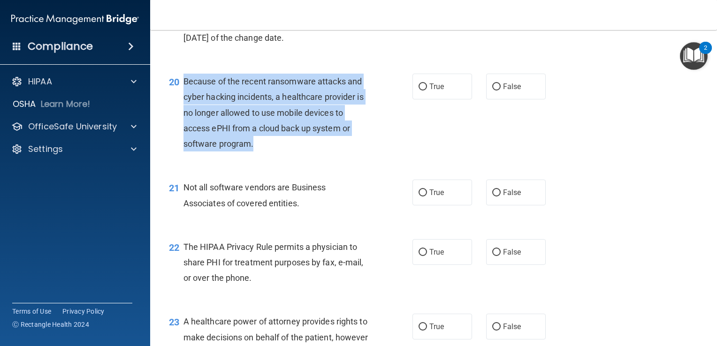
drag, startPoint x: 275, startPoint y: 177, endPoint x: 181, endPoint y: 108, distance: 116.5
click at [181, 108] on div "20 Because of the recent ransomware attacks and cyber hacking incidents, a heal…" at bounding box center [291, 115] width 272 height 83
drag, startPoint x: 181, startPoint y: 108, endPoint x: 224, endPoint y: 129, distance: 47.3
click at [306, 156] on div "20 Because of the recent ransomware attacks and cyber hacking incidents, a heal…" at bounding box center [291, 115] width 272 height 83
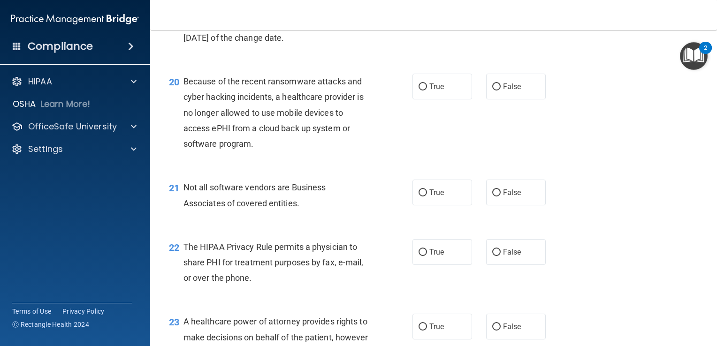
click at [625, 168] on div "20 Because of the recent ransomware attacks and cyber hacking incidents, a heal…" at bounding box center [434, 115] width 544 height 106
click at [494, 91] on input "False" at bounding box center [497, 87] width 8 height 7
radio input "true"
click at [636, 162] on div "20 Because of the recent ransomware attacks and cyber hacking incidents, a heal…" at bounding box center [434, 115] width 544 height 106
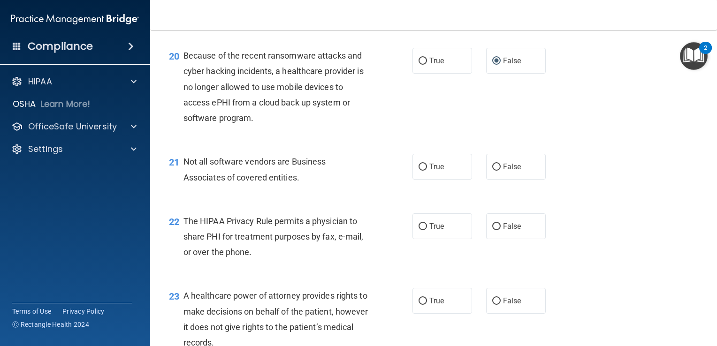
scroll to position [1643, 0]
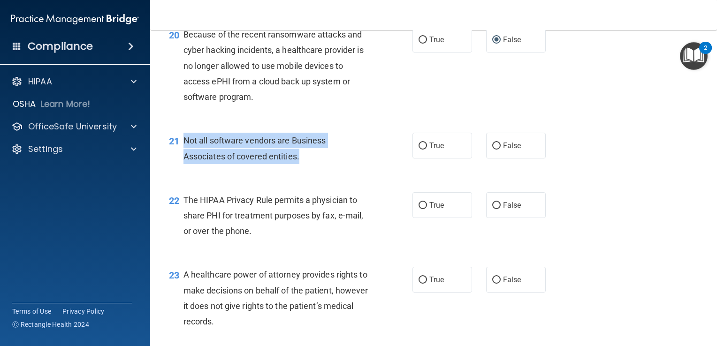
drag, startPoint x: 302, startPoint y: 189, endPoint x: 185, endPoint y: 167, distance: 119.0
click at [185, 164] on div "Not all software vendors are Business Associates of covered entities." at bounding box center [280, 148] width 193 height 31
drag, startPoint x: 185, startPoint y: 167, endPoint x: 233, endPoint y: 187, distance: 51.8
click at [419, 150] on input "True" at bounding box center [423, 146] width 8 height 7
radio input "true"
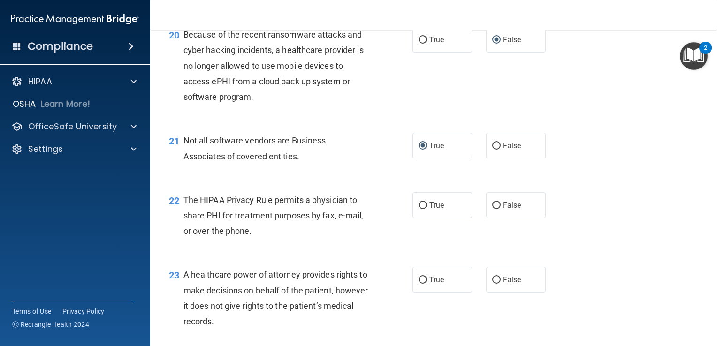
click at [589, 180] on div "21 Not all software vendors are Business Associates of covered entities. True F…" at bounding box center [434, 150] width 544 height 59
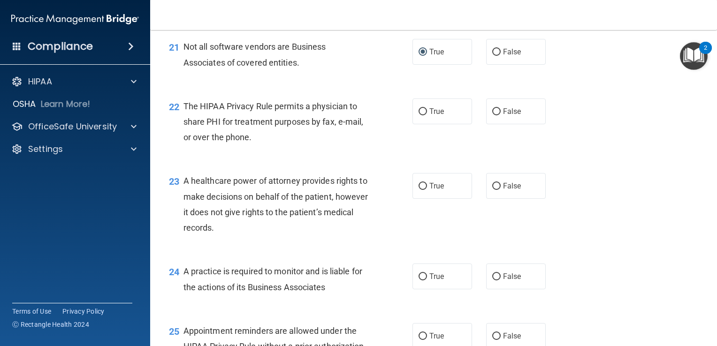
click at [262, 146] on div "The HIPAA Privacy Rule permits a physician to share PHI for treatment purposes …" at bounding box center [280, 122] width 193 height 47
click at [487, 124] on label "False" at bounding box center [516, 112] width 60 height 26
click at [493, 115] on input "False" at bounding box center [497, 111] width 8 height 7
radio input "true"
click at [608, 162] on div "22 The HIPAA Privacy Rule permits a physician to share PHI for treatment purpos…" at bounding box center [434, 124] width 544 height 75
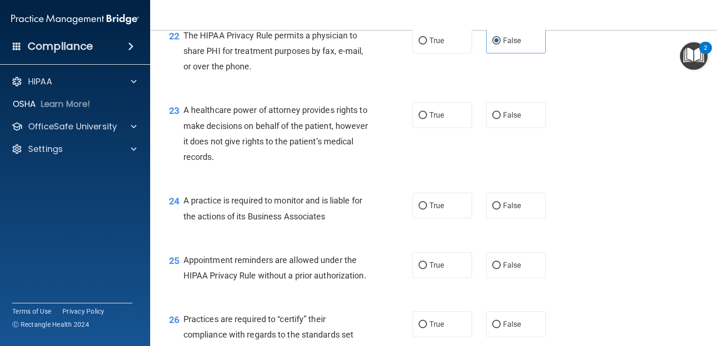
scroll to position [1831, 0]
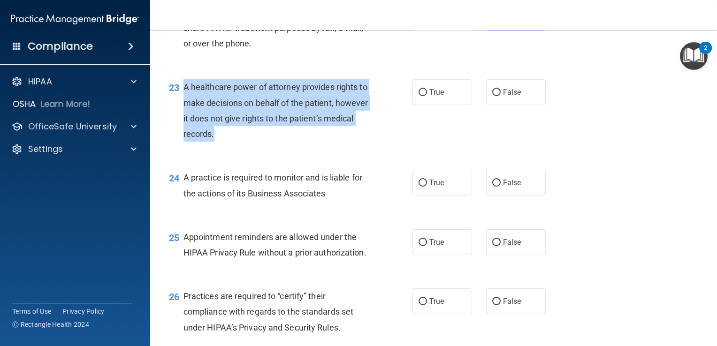
drag, startPoint x: 247, startPoint y: 168, endPoint x: 179, endPoint y: 117, distance: 85.5
click at [179, 117] on div "23 A healthcare power of attorney provides rights to make decisions on behalf o…" at bounding box center [291, 112] width 272 height 67
drag, startPoint x: 179, startPoint y: 117, endPoint x: 229, endPoint y: 131, distance: 52.2
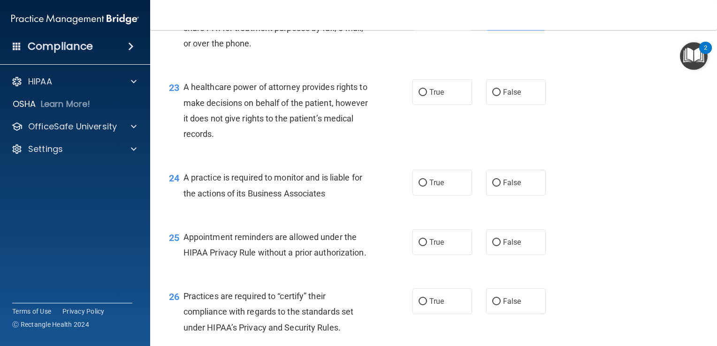
click at [483, 158] on div "23 A healthcare power of attorney provides rights to make decisions on behalf o…" at bounding box center [434, 113] width 544 height 91
click at [493, 96] on input "False" at bounding box center [497, 92] width 8 height 7
radio input "true"
click at [619, 158] on div "23 A healthcare power of attorney provides rights to make decisions on behalf o…" at bounding box center [434, 113] width 544 height 91
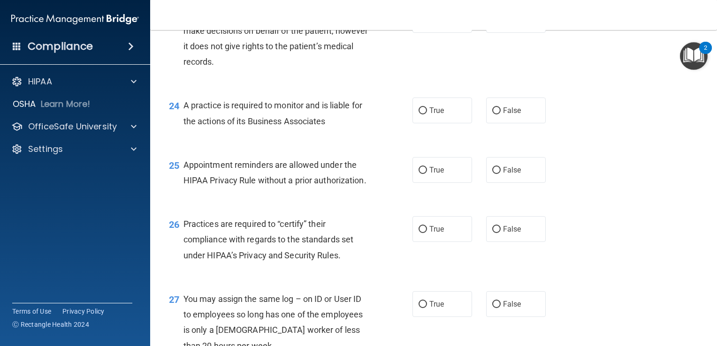
scroll to position [1925, 0]
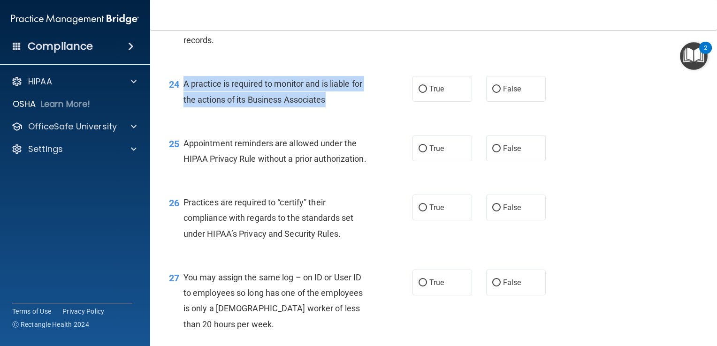
drag, startPoint x: 337, startPoint y: 134, endPoint x: 178, endPoint y: 109, distance: 161.2
click at [178, 109] on div "24 A practice is required to monitor and is liable for the actions of its Busin…" at bounding box center [291, 94] width 272 height 36
drag, startPoint x: 178, startPoint y: 109, endPoint x: 199, endPoint y: 119, distance: 23.3
click at [493, 93] on input "False" at bounding box center [497, 89] width 8 height 7
radio input "true"
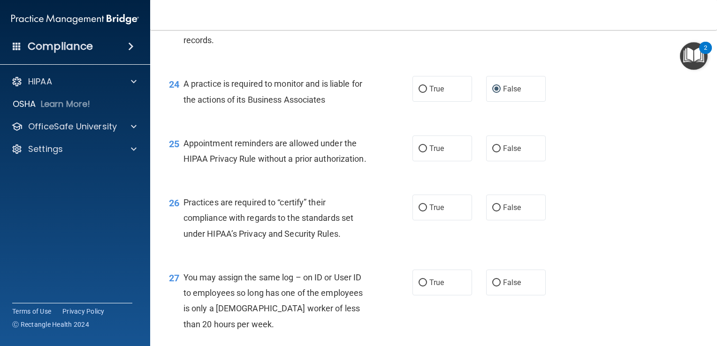
click at [599, 160] on div "25 Appointment reminders are allowed under the HIPAA Privacy Rule without a pri…" at bounding box center [434, 153] width 544 height 59
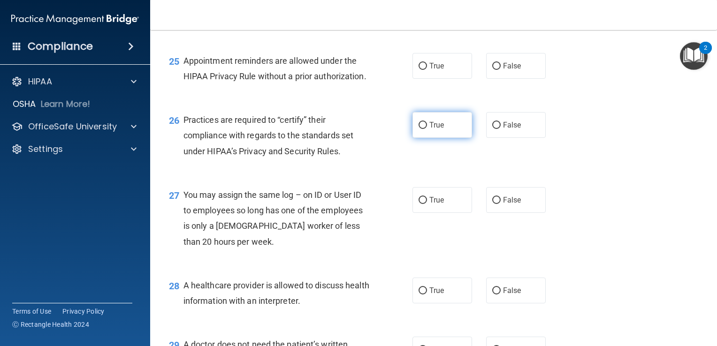
scroll to position [2019, 0]
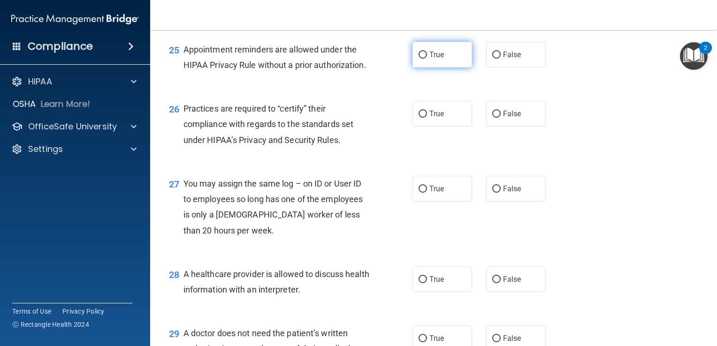
click at [421, 59] on input "True" at bounding box center [423, 55] width 8 height 7
radio input "true"
click at [383, 77] on div "25 Appointment reminders are allowed under the HIPAA Privacy Rule without a pri…" at bounding box center [291, 60] width 272 height 36
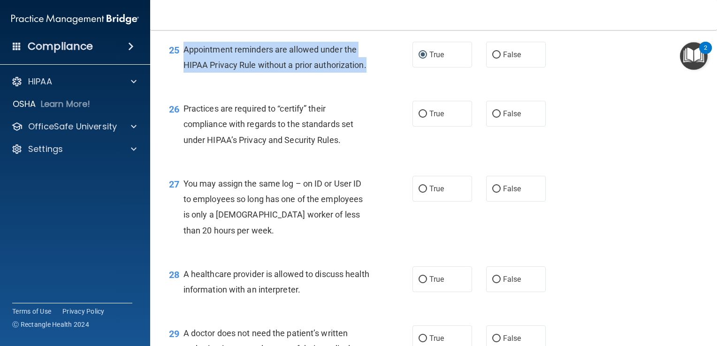
drag, startPoint x: 243, startPoint y: 112, endPoint x: 179, endPoint y: 75, distance: 74.0
click at [179, 75] on div "25 Appointment reminders are allowed under the HIPAA Privacy Rule without a pri…" at bounding box center [291, 60] width 272 height 36
drag, startPoint x: 179, startPoint y: 75, endPoint x: 206, endPoint y: 84, distance: 28.1
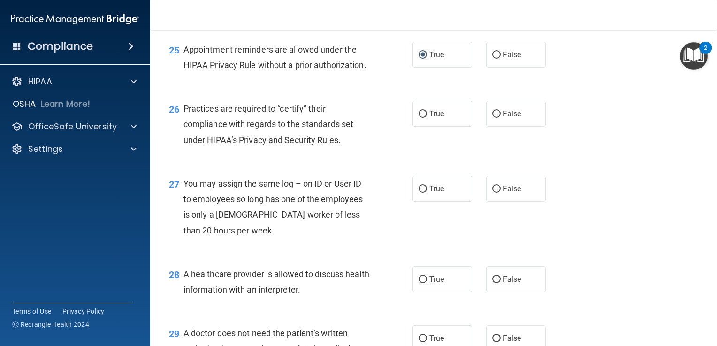
click at [644, 164] on div "26 Practices are required to “certify” their compliance with regards to the sta…" at bounding box center [434, 126] width 544 height 75
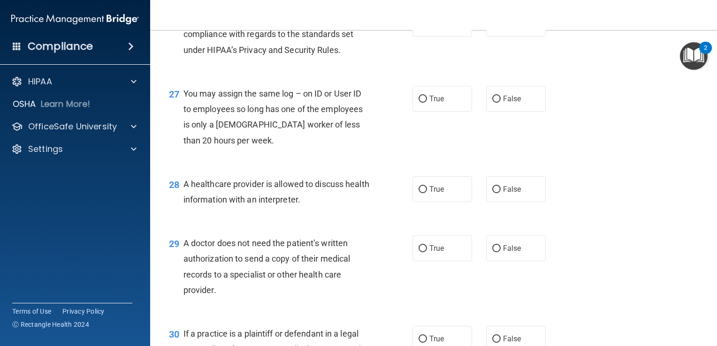
scroll to position [2113, 0]
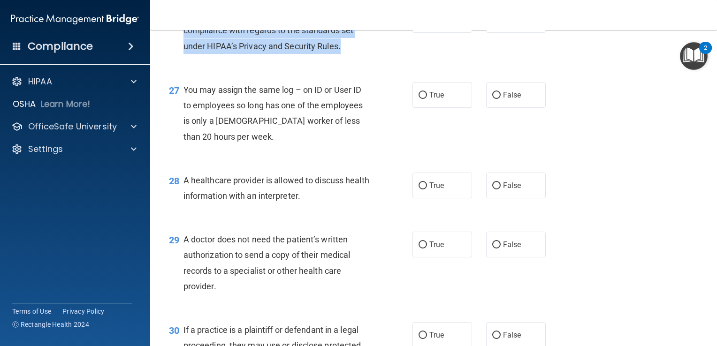
drag, startPoint x: 351, startPoint y: 96, endPoint x: 186, endPoint y: 55, distance: 170.1
click at [186, 54] on div "Practices are required to “certify” their compliance with regards to the standa…" at bounding box center [280, 30] width 193 height 47
drag, startPoint x: 186, startPoint y: 55, endPoint x: 222, endPoint y: 71, distance: 38.9
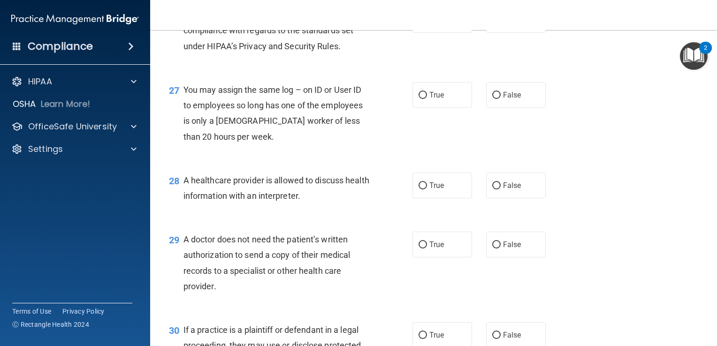
drag, startPoint x: 222, startPoint y: 71, endPoint x: 186, endPoint y: 118, distance: 59.1
click at [186, 118] on div "27 You may assign the same log – on ID or User ID to employees so long has one …" at bounding box center [434, 115] width 544 height 91
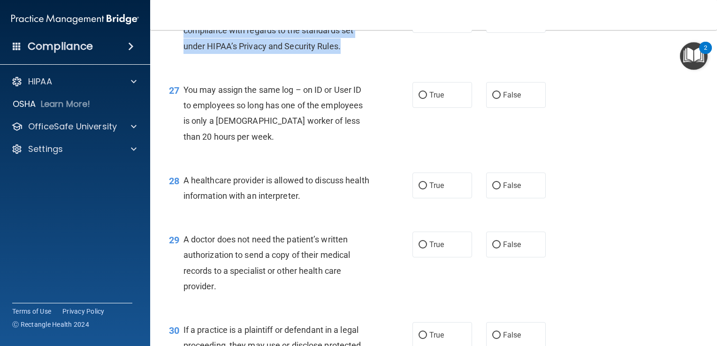
drag, startPoint x: 346, startPoint y: 95, endPoint x: 185, endPoint y: 63, distance: 165.1
click at [185, 54] on div "Practices are required to “certify” their compliance with regards to the standa…" at bounding box center [280, 30] width 193 height 47
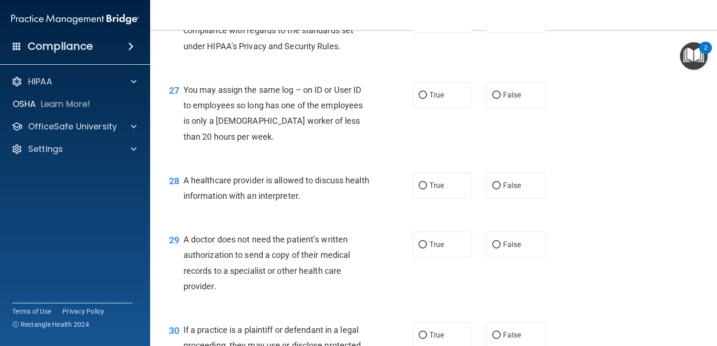
click at [607, 161] on div "27 You may assign the same log – on ID or User ID to employees so long has one …" at bounding box center [434, 115] width 544 height 91
click at [493, 24] on input "False" at bounding box center [497, 20] width 8 height 7
radio input "true"
click at [604, 151] on div "27 You may assign the same log – on ID or User ID to employees so long has one …" at bounding box center [434, 115] width 544 height 91
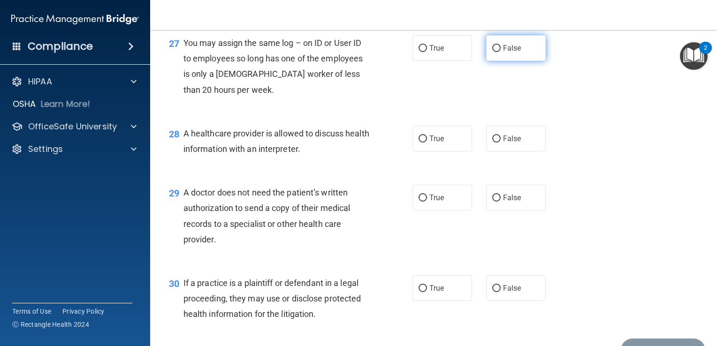
click at [494, 52] on input "False" at bounding box center [497, 48] width 8 height 7
radio input "true"
click at [631, 165] on div "28 A healthcare provider is allowed to discuss health information with an inter…" at bounding box center [434, 143] width 544 height 59
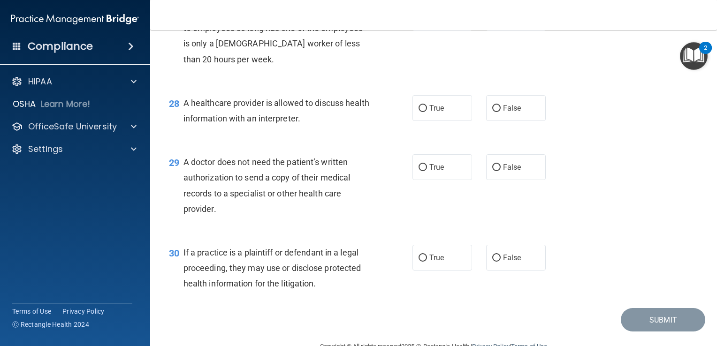
scroll to position [2207, 0]
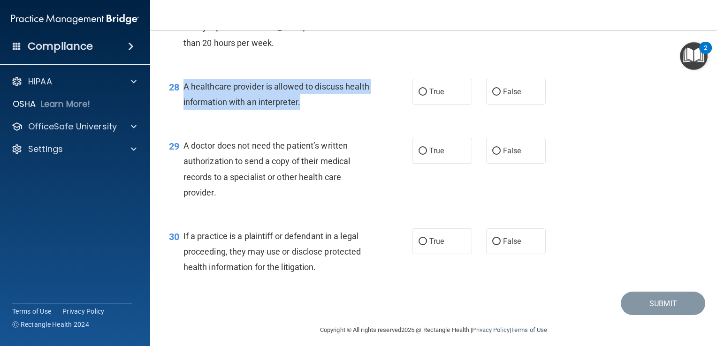
drag, startPoint x: 325, startPoint y: 151, endPoint x: 183, endPoint y: 130, distance: 143.4
click at [184, 107] on span "A healthcare provider is allowed to discuss health information with an interpre…" at bounding box center [277, 94] width 186 height 25
drag, startPoint x: 183, startPoint y: 130, endPoint x: 201, endPoint y: 136, distance: 18.9
drag, startPoint x: 420, startPoint y: 139, endPoint x: 451, endPoint y: 151, distance: 33.3
click at [419, 96] on input "True" at bounding box center [423, 92] width 8 height 7
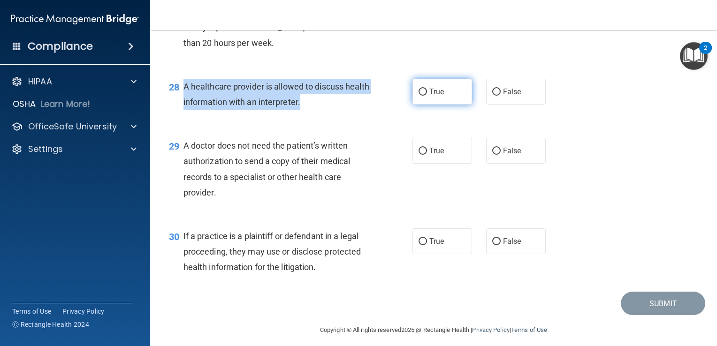
radio input "true"
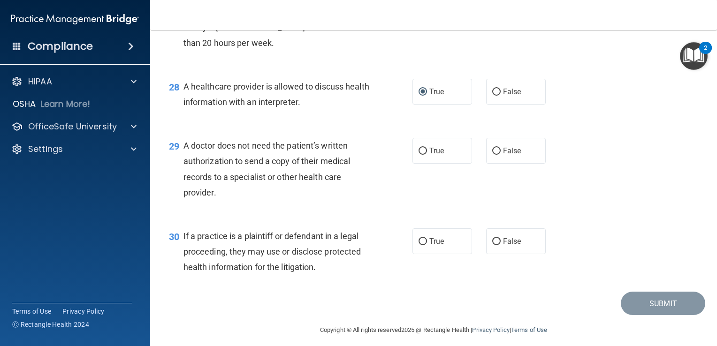
click at [630, 179] on div "29 A doctor does not need the patient’s written authorization to send a copy of…" at bounding box center [434, 171] width 544 height 91
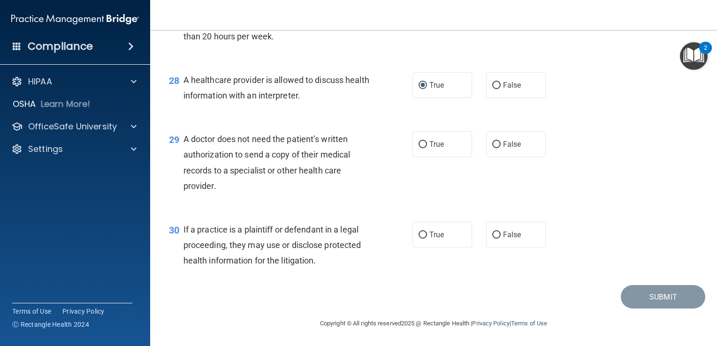
scroll to position [2260, 0]
click at [231, 186] on div "A doctor does not need the patient’s written authorization to send a copy of th…" at bounding box center [280, 162] width 193 height 62
drag, startPoint x: 236, startPoint y: 184, endPoint x: 215, endPoint y: 176, distance: 22.1
click at [215, 176] on div "A doctor does not need the patient’s written authorization to send a copy of th…" at bounding box center [280, 162] width 193 height 62
drag, startPoint x: 215, startPoint y: 176, endPoint x: 232, endPoint y: 189, distance: 21.1
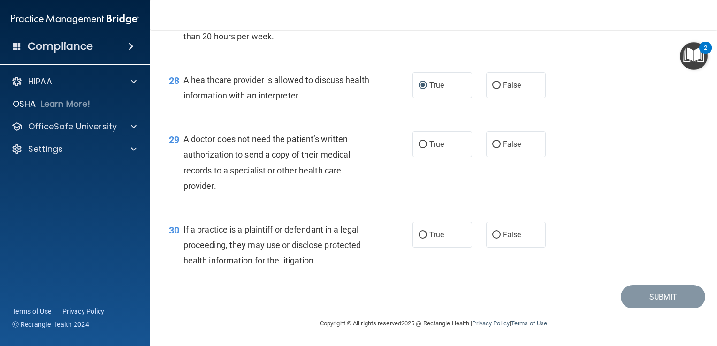
click at [233, 189] on div "A doctor does not need the patient’s written authorization to send a copy of th…" at bounding box center [280, 162] width 193 height 62
click at [230, 186] on div "A doctor does not need the patient’s written authorization to send a copy of th…" at bounding box center [280, 162] width 193 height 62
drag, startPoint x: 222, startPoint y: 187, endPoint x: 183, endPoint y: 134, distance: 65.5
click at [184, 134] on div "A doctor does not need the patient’s written authorization to send a copy of th…" at bounding box center [280, 162] width 193 height 62
drag, startPoint x: 183, startPoint y: 134, endPoint x: 195, endPoint y: 140, distance: 14.1
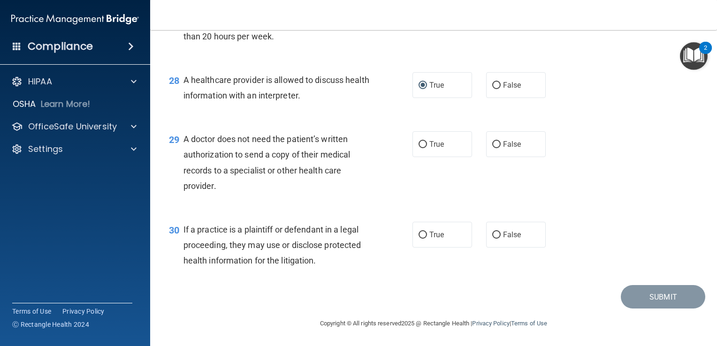
click at [602, 197] on div "29 A doctor does not need the patient’s written authorization to send a copy of…" at bounding box center [434, 165] width 544 height 91
click at [419, 144] on input "True" at bounding box center [423, 144] width 8 height 7
radio input "true"
click at [631, 171] on div "29 A doctor does not need the patient’s written authorization to send a copy of…" at bounding box center [434, 165] width 544 height 91
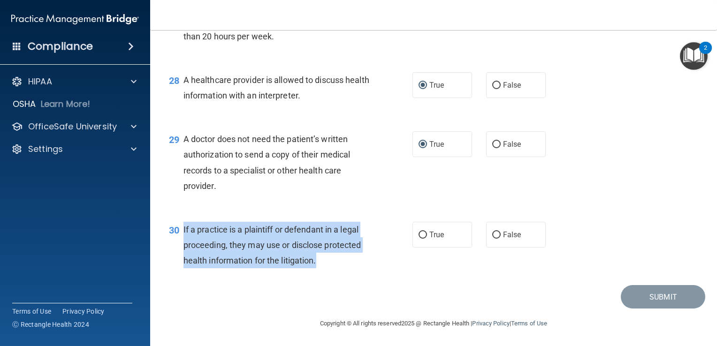
drag, startPoint x: 335, startPoint y: 260, endPoint x: 184, endPoint y: 227, distance: 155.3
click at [184, 227] on div "If a practice is a plaintiff or defendant in a legal proceeding, they may use o…" at bounding box center [280, 245] width 193 height 47
drag, startPoint x: 184, startPoint y: 227, endPoint x: 202, endPoint y: 232, distance: 19.5
click at [419, 235] on input "True" at bounding box center [423, 235] width 8 height 7
radio input "true"
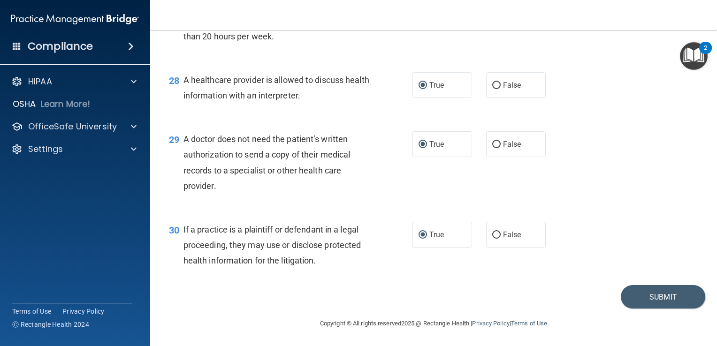
click at [395, 202] on div "29 A doctor does not need the patient’s written authorization to send a copy of…" at bounding box center [434, 165] width 544 height 91
click at [647, 298] on button "Submit" at bounding box center [663, 297] width 85 height 24
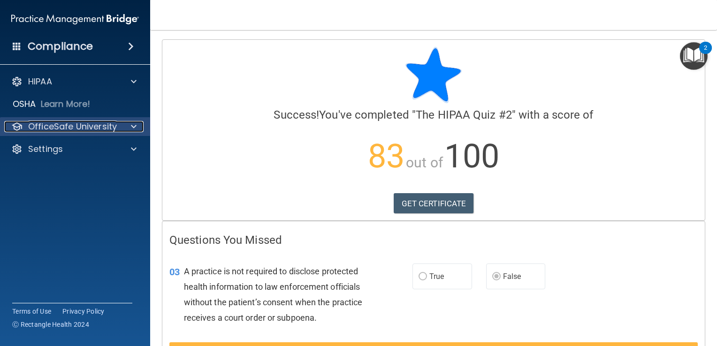
click at [71, 129] on p "OfficeSafe University" at bounding box center [72, 126] width 89 height 11
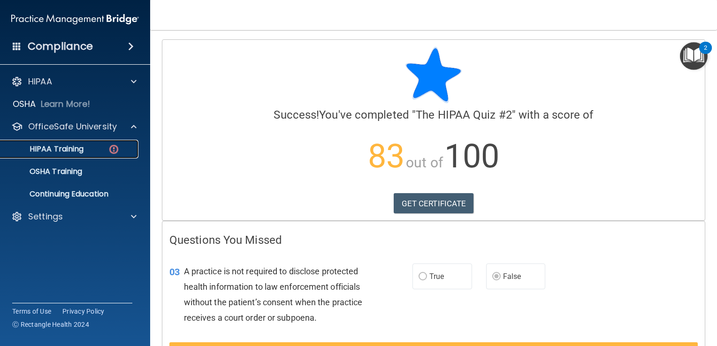
click at [69, 147] on p "HIPAA Training" at bounding box center [44, 149] width 77 height 9
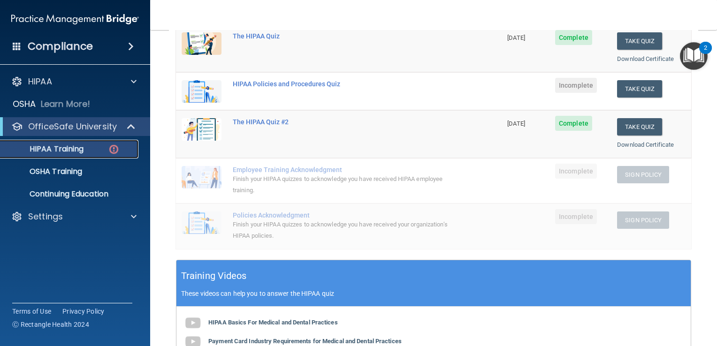
scroll to position [94, 0]
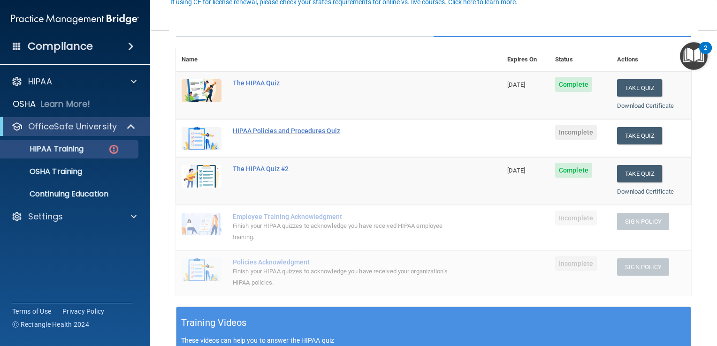
click at [247, 131] on div "HIPAA Policies and Procedures Quiz" at bounding box center [344, 131] width 222 height 8
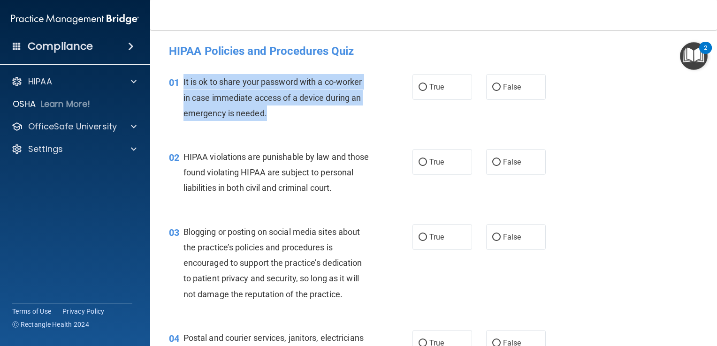
drag, startPoint x: 279, startPoint y: 116, endPoint x: 180, endPoint y: 85, distance: 103.8
click at [180, 85] on div "01 It is ok to share your password with a co-worker in case immediate access of…" at bounding box center [291, 100] width 272 height 52
drag, startPoint x: 180, startPoint y: 85, endPoint x: 211, endPoint y: 93, distance: 32.5
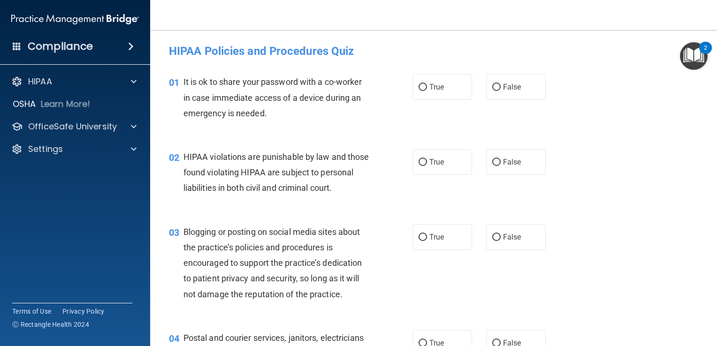
click at [629, 149] on div "02 HIPAA violations are punishable by law and those found violating HIPAA are s…" at bounding box center [434, 175] width 544 height 75
click at [631, 148] on div "02 HIPAA violations are punishable by law and those found violating HIPAA are s…" at bounding box center [434, 175] width 544 height 75
click at [596, 156] on div "02 HIPAA violations are punishable by law and those found violating HIPAA are s…" at bounding box center [434, 175] width 544 height 75
click at [617, 162] on div "02 HIPAA violations are punishable by law and those found violating HIPAA are s…" at bounding box center [434, 175] width 544 height 75
click at [419, 84] on input "True" at bounding box center [423, 87] width 8 height 7
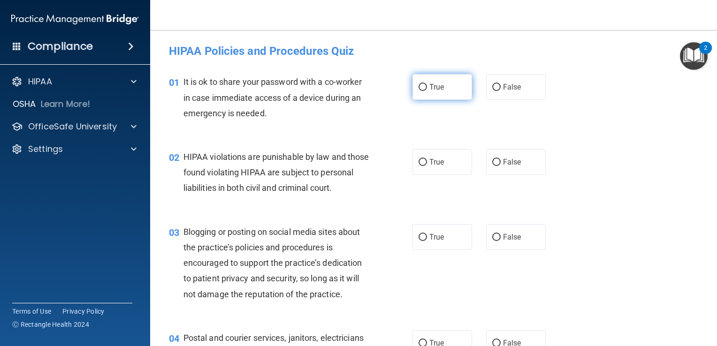
radio input "true"
click at [653, 144] on div "02 HIPAA violations are punishable by law and those found violating HIPAA are s…" at bounding box center [434, 175] width 544 height 75
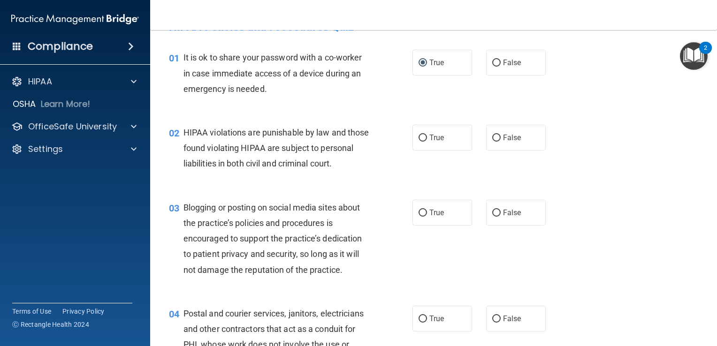
scroll to position [47, 0]
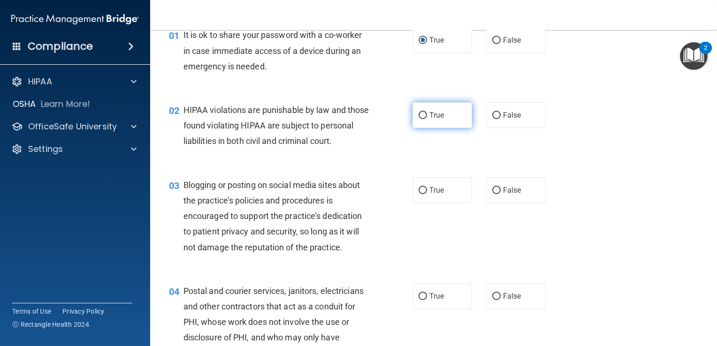
click at [423, 115] on label "True" at bounding box center [443, 115] width 60 height 26
click at [423, 115] on input "True" at bounding box center [423, 115] width 8 height 7
radio input "true"
click at [622, 185] on div "03 Blogging or posting on social media sites about the practice’s policies and …" at bounding box center [434, 219] width 544 height 106
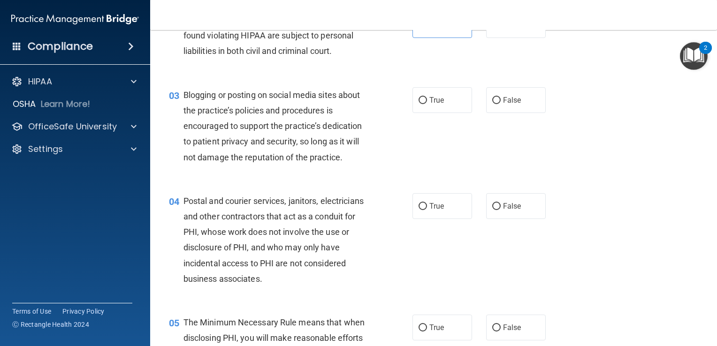
scroll to position [141, 0]
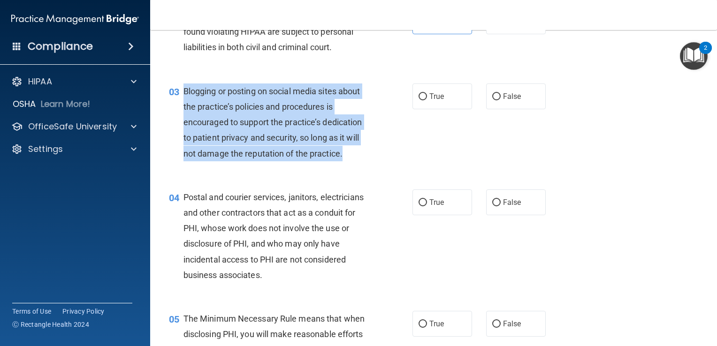
drag, startPoint x: 352, startPoint y: 174, endPoint x: 184, endPoint y: 101, distance: 182.7
click at [184, 101] on div "Blogging or posting on social media sites about the practice’s policies and pro…" at bounding box center [280, 123] width 193 height 78
drag, startPoint x: 184, startPoint y: 101, endPoint x: 209, endPoint y: 116, distance: 29.1
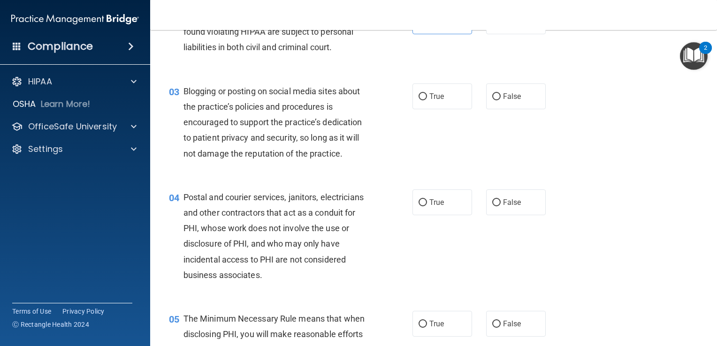
click at [604, 178] on div "03 Blogging or posting on social media sites about the practice’s policies and …" at bounding box center [434, 125] width 544 height 106
click at [608, 152] on div "03 Blogging or posting on social media sites about the practice’s policies and …" at bounding box center [434, 125] width 544 height 106
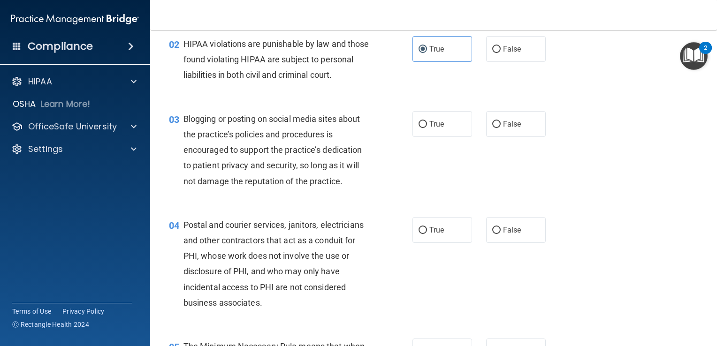
scroll to position [0, 0]
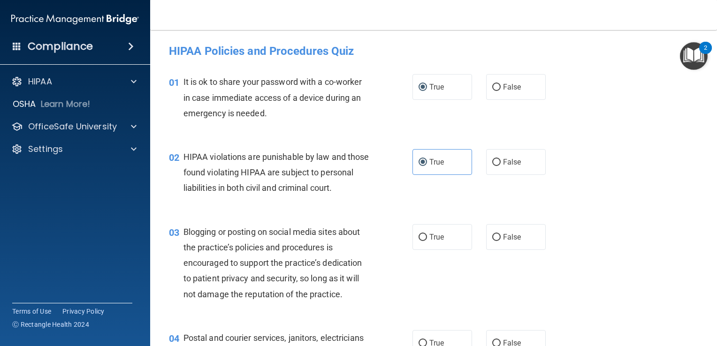
click at [613, 161] on div "02 HIPAA violations are punishable by law and those found violating HIPAA are s…" at bounding box center [434, 175] width 544 height 75
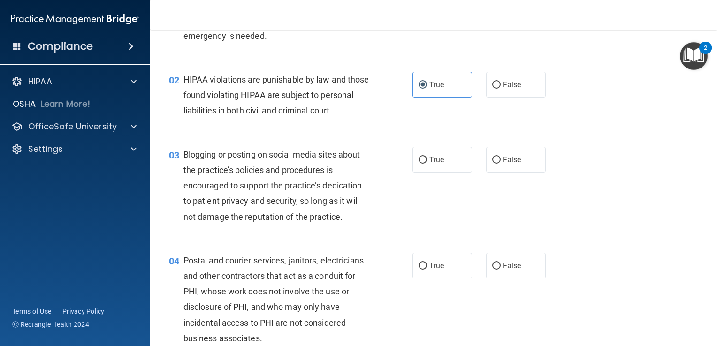
scroll to position [94, 0]
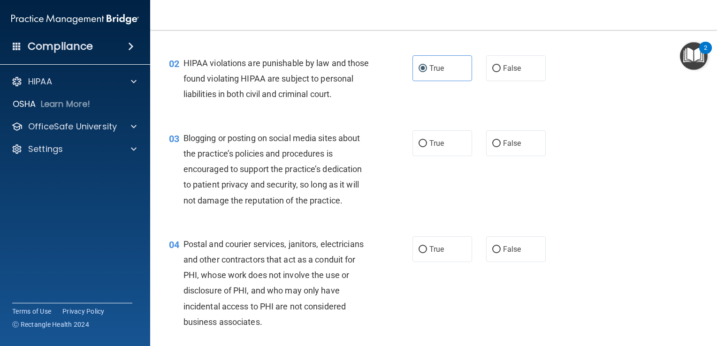
click at [577, 164] on div "03 Blogging or posting on social media sites about the practice’s policies and …" at bounding box center [434, 172] width 544 height 106
